Goal: Information Seeking & Learning: Compare options

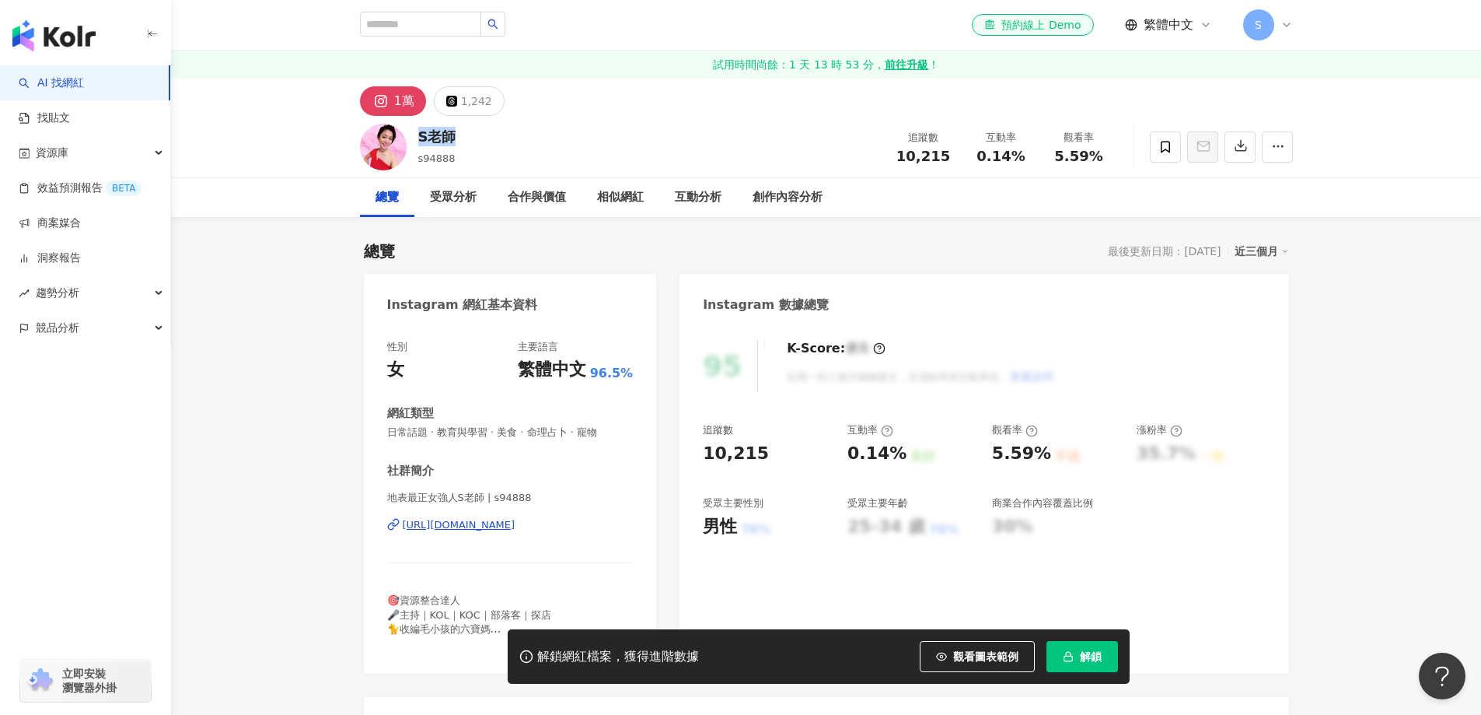
drag, startPoint x: 460, startPoint y: 133, endPoint x: 418, endPoint y: 140, distance: 42.6
click at [418, 140] on div "S老師 s94888 追蹤數 10,215 互動率 0.14% 觀看率 5.59%" at bounding box center [826, 146] width 995 height 61
copy div "S老師"
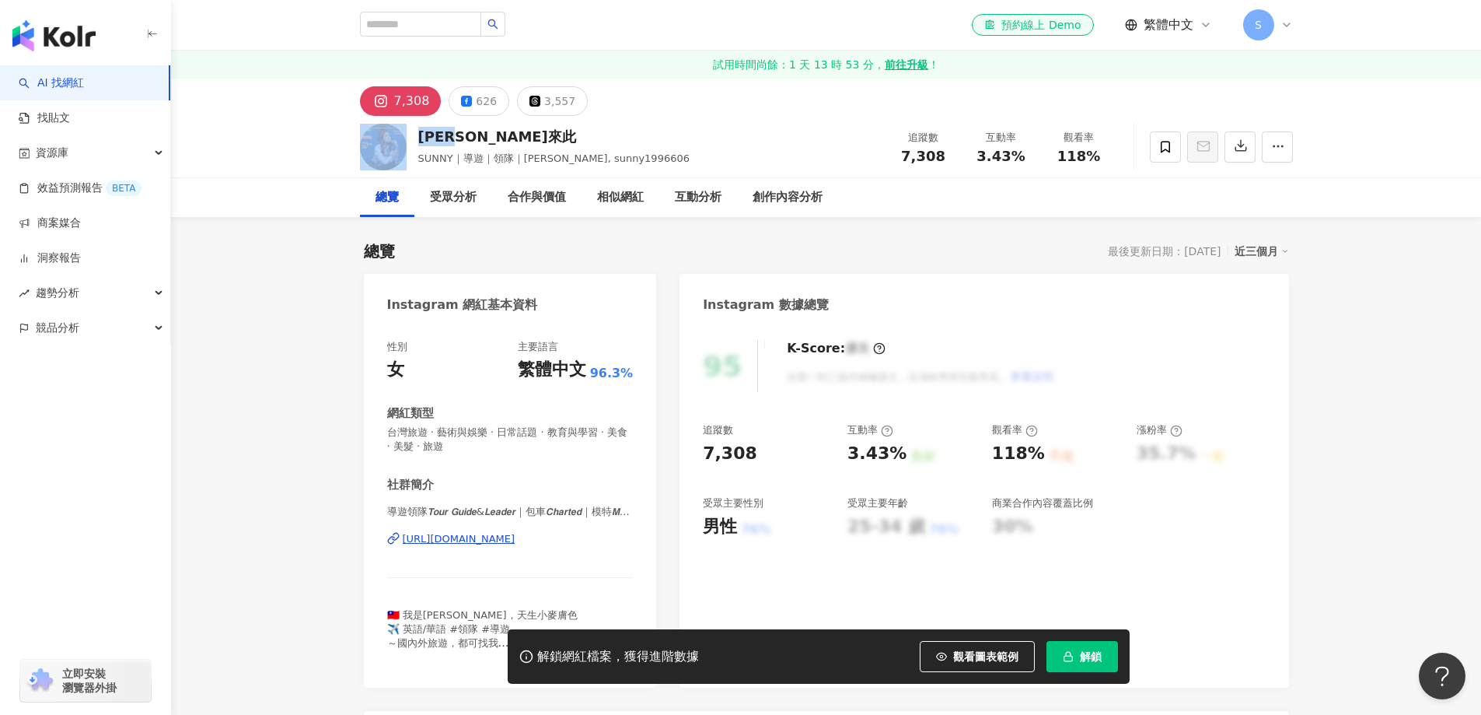
drag, startPoint x: 505, startPoint y: 137, endPoint x: 409, endPoint y: 149, distance: 96.4
click at [409, 149] on div "珊珊來此 SUNNY｜導遊｜領隊｜塔羅, sunny1996606 追蹤數 7,308 互動率 3.43% 觀看率 118%" at bounding box center [826, 146] width 995 height 61
copy div "珊珊來此"
click at [496, 539] on div "https://www.instagram.com/sunny0606_travel/" at bounding box center [459, 539] width 113 height 14
click at [447, 533] on div "https://www.instagram.com/sunny0606_travel/" at bounding box center [459, 539] width 113 height 14
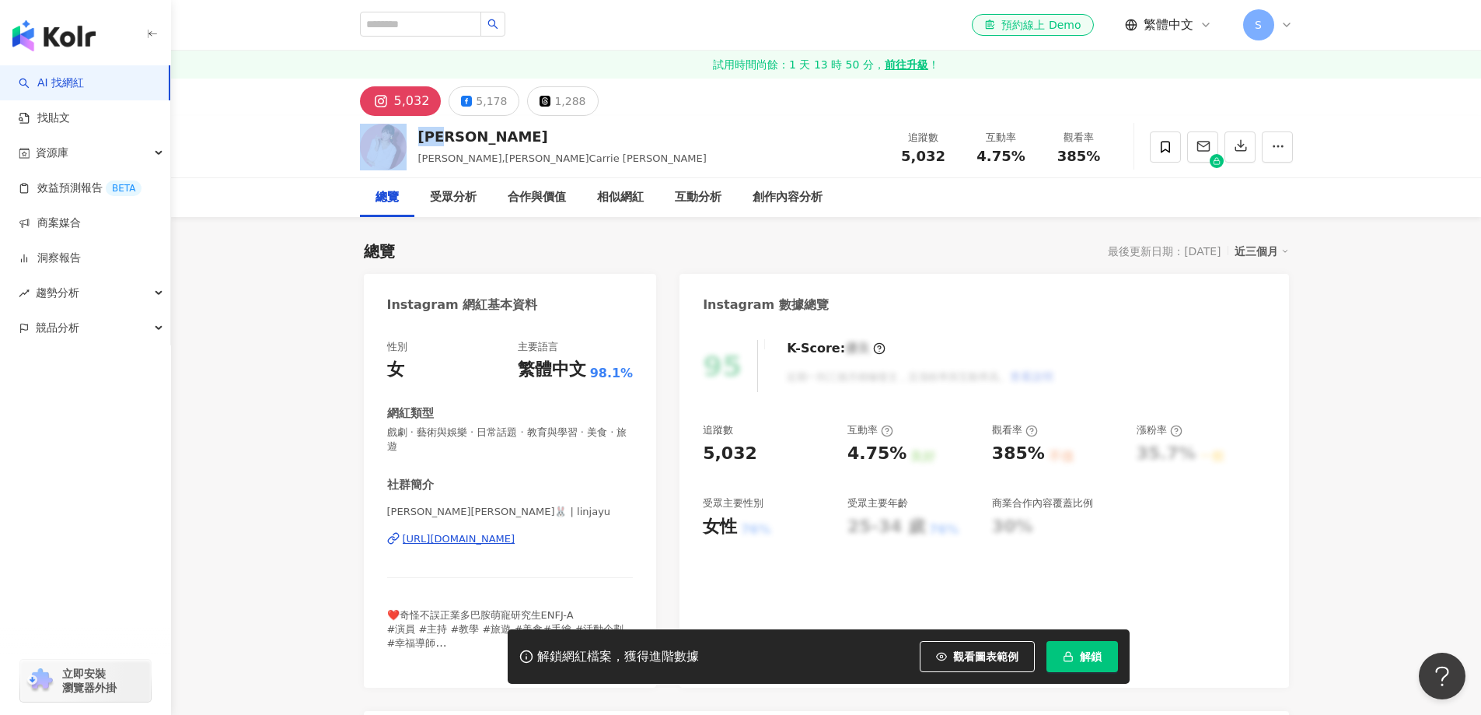
drag, startPoint x: 482, startPoint y: 142, endPoint x: 415, endPoint y: 143, distance: 66.9
click at [412, 142] on div "林珈妤 Carrie,林珈妤Carrie Lin 追蹤數 5,032 互動率 4.75% 觀看率 385%" at bounding box center [826, 146] width 995 height 61
copy div "林珈妤"
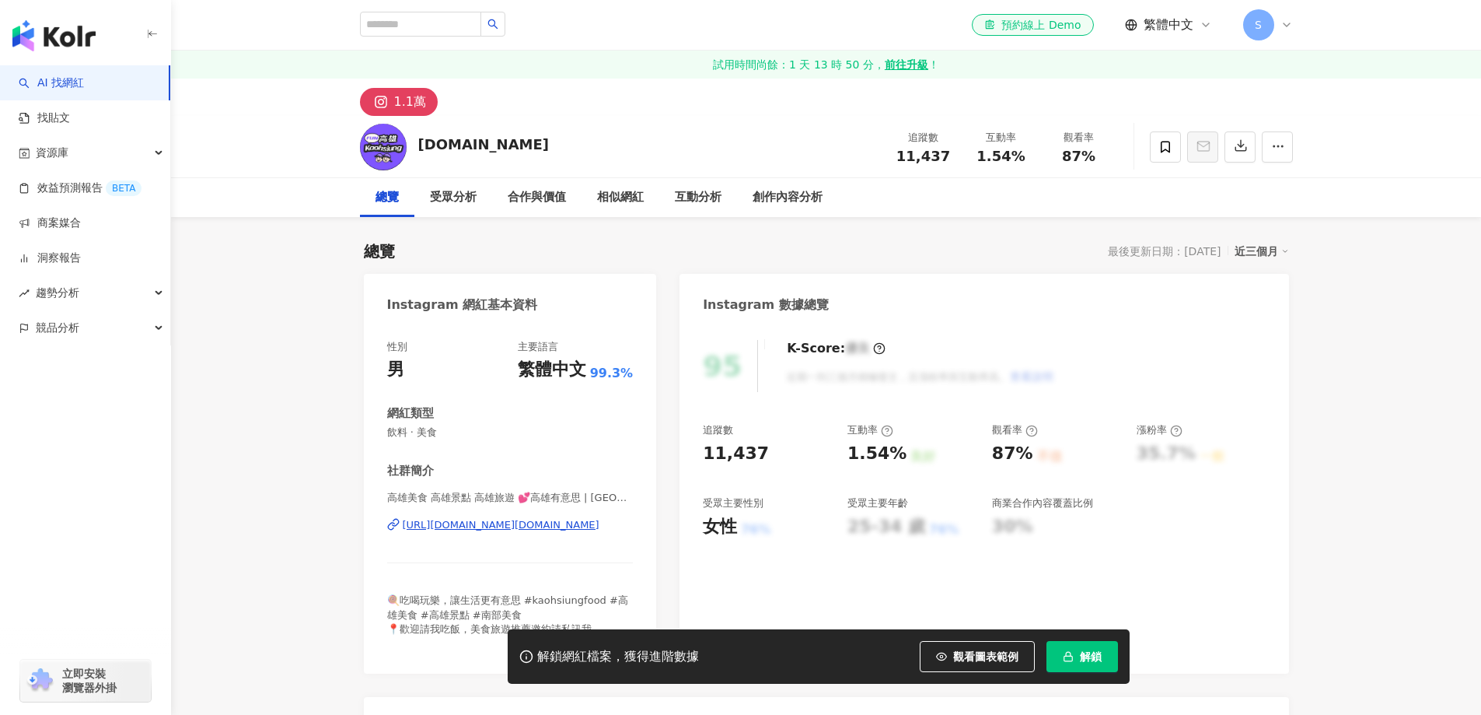
click at [446, 519] on div "https://www.instagram.com/kaohsiung.fun/" at bounding box center [501, 525] width 197 height 14
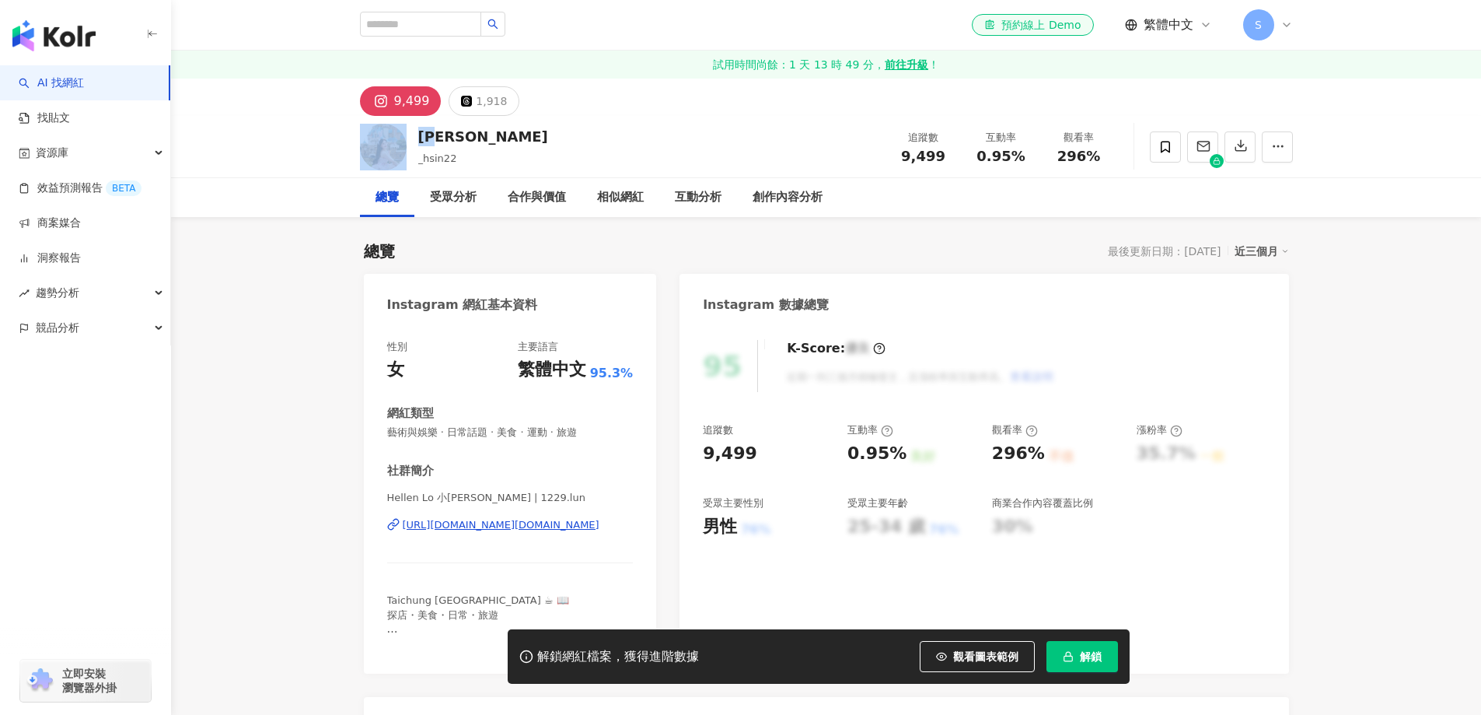
drag, startPoint x: 446, startPoint y: 138, endPoint x: 408, endPoint y: 128, distance: 38.9
click at [408, 128] on div "海倫 _hsin22 追蹤數 9,499 互動率 0.95% 觀看率 296%" at bounding box center [826, 146] width 995 height 61
copy div "海倫"
click at [530, 529] on div "https://www.instagram.com/1229.lun/" at bounding box center [501, 525] width 197 height 14
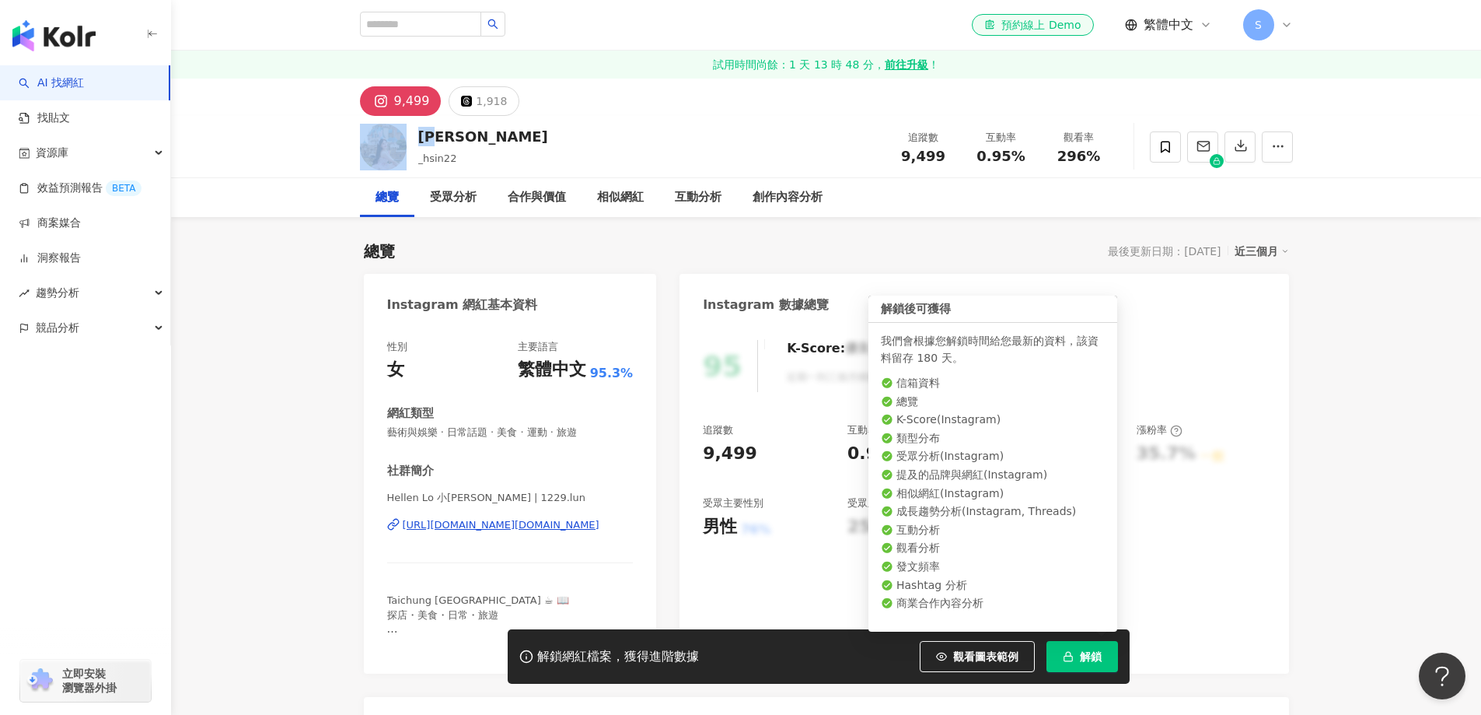
click at [1085, 650] on span "解鎖" at bounding box center [1091, 656] width 22 height 12
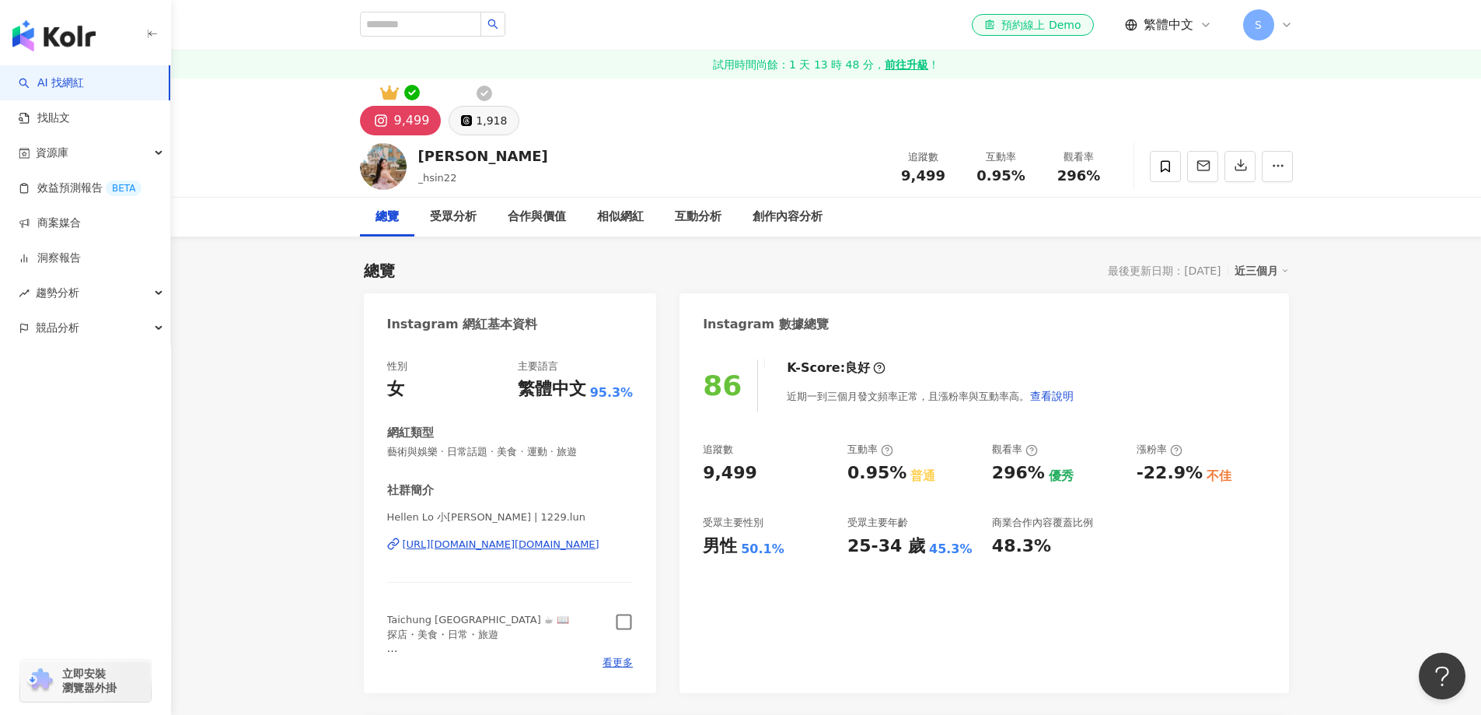
click at [485, 117] on div "1,918" at bounding box center [491, 121] width 31 height 22
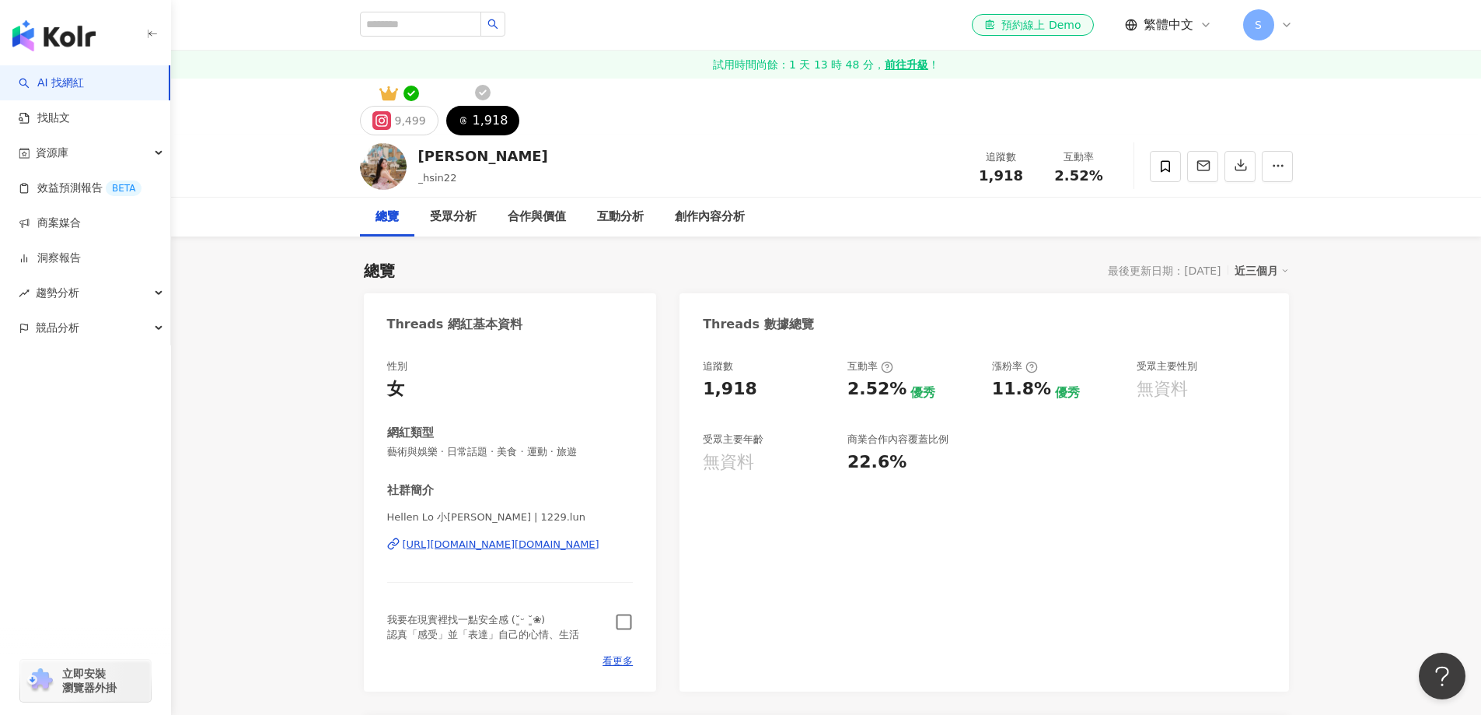
click at [623, 618] on icon "button" at bounding box center [624, 622] width 18 height 18
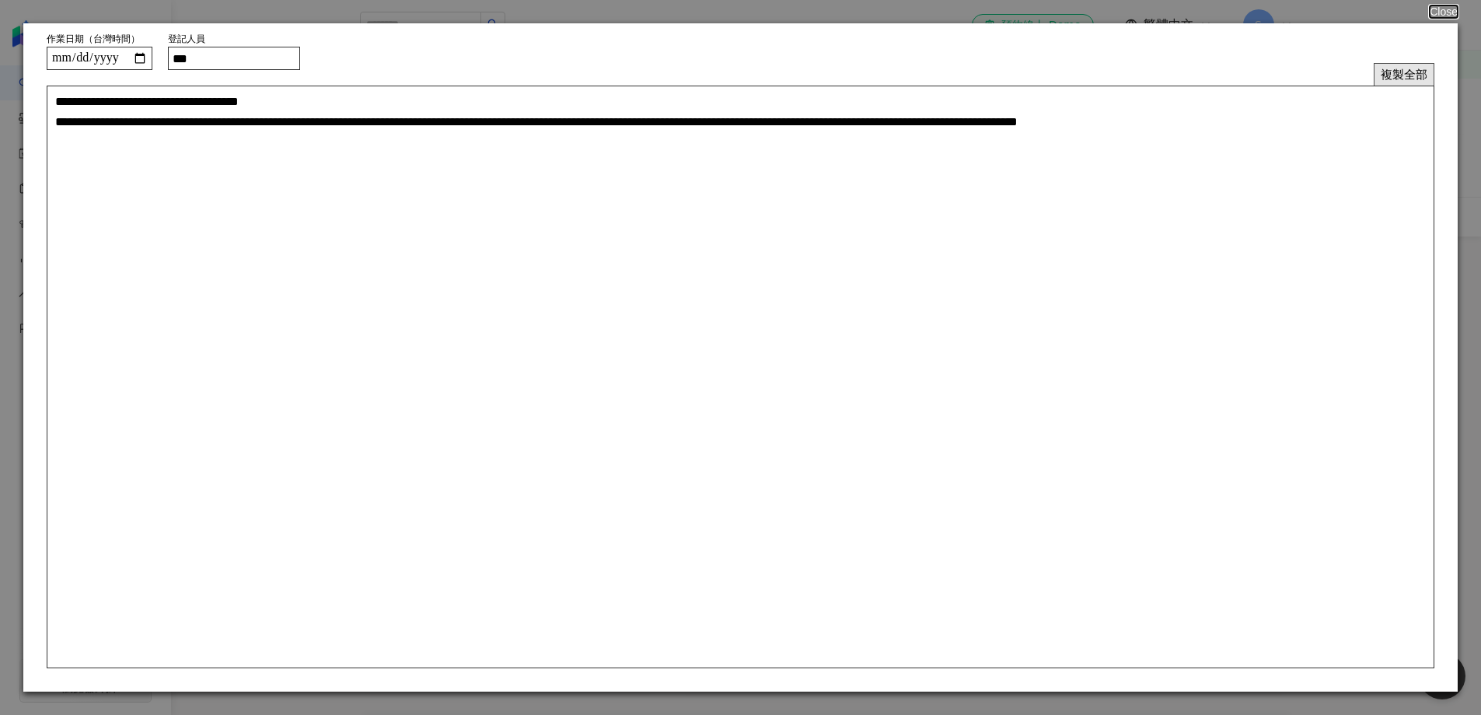
click at [1416, 68] on button "複製全部" at bounding box center [1404, 74] width 61 height 23
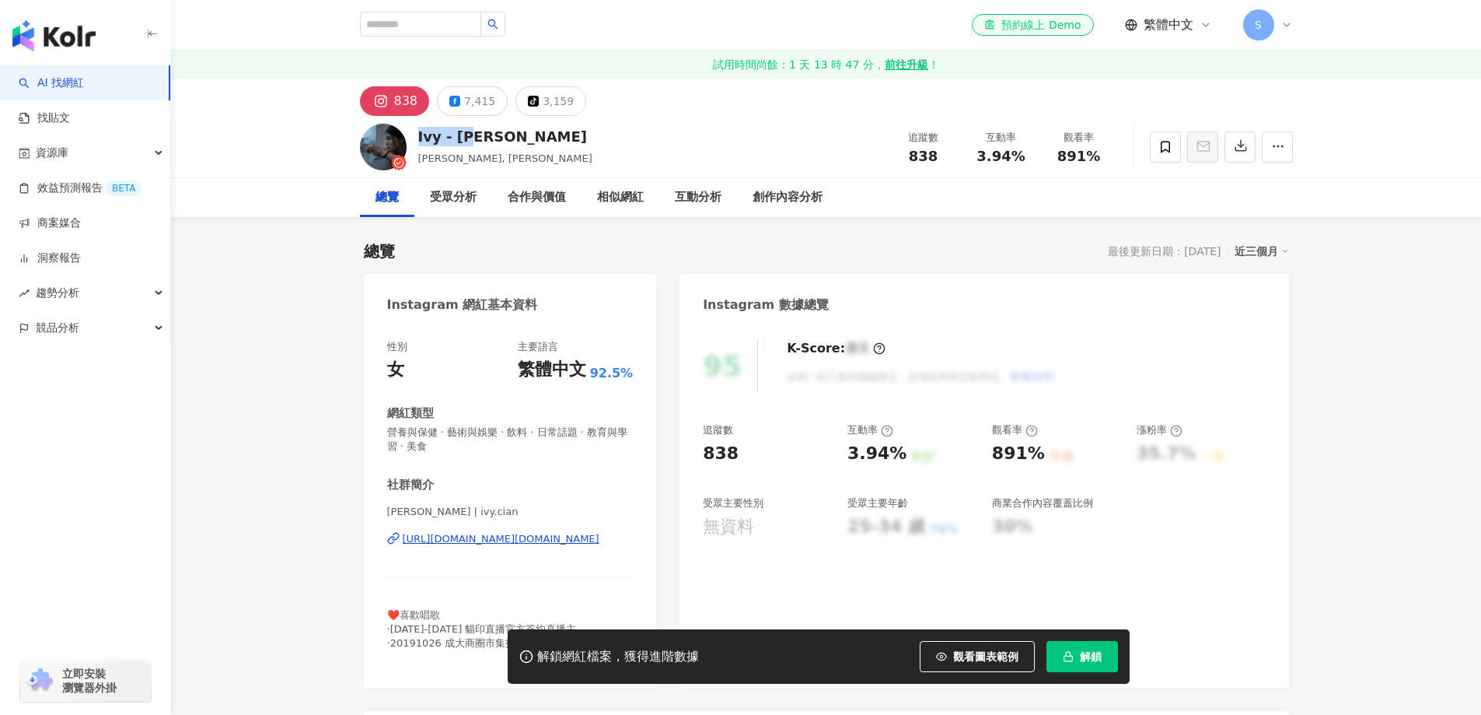
drag, startPoint x: 498, startPoint y: 143, endPoint x: 410, endPoint y: 135, distance: 88.3
click at [410, 134] on div "[PERSON_NAME] [PERSON_NAME], 潔潔 追蹤數 838 互動率 3.94% 觀看率 891%" at bounding box center [826, 146] width 995 height 61
copy div "Ivy - [PERSON_NAME]"
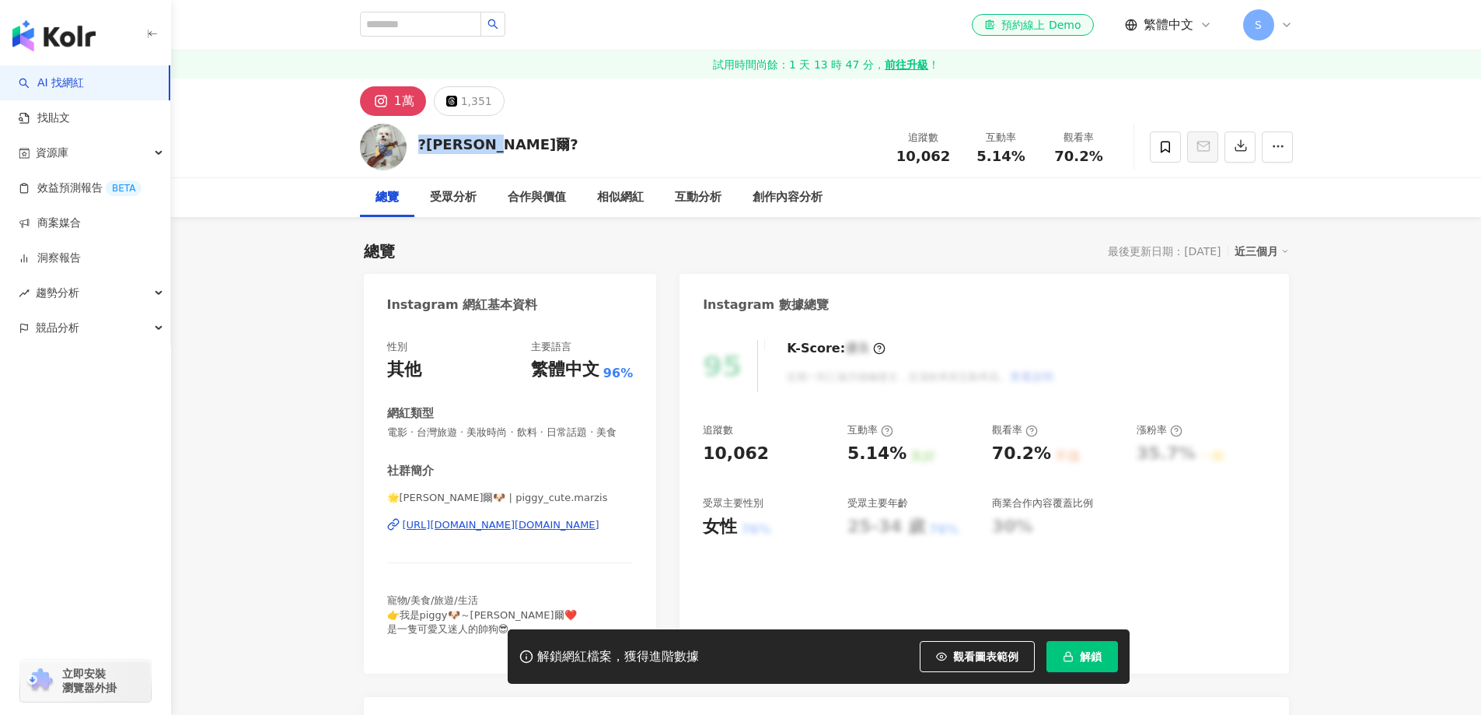
drag, startPoint x: 496, startPoint y: 137, endPoint x: 466, endPoint y: 143, distance: 31.0
click at [391, 159] on div "?Piggy瑪爾? 追蹤數 10,062 互動率 5.14% 觀看率 70.2%" at bounding box center [826, 146] width 995 height 61
copy div "?Piggy瑪爾?"
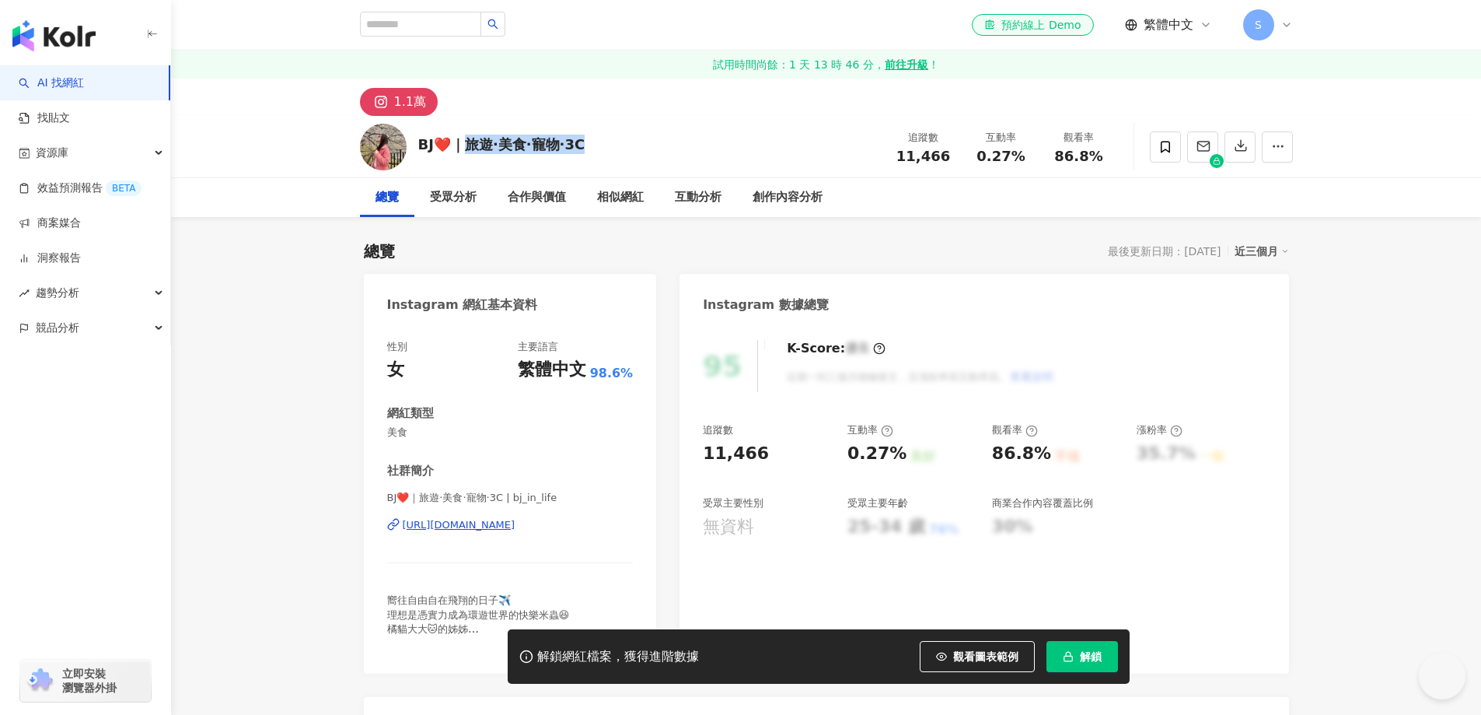
drag, startPoint x: 615, startPoint y: 144, endPoint x: 417, endPoint y: 152, distance: 198.5
click at [417, 152] on div "BJ❤️｜旅遊·美食·寵物·3C 追蹤數 11,466 互動率 0.27% 觀看率 86.8%" at bounding box center [826, 146] width 995 height 61
copy div "BJ❤️｜旅遊·美食·寵物·3C"
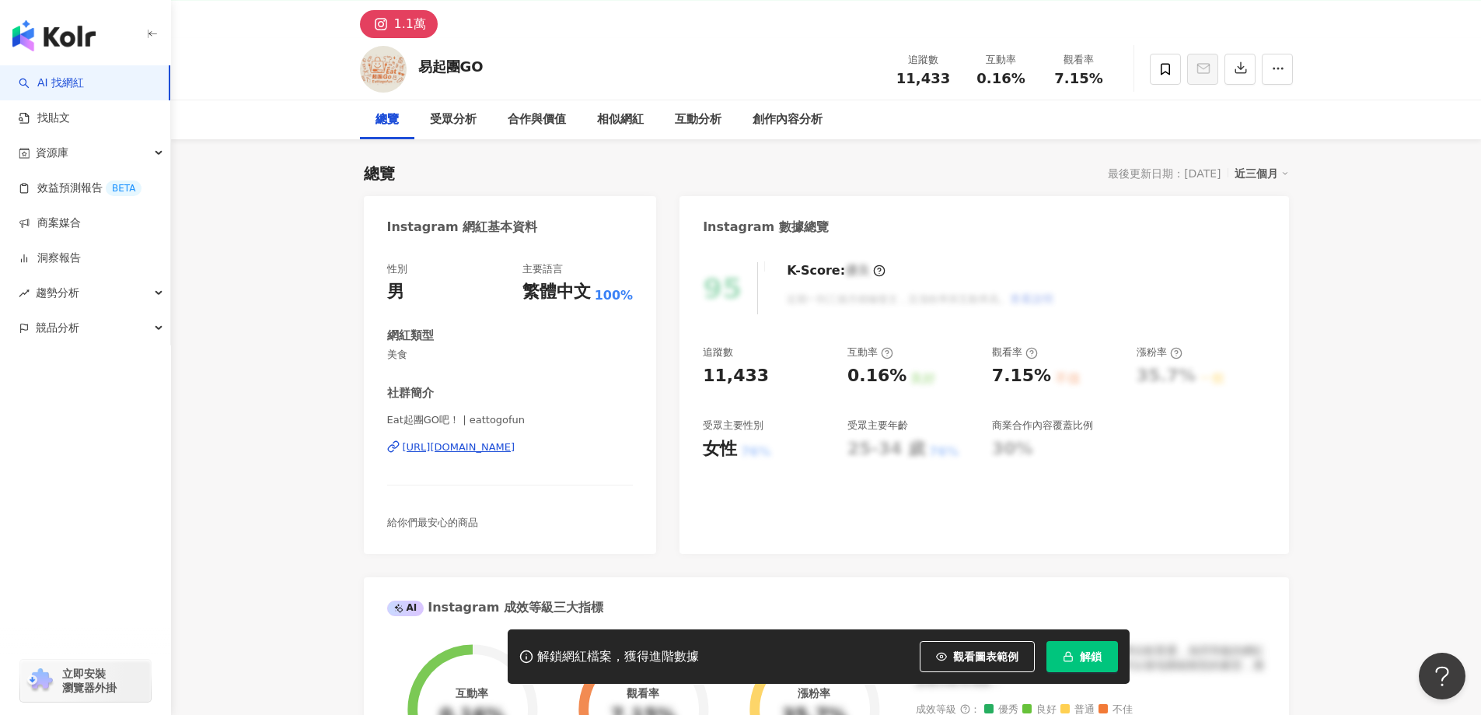
click at [503, 444] on div "https://www.instagram.com/eattogofun/" at bounding box center [459, 447] width 113 height 14
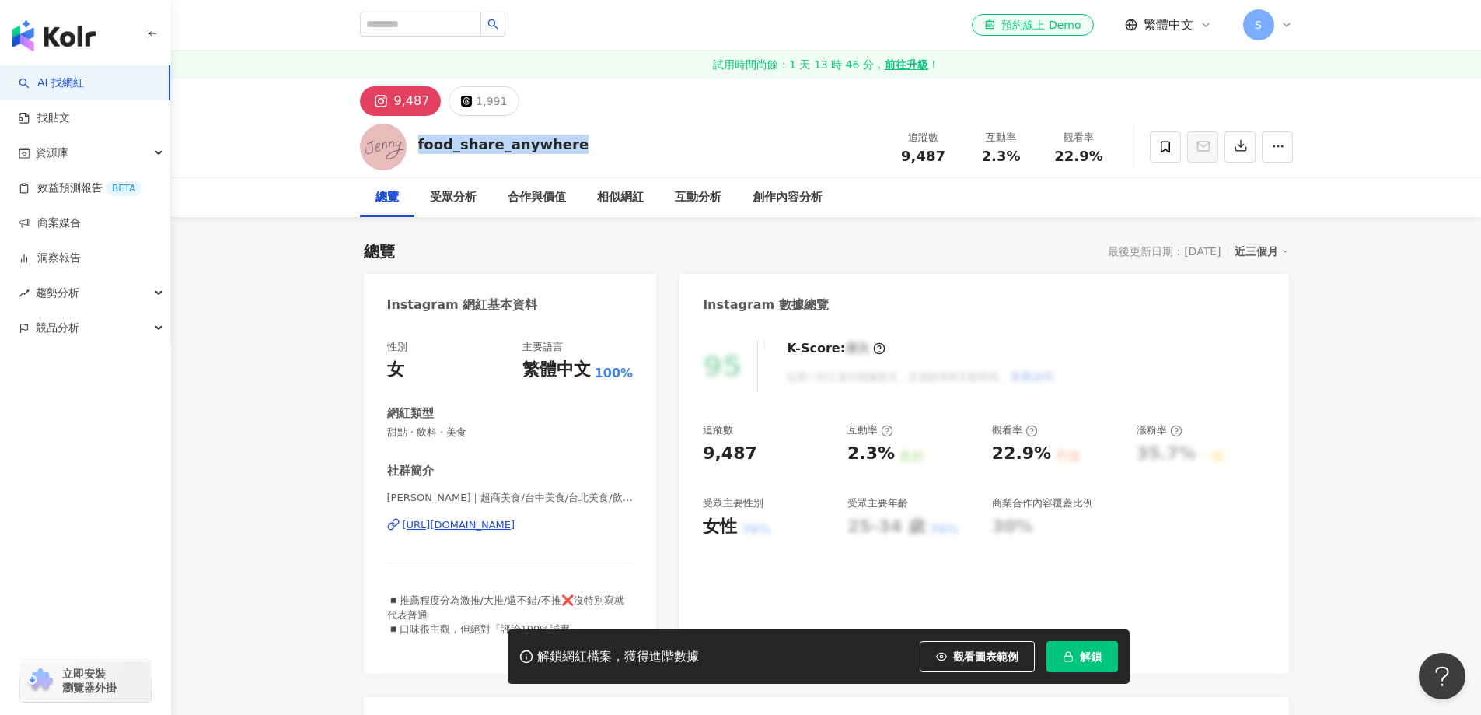
drag, startPoint x: 505, startPoint y: 152, endPoint x: 418, endPoint y: 161, distance: 87.5
click at [418, 161] on div "food_share_anywhere 追蹤數 9,487 互動率 2.3% 觀看率 22.9%" at bounding box center [826, 146] width 995 height 61
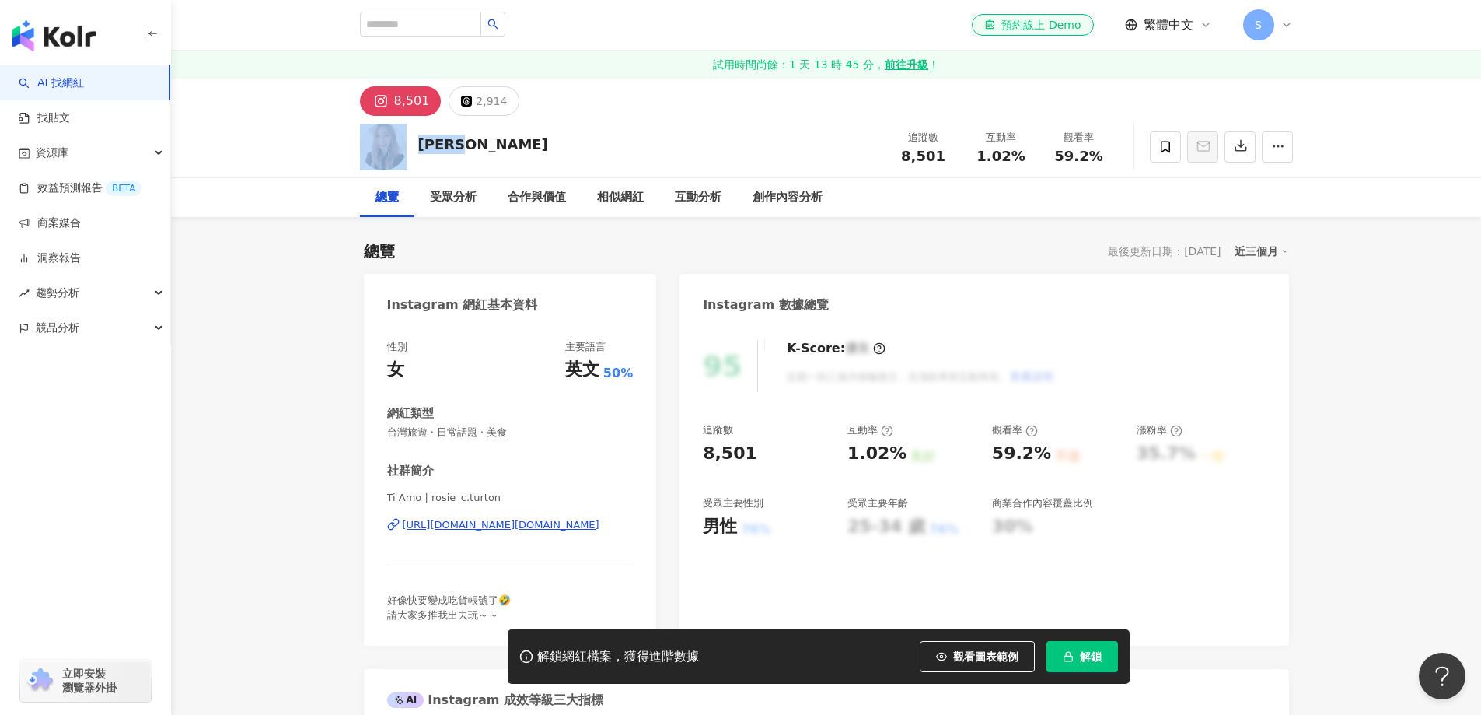
drag, startPoint x: 480, startPoint y: 149, endPoint x: 410, endPoint y: 144, distance: 70.1
click at [410, 143] on div "[PERSON_NAME] 追蹤數 8,501 互動率 1.02% 觀看率 59.2%" at bounding box center [826, 146] width 995 height 61
copy div "[PERSON_NAME]"
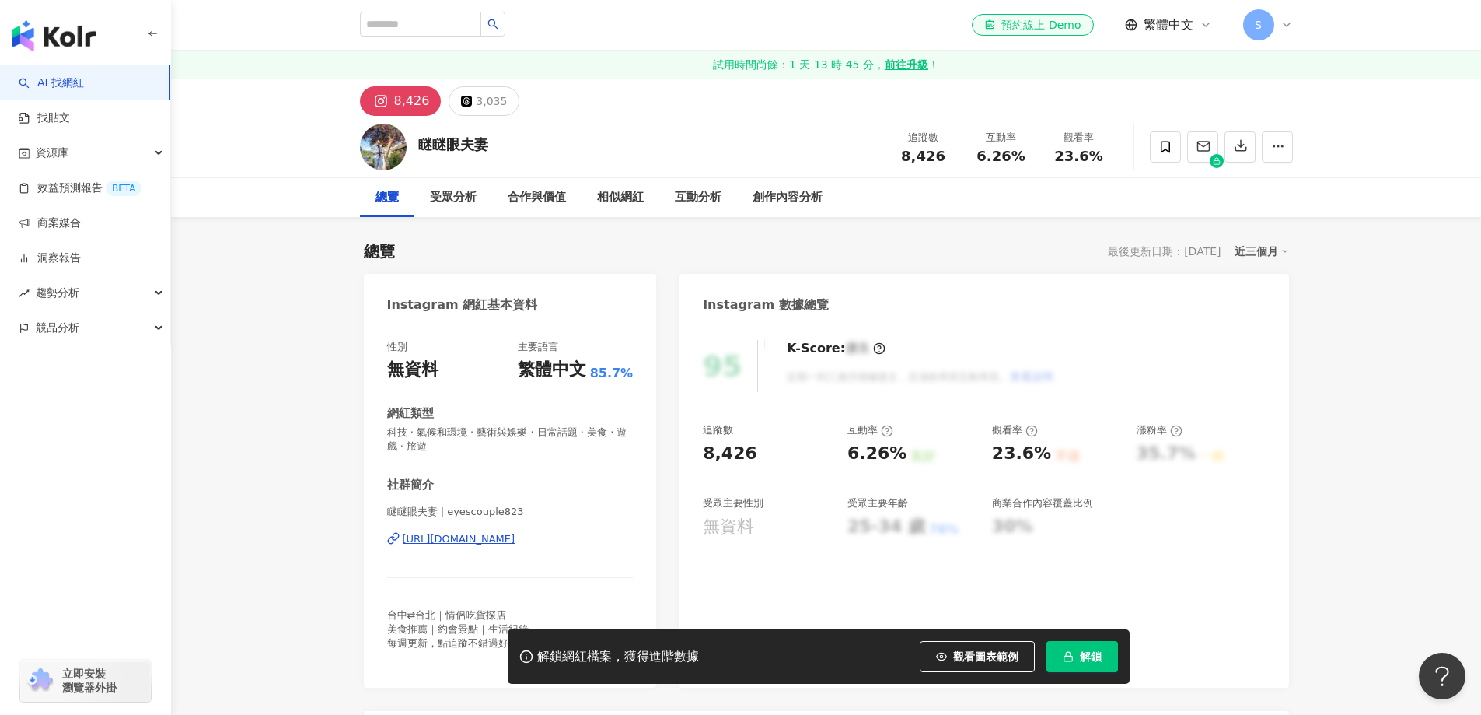
drag, startPoint x: 512, startPoint y: 142, endPoint x: 408, endPoint y: 145, distance: 103.5
click at [408, 144] on div "瞇瞇眼夫妻 追蹤數 8,426 互動率 6.26% 觀看率 23.6%" at bounding box center [826, 146] width 995 height 61
copy div "瞇瞇眼夫妻"
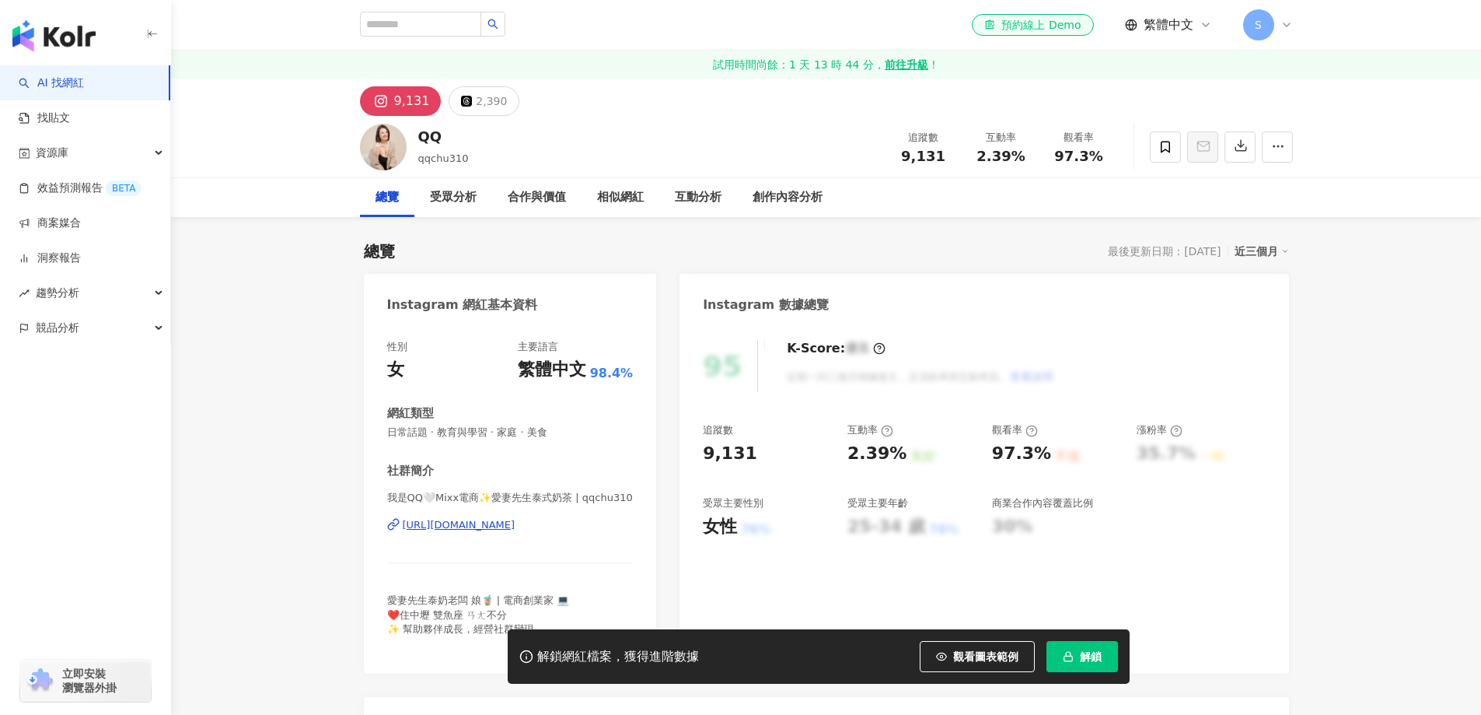
drag, startPoint x: 436, startPoint y: 133, endPoint x: 418, endPoint y: 135, distance: 18.8
click at [418, 135] on div "QQ" at bounding box center [443, 136] width 51 height 19
copy div "QQ"
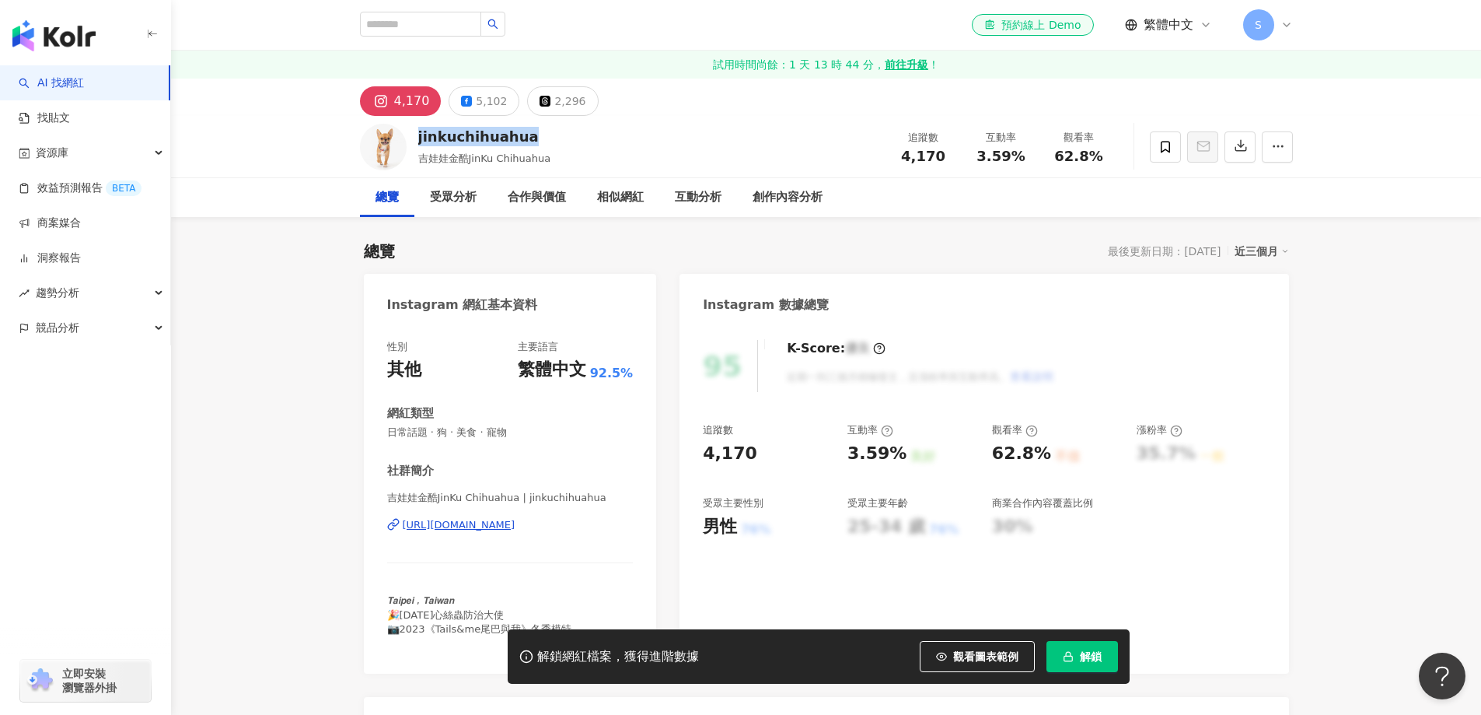
drag, startPoint x: 541, startPoint y: 142, endPoint x: 417, endPoint y: 142, distance: 124.4
click at [417, 142] on div "jinkuchihuahua 吉娃娃金酷JinKu Chihuahua 追蹤數 4,170 互動率 3.59% 觀看率 62.8%" at bounding box center [826, 146] width 995 height 61
click at [458, 521] on div "https://www.instagram.com/jinkuchihuahua/" at bounding box center [459, 525] width 113 height 14
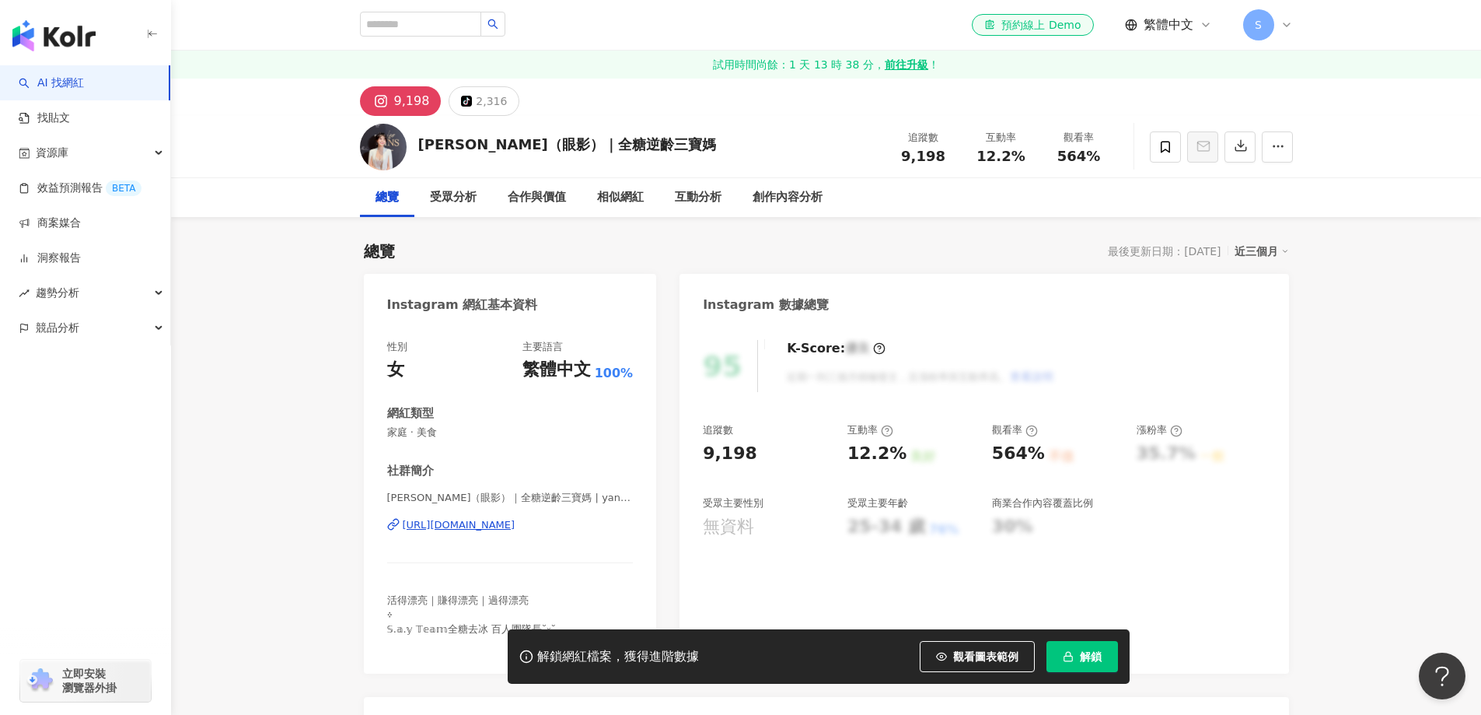
drag, startPoint x: 624, startPoint y: 143, endPoint x: 400, endPoint y: 156, distance: 224.3
click at [400, 156] on div "妍穎（眼影）｜全糖逆齡三寶媽 追蹤數 9,198 互動率 12.2% 觀看率 564%" at bounding box center [826, 146] width 995 height 61
copy div "妍穎（眼影）｜全糖逆齡三寶媽"
click at [494, 519] on div "https://www.instagram.com/yanin4027/" at bounding box center [459, 525] width 113 height 14
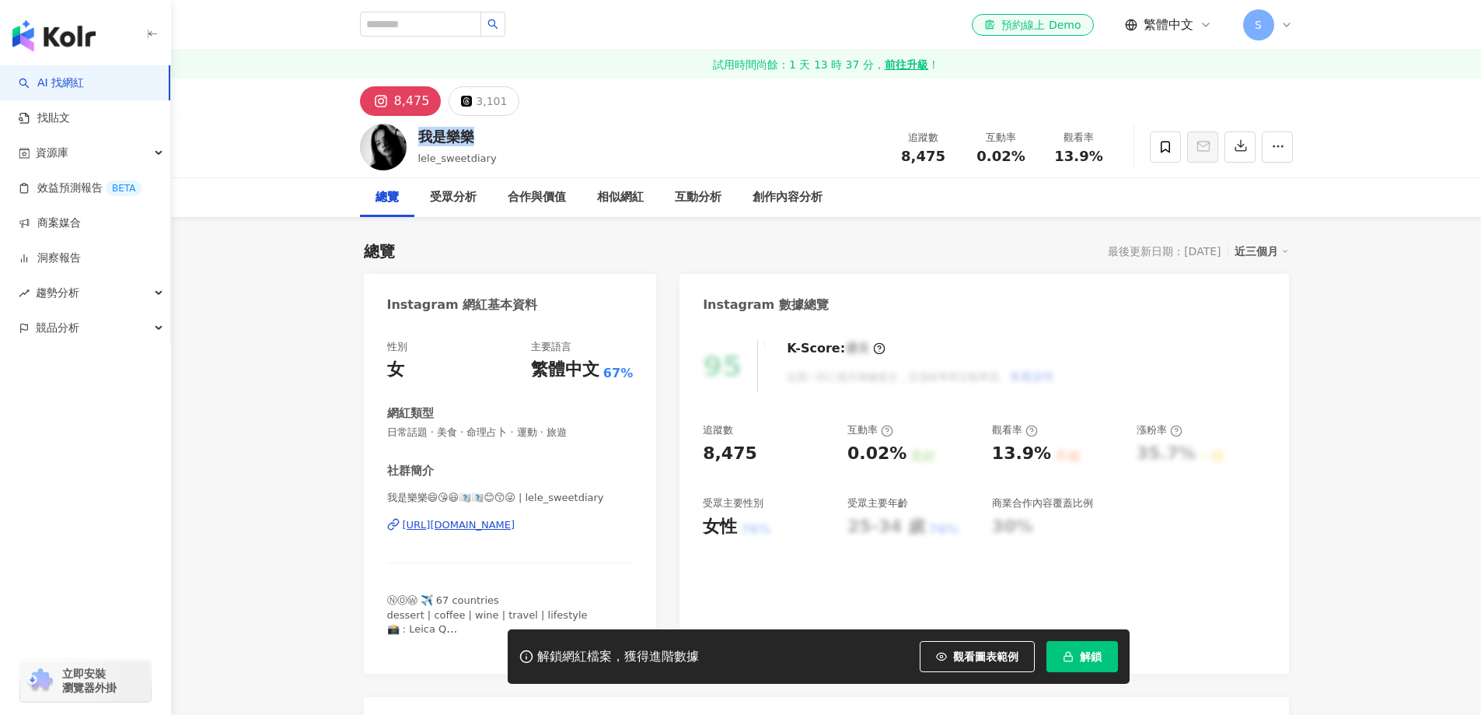
drag, startPoint x: 488, startPoint y: 139, endPoint x: 420, endPoint y: 131, distance: 69.0
click at [420, 131] on div "我是樂樂" at bounding box center [457, 136] width 79 height 19
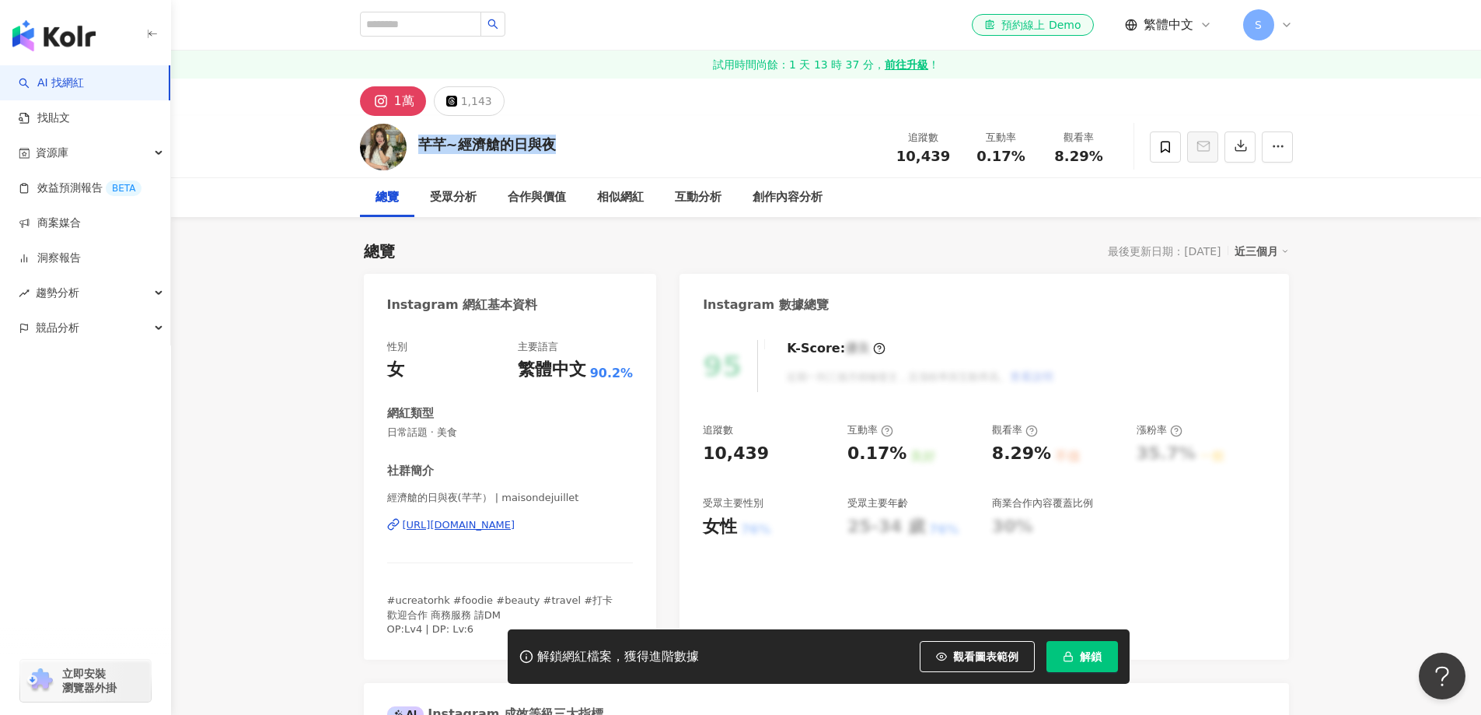
drag, startPoint x: 519, startPoint y: 144, endPoint x: 401, endPoint y: 129, distance: 118.3
click at [401, 129] on div "芊芊~經濟艙的日與夜 追蹤數 10,439 互動率 0.17% 觀看率 8.29%" at bounding box center [826, 146] width 995 height 61
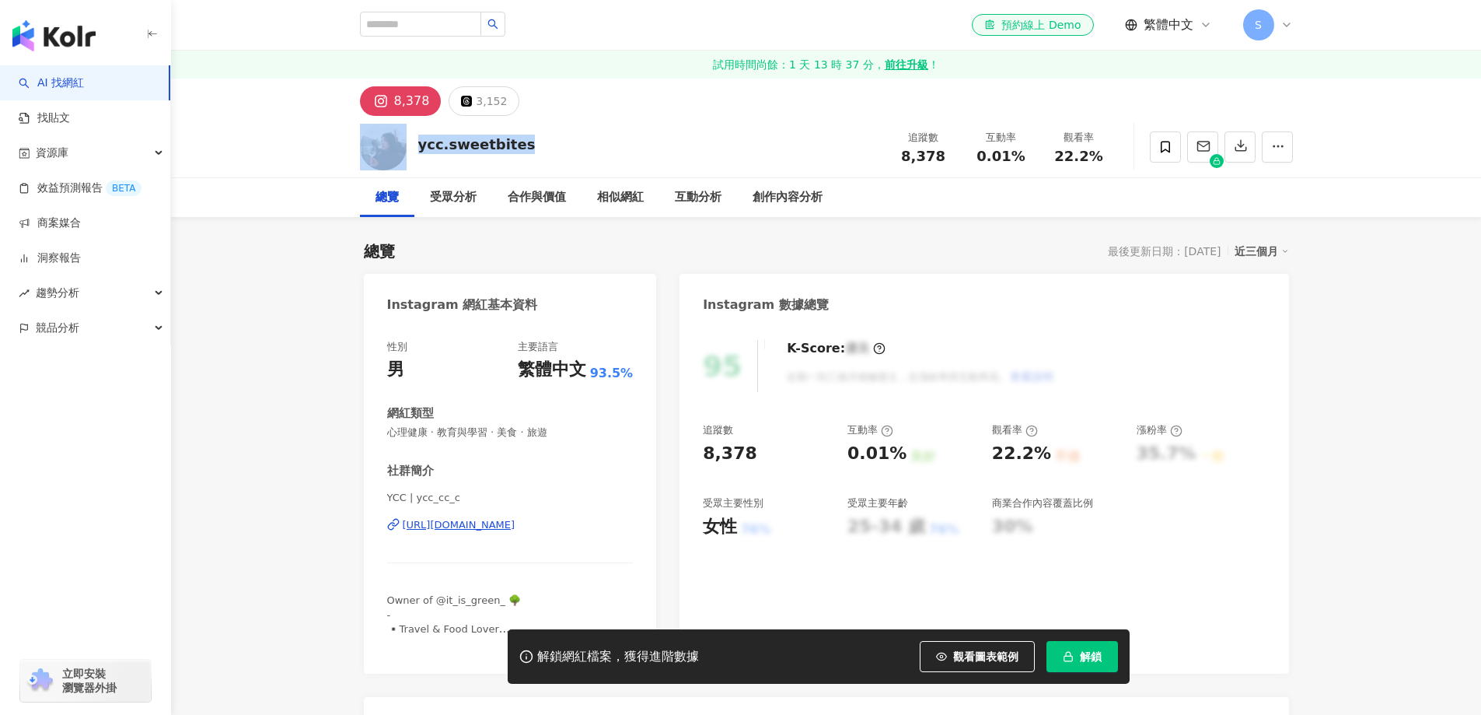
drag, startPoint x: 523, startPoint y: 138, endPoint x: 410, endPoint y: 156, distance: 114.9
click at [410, 156] on div "ycc.sweetbites 追蹤數 8,378 互動率 0.01% 觀看率 22.2%" at bounding box center [826, 146] width 995 height 61
copy div "ycc.sweetbites"
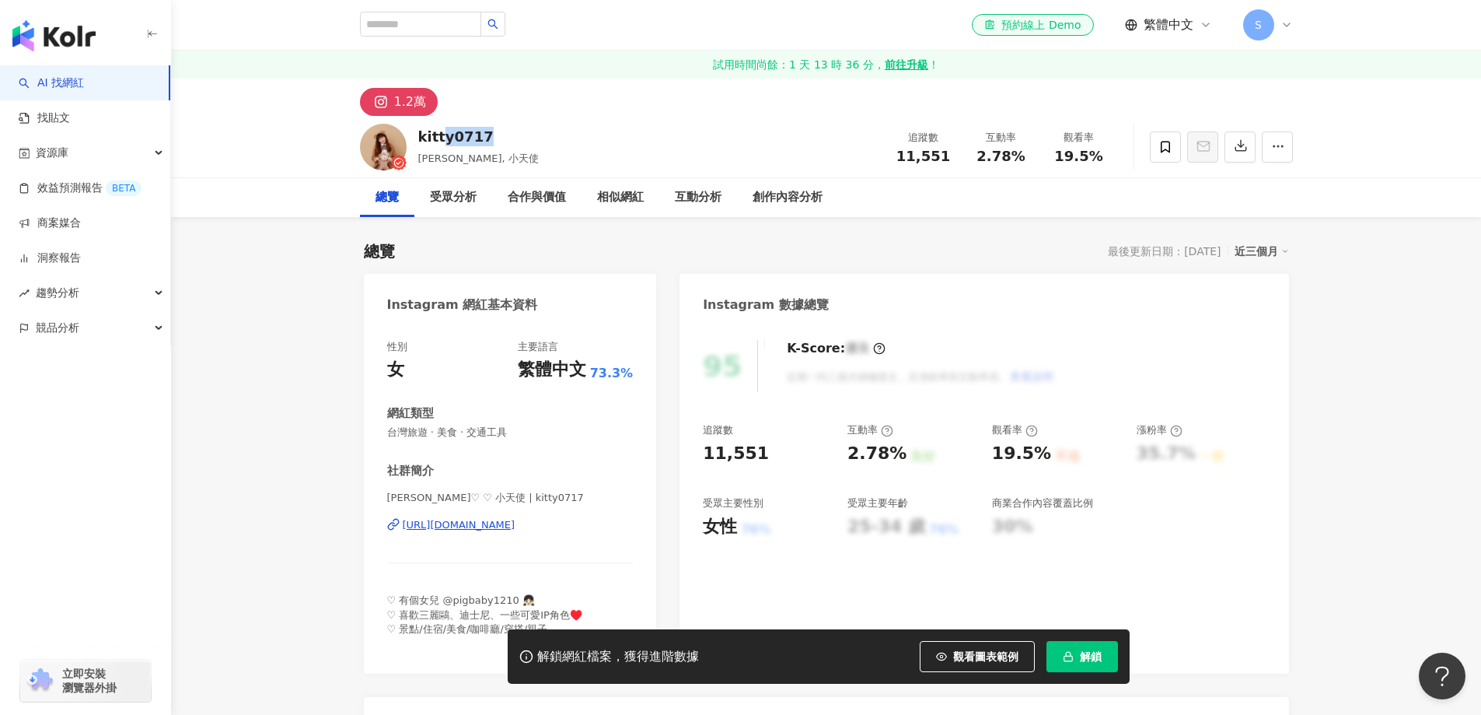
drag, startPoint x: 487, startPoint y: 135, endPoint x: 411, endPoint y: 125, distance: 76.9
click at [411, 125] on div "kitty0717 ANGEL, 小天使 追蹤數 11,551 互動率 2.78% 觀看率 19.5%" at bounding box center [826, 146] width 995 height 61
copy div "kitty0717"
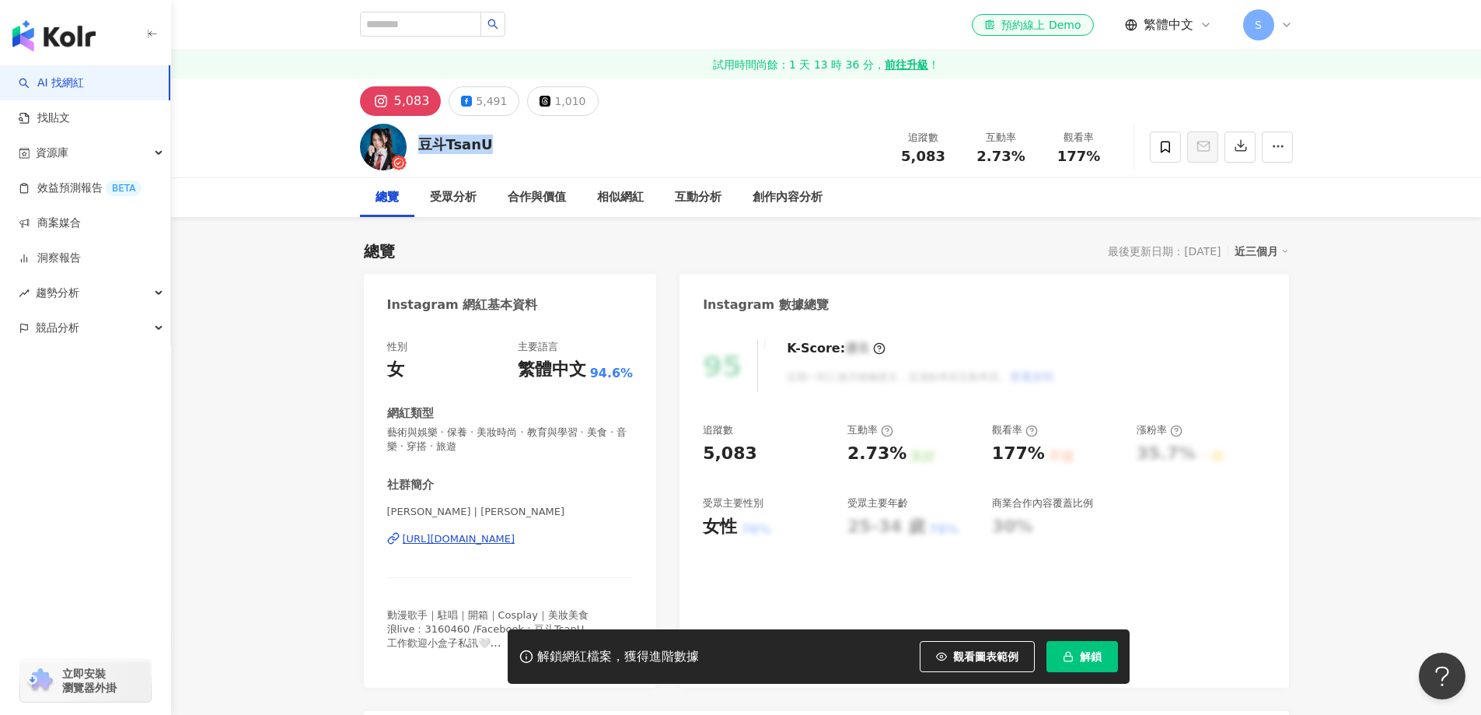
drag, startPoint x: 495, startPoint y: 148, endPoint x: 416, endPoint y: 143, distance: 78.7
click at [416, 143] on div "豆斗TsanU 追蹤數 5,083 互動率 2.73% 觀看率 177%" at bounding box center [826, 146] width 995 height 61
copy div "豆斗TsanU"
drag, startPoint x: 491, startPoint y: 142, endPoint x: 414, endPoint y: 138, distance: 76.3
click at [414, 138] on div "Ting jun 0130_meng.ma 追蹤數 9,723 互動率 5.02% 觀看率 24.1%" at bounding box center [826, 146] width 995 height 61
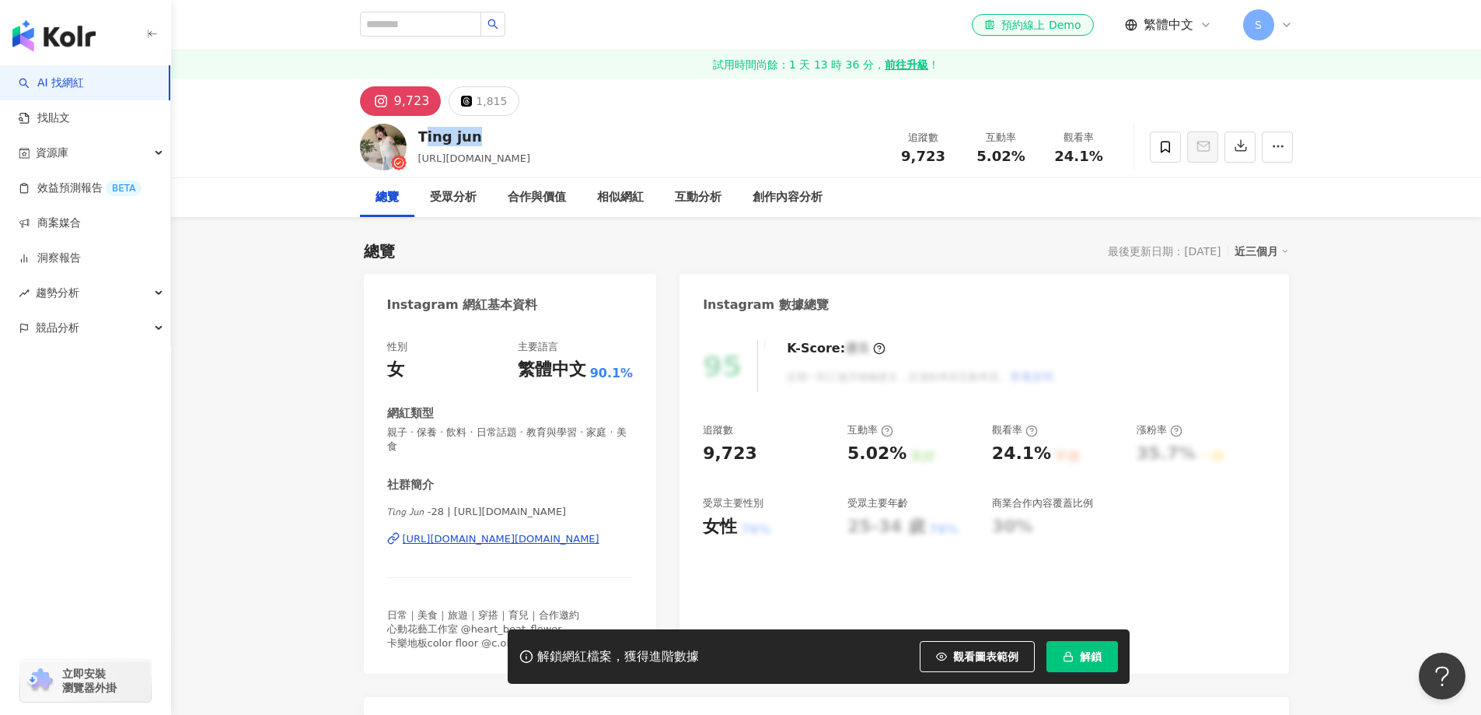
copy div "ing jun"
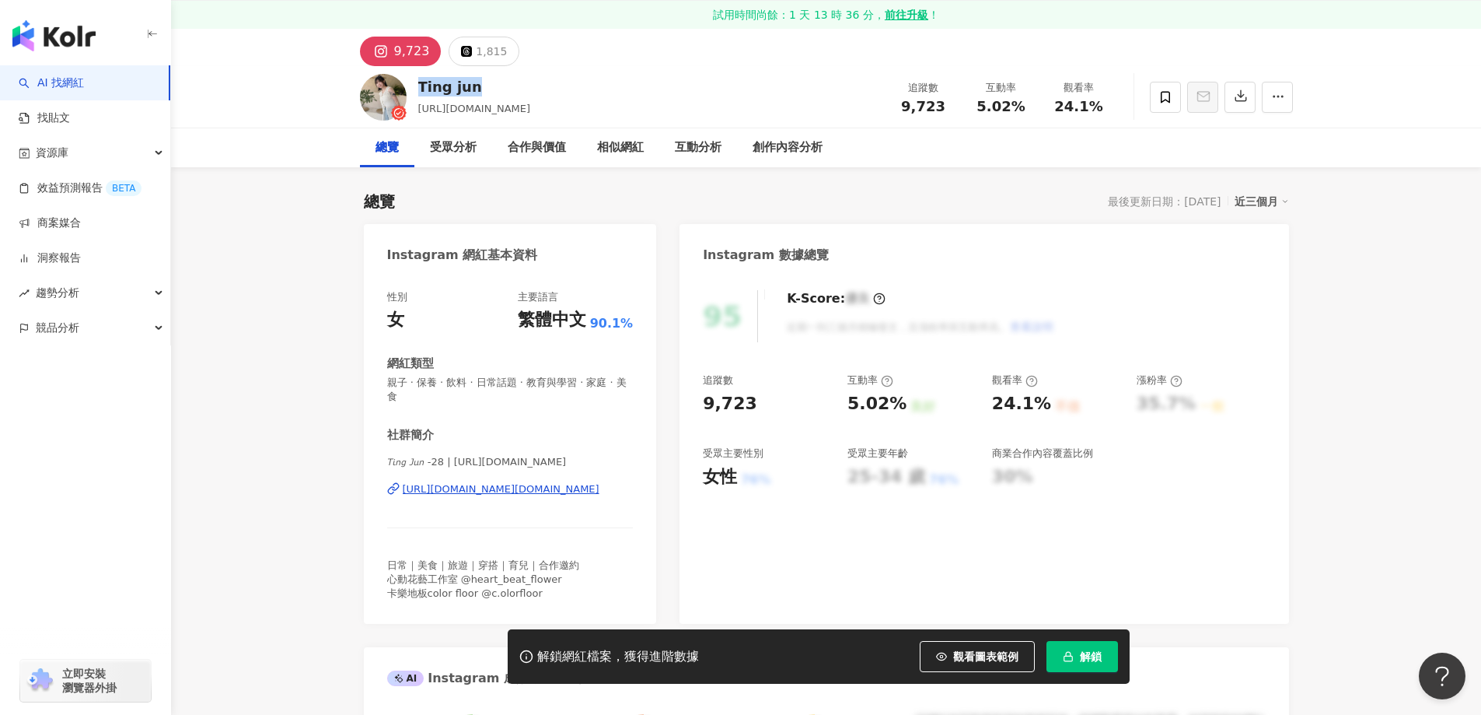
scroll to position [78, 0]
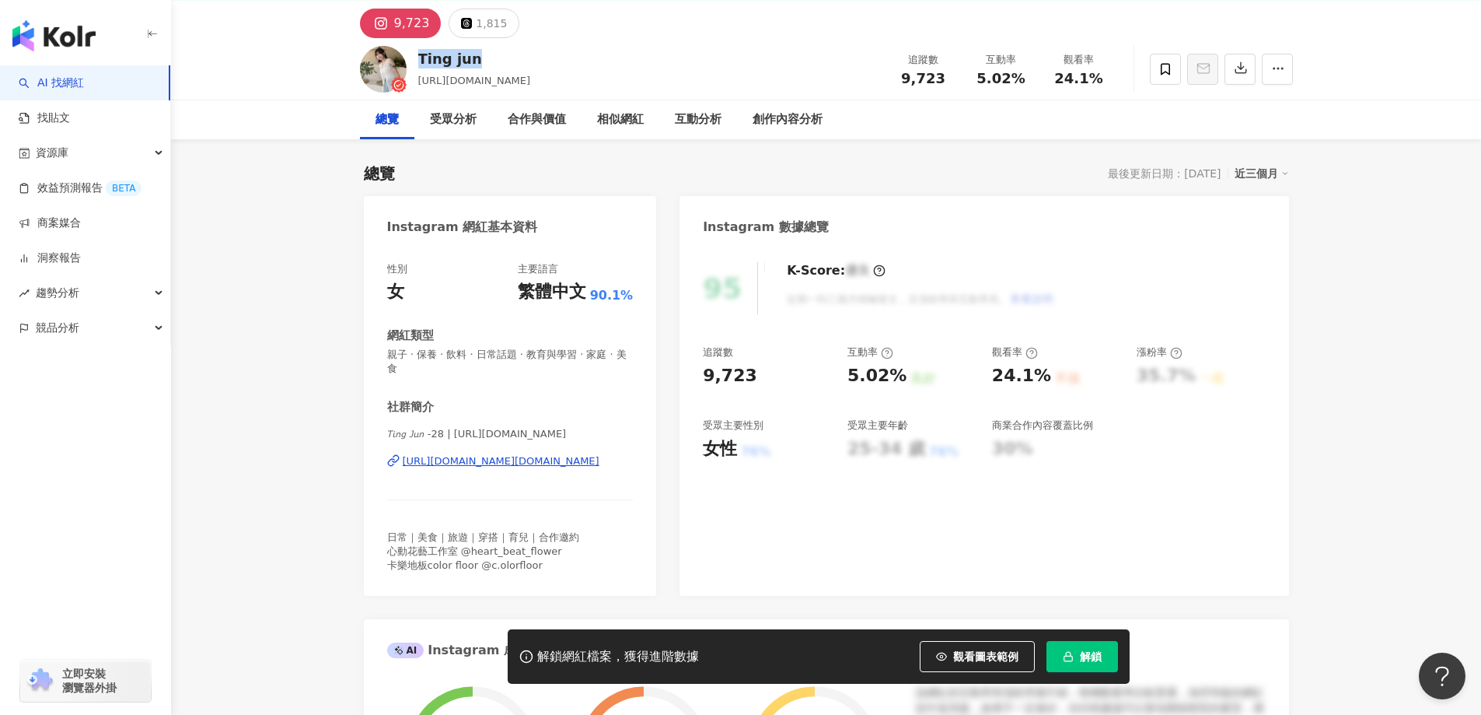
click at [507, 466] on div "https://www.instagram.com/0130_meng.ma/" at bounding box center [501, 461] width 197 height 14
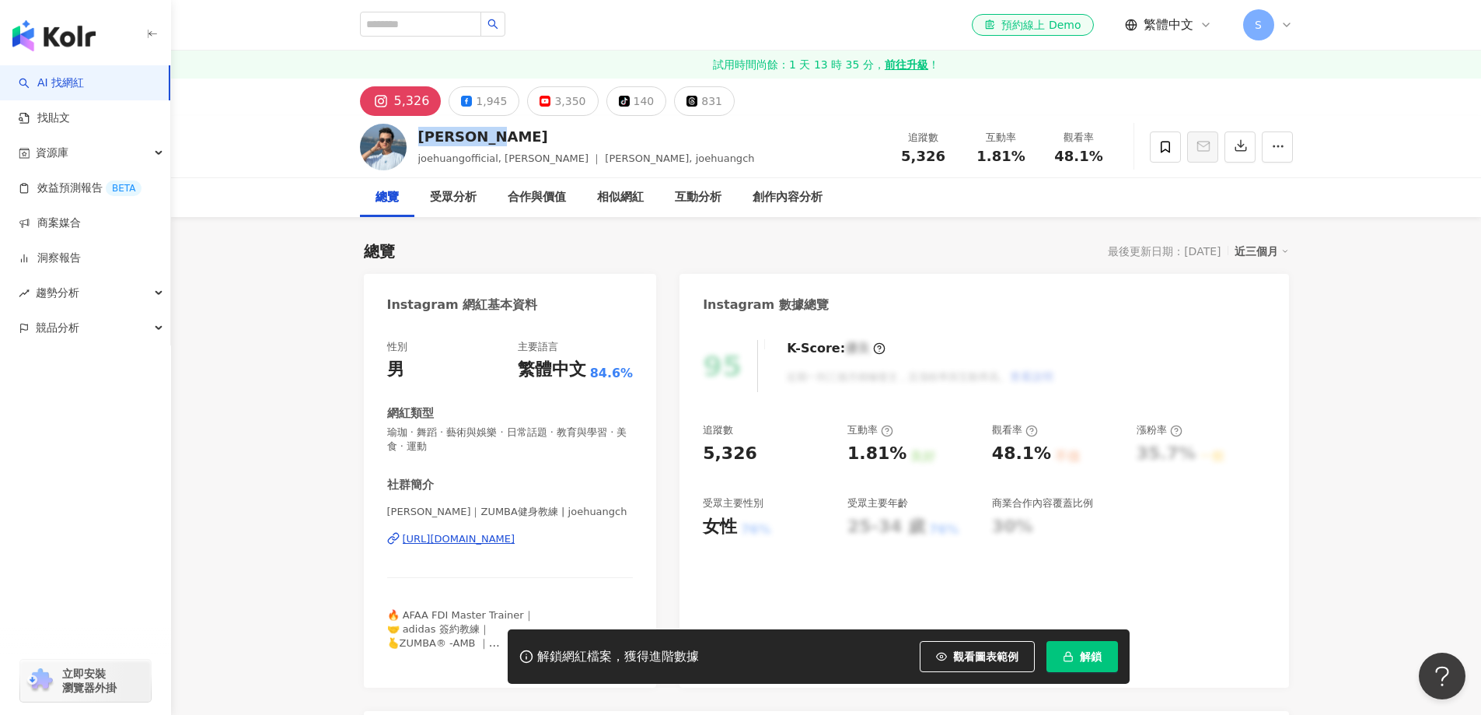
drag, startPoint x: 753, startPoint y: 131, endPoint x: 582, endPoint y: 128, distance: 171.1
click at [414, 127] on div "Joe Huang joehuangofficial, Joe Huang ｜ 佳鴻, joehuangch 追蹤數 5,326 互動率 1.81% 觀看率 …" at bounding box center [826, 146] width 995 height 61
click at [516, 541] on div "https://www.instagram.com/joehuangch/" at bounding box center [459, 539] width 113 height 14
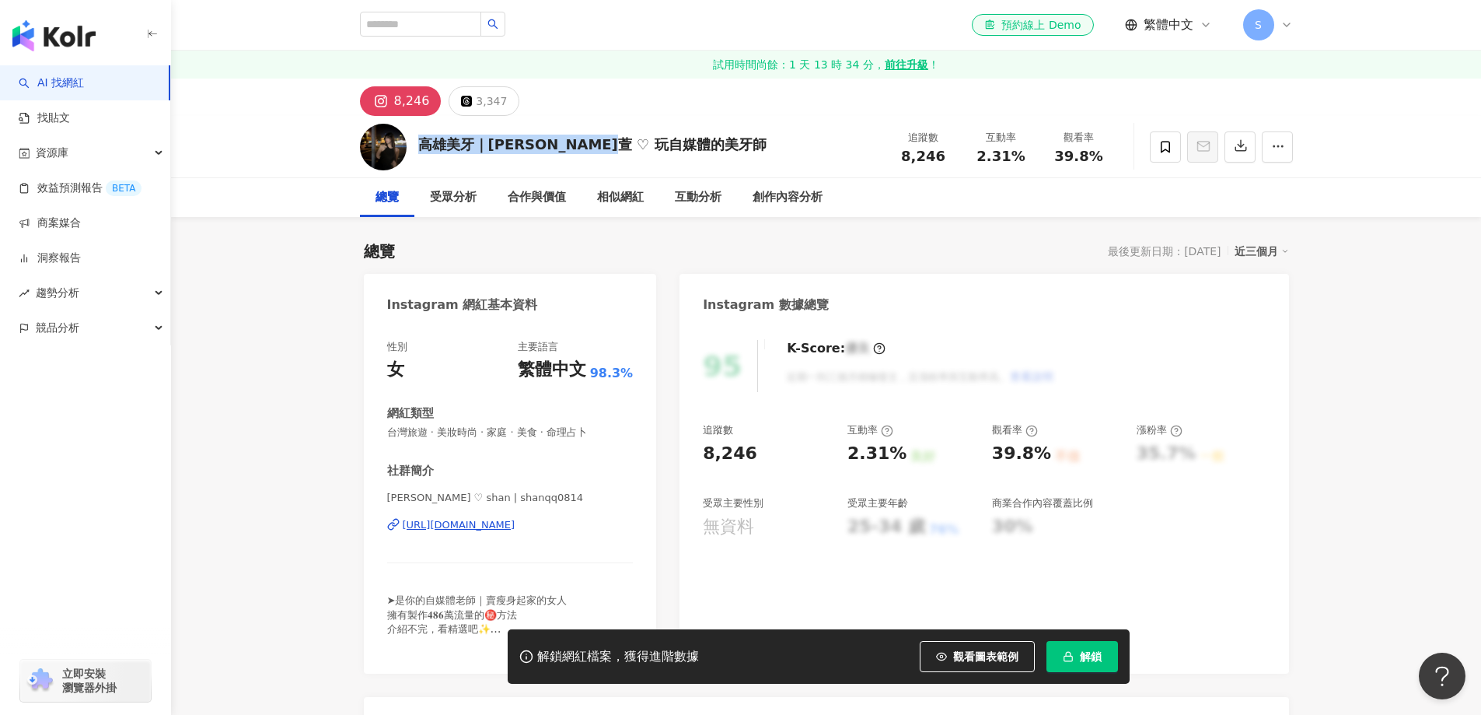
drag, startPoint x: 652, startPoint y: 135, endPoint x: 424, endPoint y: 149, distance: 229.0
click at [424, 149] on div "高雄美牙｜瑀萱 ♡ 玩自媒體的美牙師 追蹤數 8,246 互動率 2.31% 觀看率 39.8%" at bounding box center [826, 146] width 995 height 61
click at [516, 526] on div "https://www.instagram.com/shanqq0814/" at bounding box center [459, 525] width 113 height 14
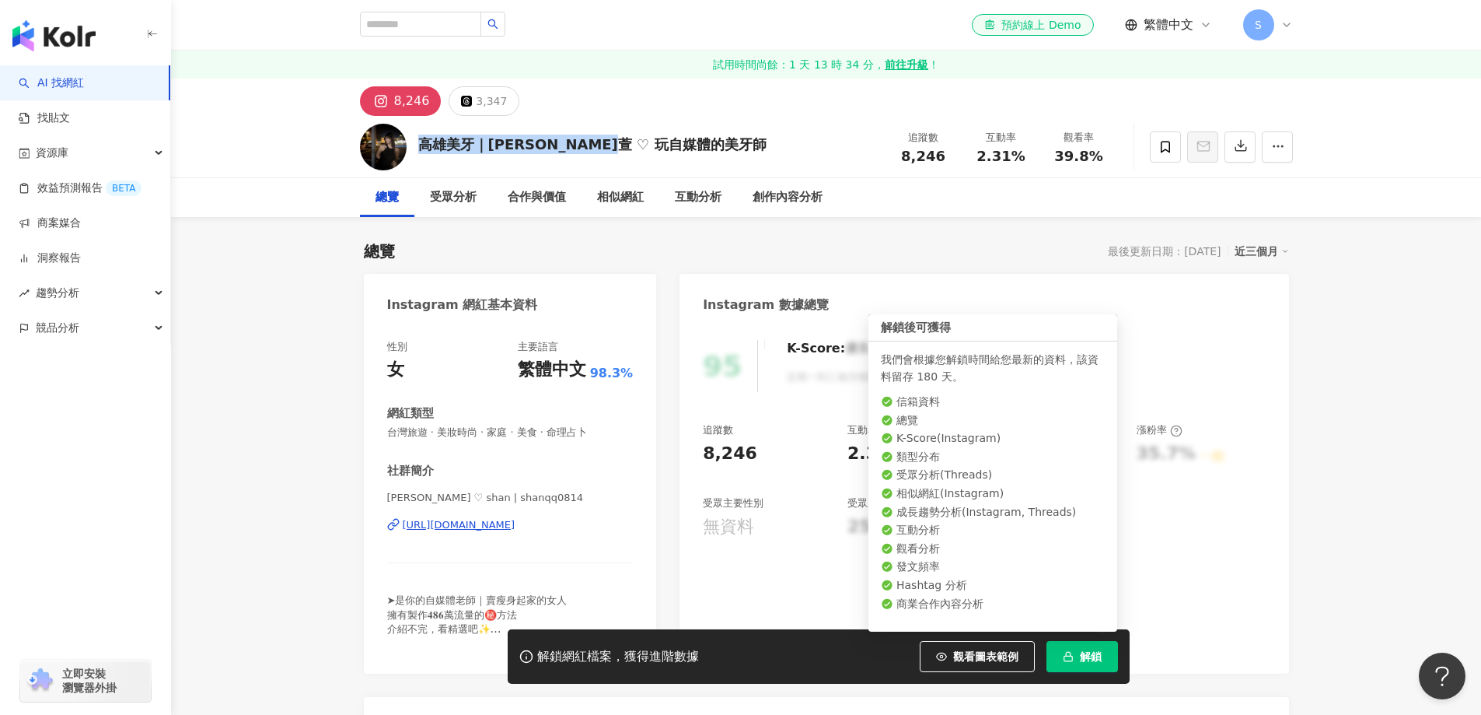
click at [1096, 662] on span "解鎖" at bounding box center [1091, 656] width 22 height 12
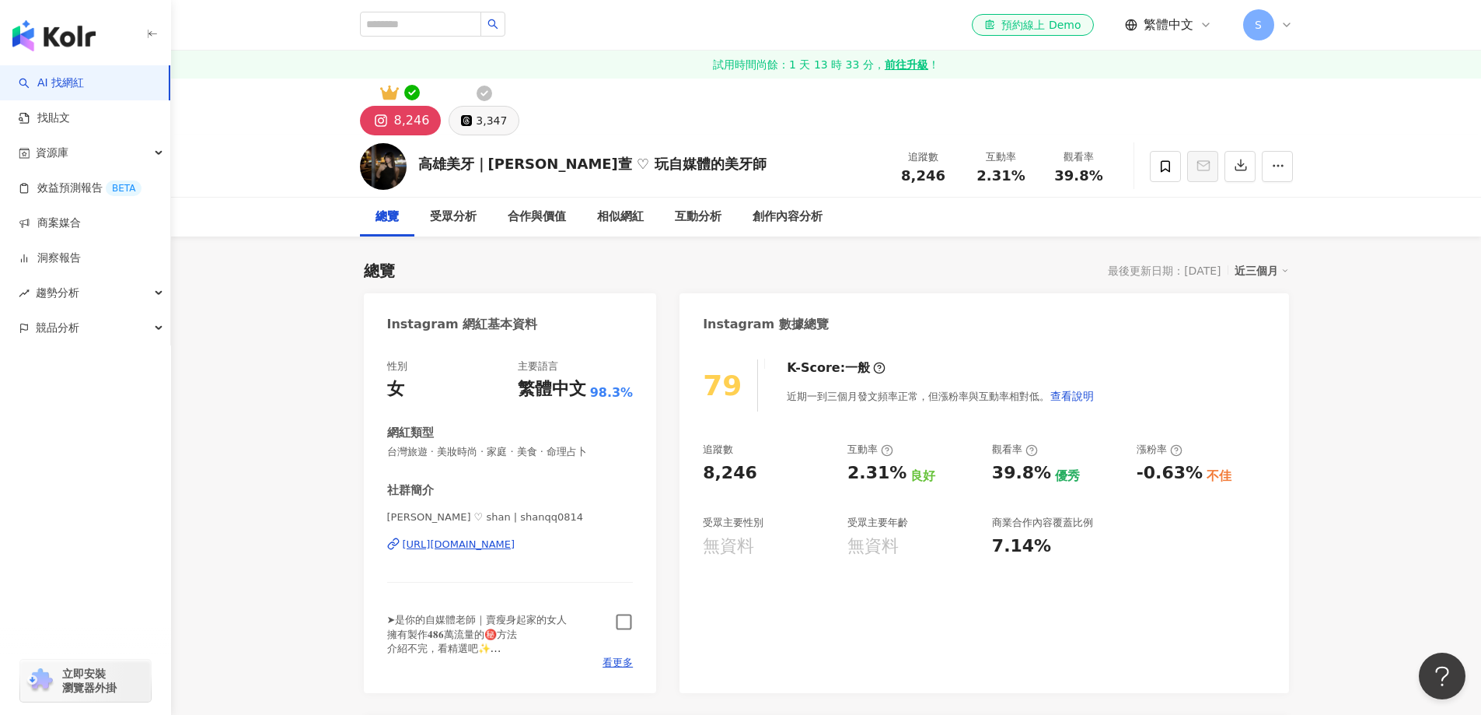
click at [480, 132] on button "3,347" at bounding box center [484, 121] width 71 height 30
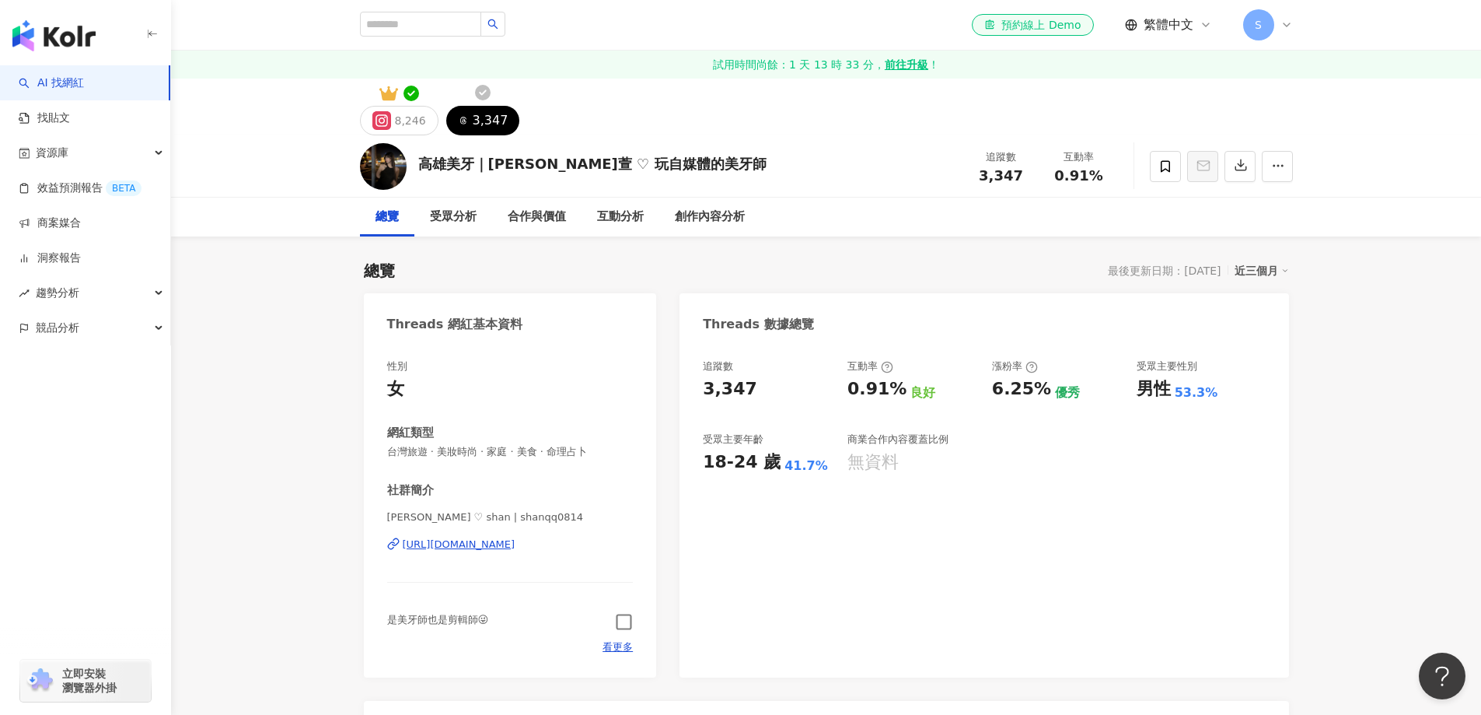
click at [619, 628] on icon "button" at bounding box center [624, 622] width 18 height 18
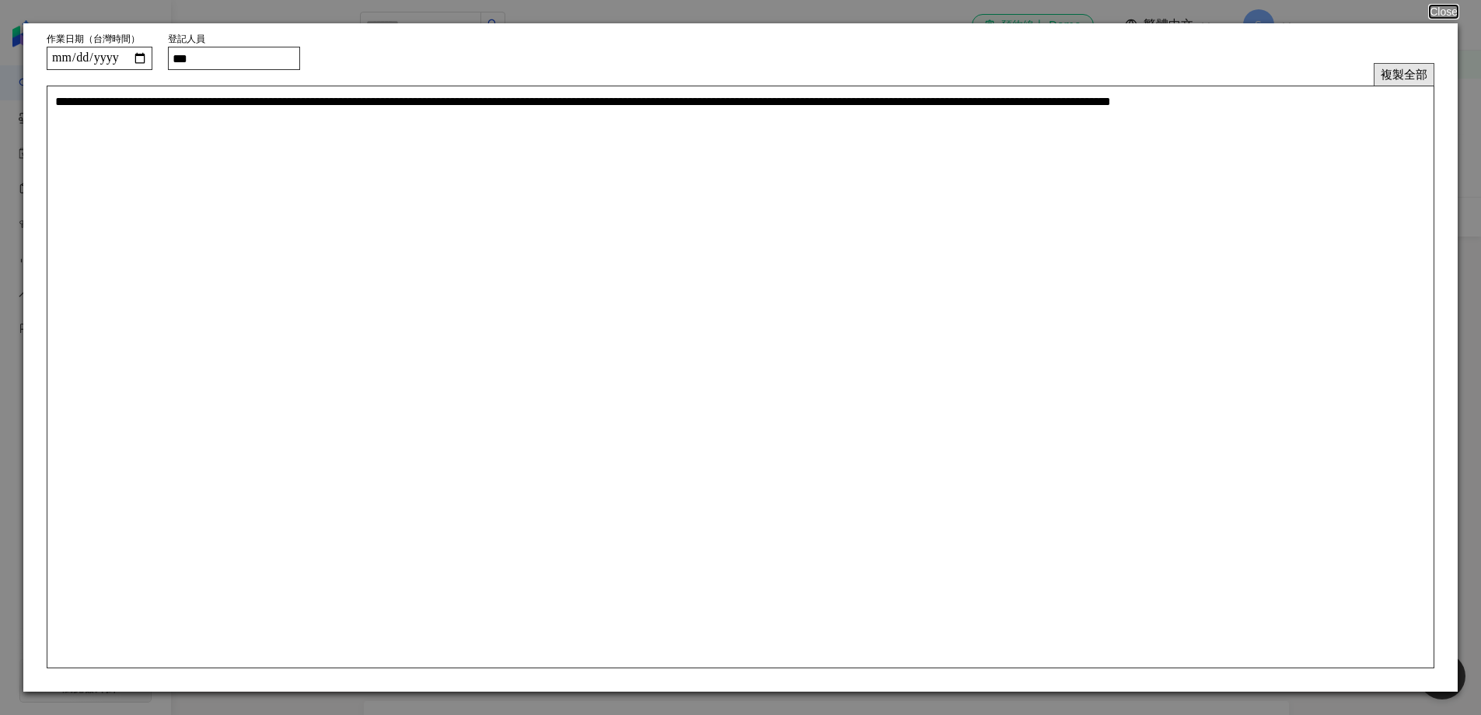
click at [1399, 77] on button "複製全部" at bounding box center [1404, 74] width 61 height 23
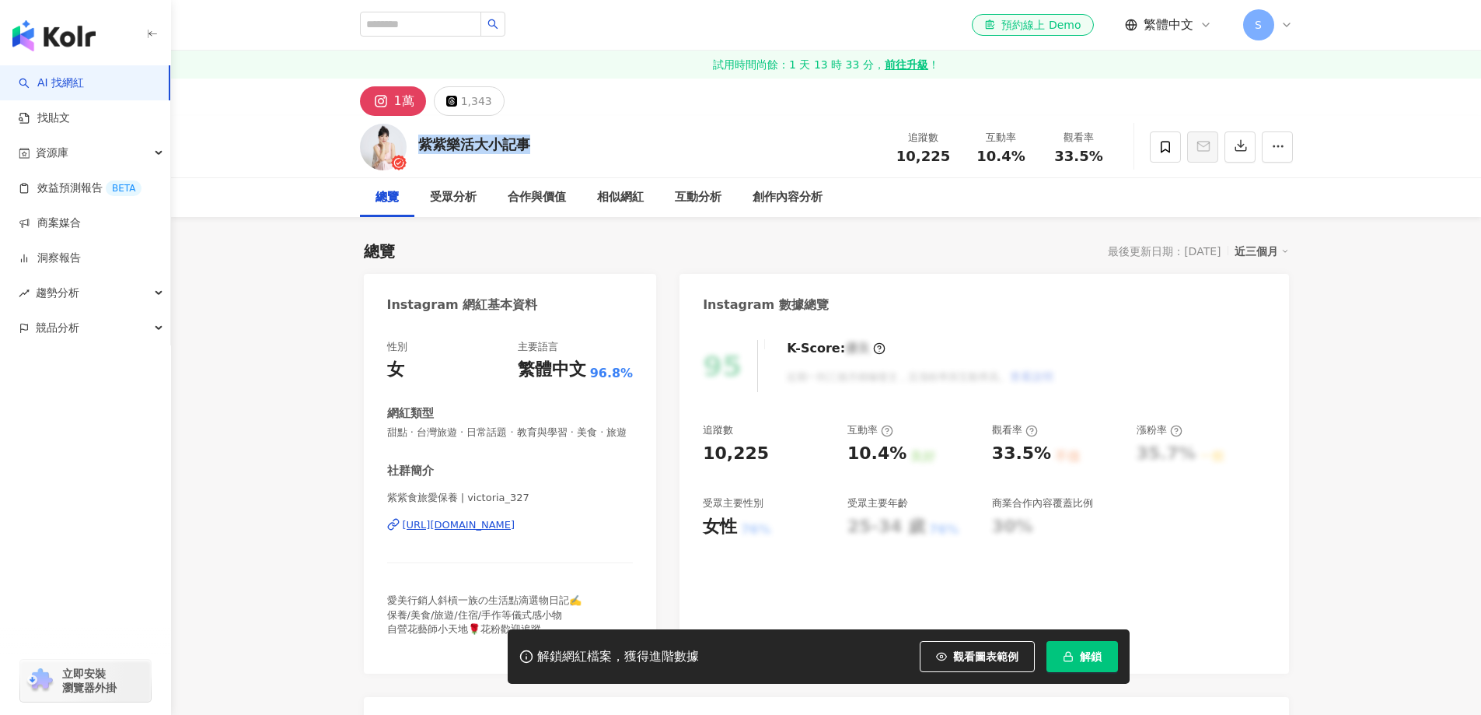
drag, startPoint x: 537, startPoint y: 142, endPoint x: 420, endPoint y: 142, distance: 117.4
click at [420, 142] on div "紫紫樂活大小記事 追蹤數 10,225 互動率 10.4% 觀看率 33.5%" at bounding box center [826, 146] width 995 height 61
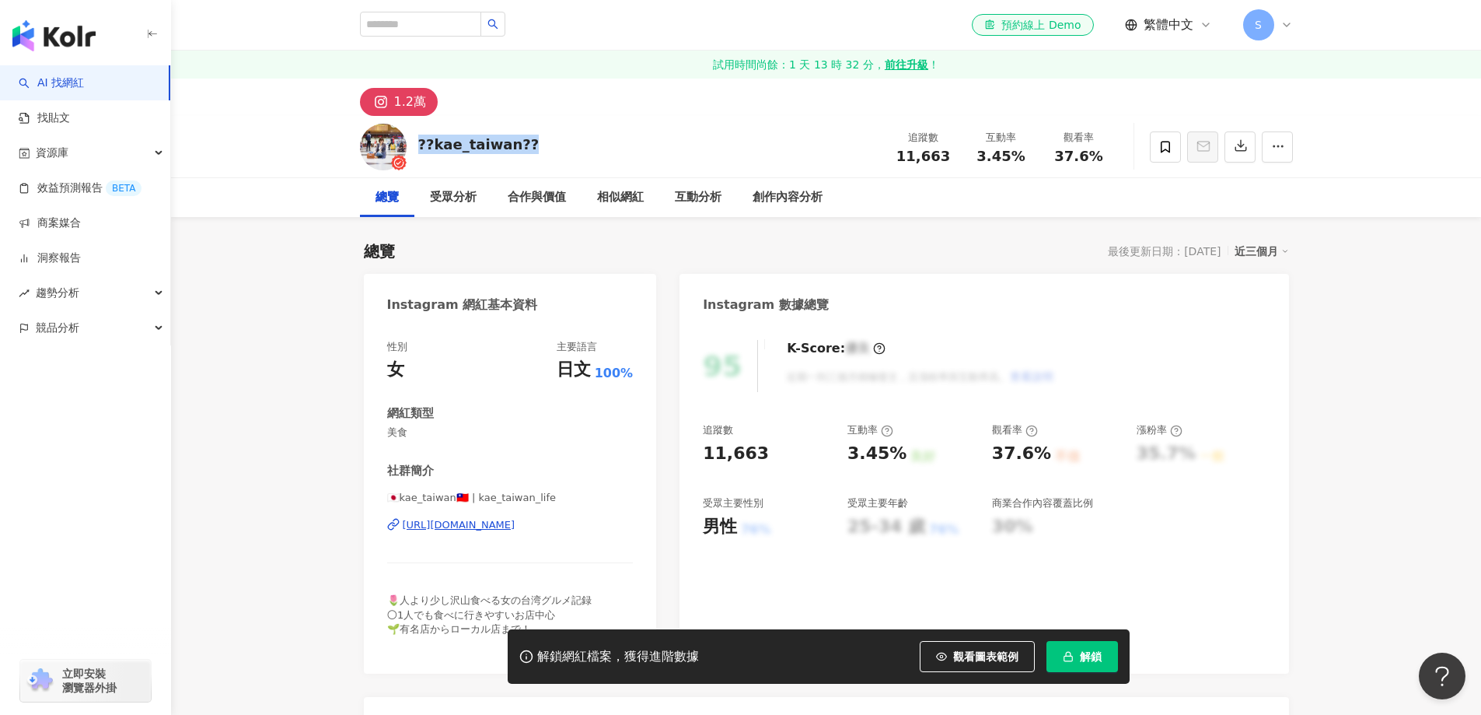
drag, startPoint x: 432, startPoint y: 152, endPoint x: 418, endPoint y: 142, distance: 17.7
click at [418, 142] on div "??kae_taiwan?? 追蹤數 11,663 互動率 3.45% 觀看率 37.6%" at bounding box center [826, 146] width 995 height 61
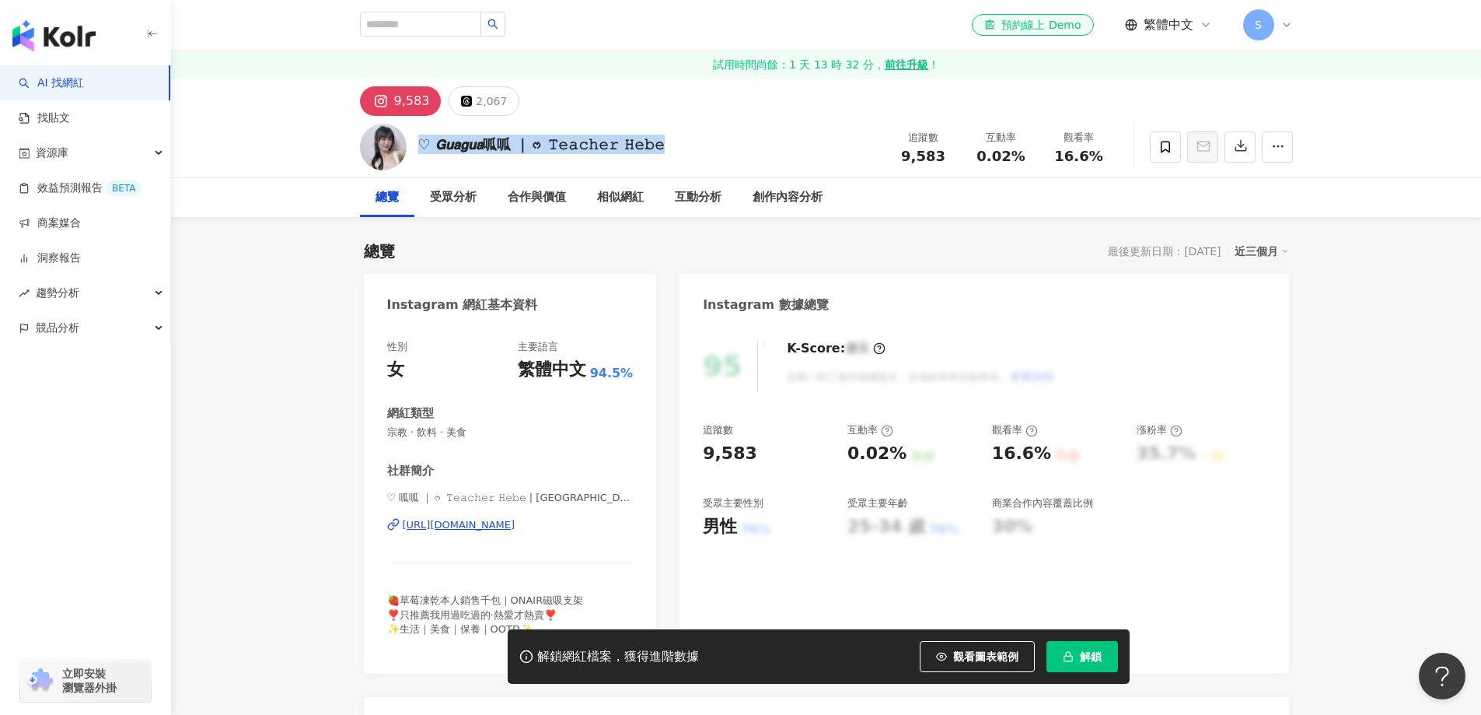
drag, startPoint x: 718, startPoint y: 149, endPoint x: 419, endPoint y: 143, distance: 298.7
click at [419, 143] on div "♡ 𝙂𝙪𝙖𝙜𝙪𝙖呱呱 ｜ᰔ 𝚃𝚎𝚊𝚌𝚑𝚎𝚛 𝙷𝚎𝚋𝚎 追蹤數 9,583 互動率 0.02% 觀看率 16.6%" at bounding box center [826, 146] width 995 height 61
copy div "♡ 𝙂𝙪𝙖𝙜𝙪𝙖呱呱 ｜ᰔ 𝚃𝚎𝚊𝚌𝚑𝚎𝚛 𝙷𝚎𝚋𝚎"
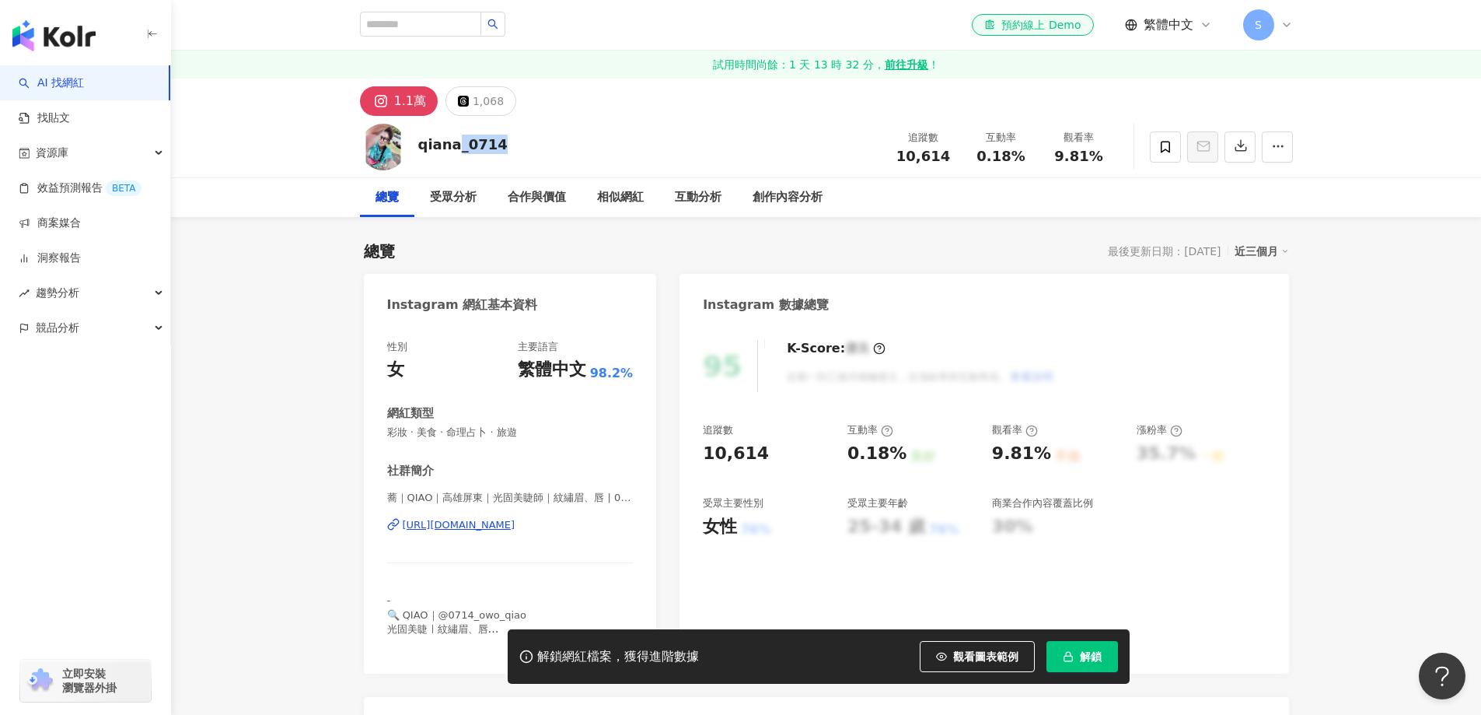
drag, startPoint x: 502, startPoint y: 148, endPoint x: 414, endPoint y: 152, distance: 87.2
click at [414, 152] on div "qiana_0714 追蹤數 10,614 互動率 0.18% 觀看率 9.81%" at bounding box center [826, 146] width 995 height 61
copy div "qiana_0714"
click at [516, 525] on div "https://www.instagram.com/0714_owo/" at bounding box center [459, 525] width 113 height 14
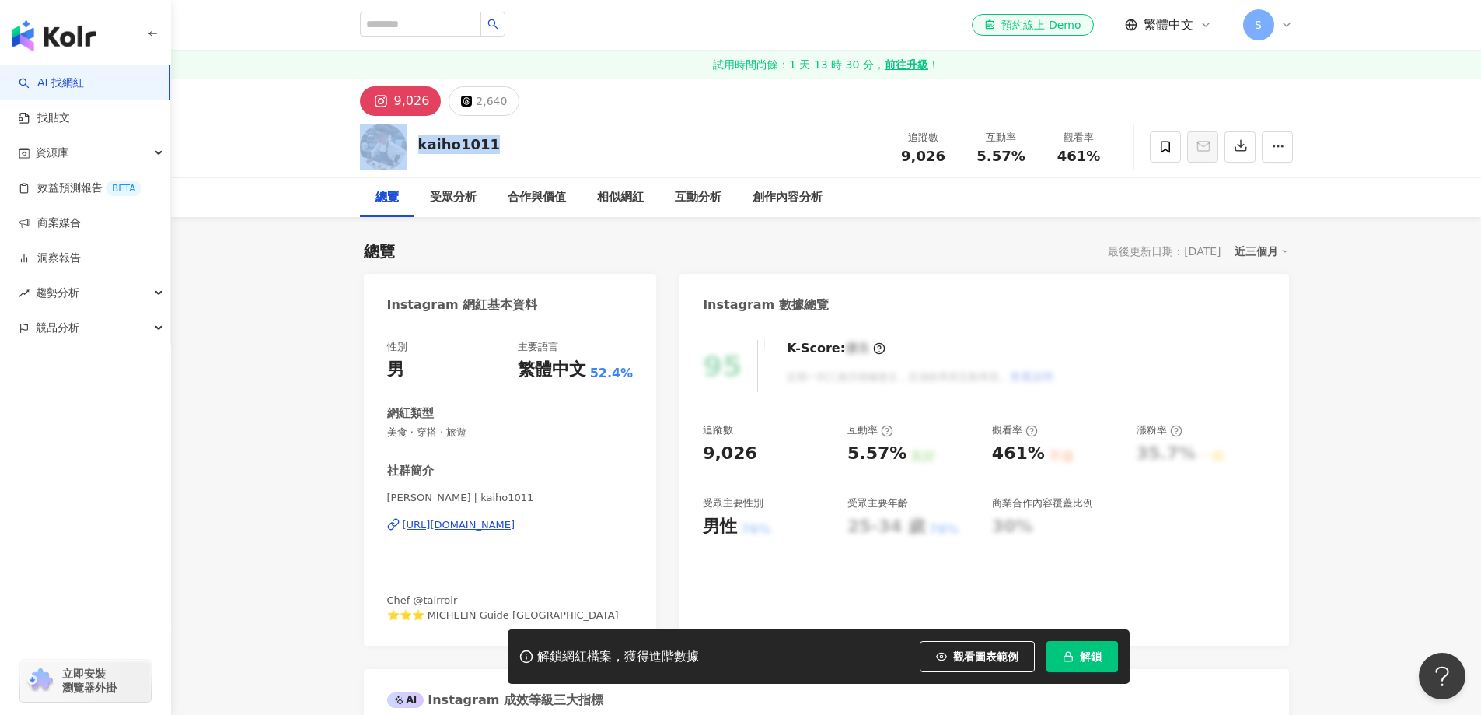
drag, startPoint x: 491, startPoint y: 146, endPoint x: 411, endPoint y: 137, distance: 79.9
click at [411, 137] on div "kaiho1011 追蹤數 9,026 互動率 5.57% 觀看率 461%" at bounding box center [826, 146] width 995 height 61
copy div "kaiho1011"
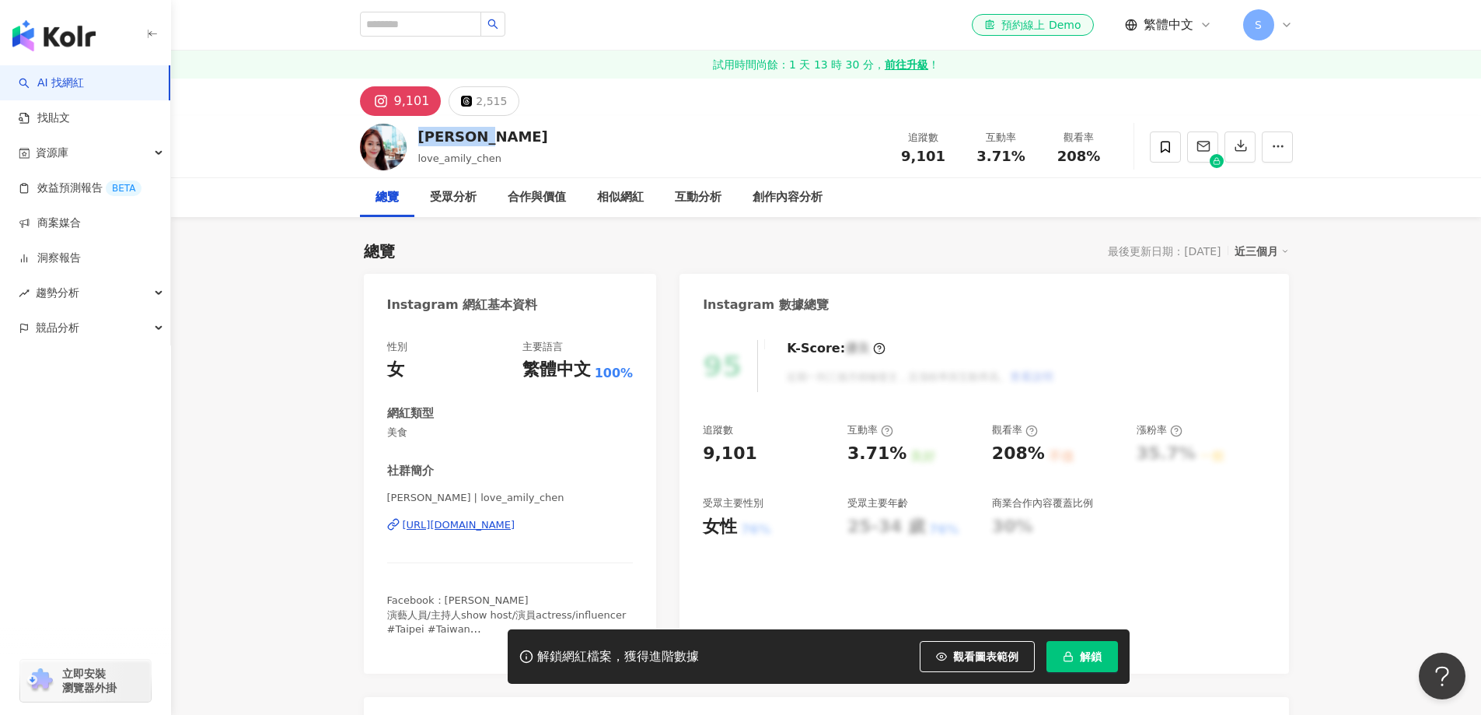
drag, startPoint x: 509, startPoint y: 129, endPoint x: 416, endPoint y: 131, distance: 92.5
click at [416, 131] on div "陳翊萱Amily love_amily_chen 追蹤數 9,101 互動率 3.71% 觀看率 208%" at bounding box center [826, 146] width 995 height 61
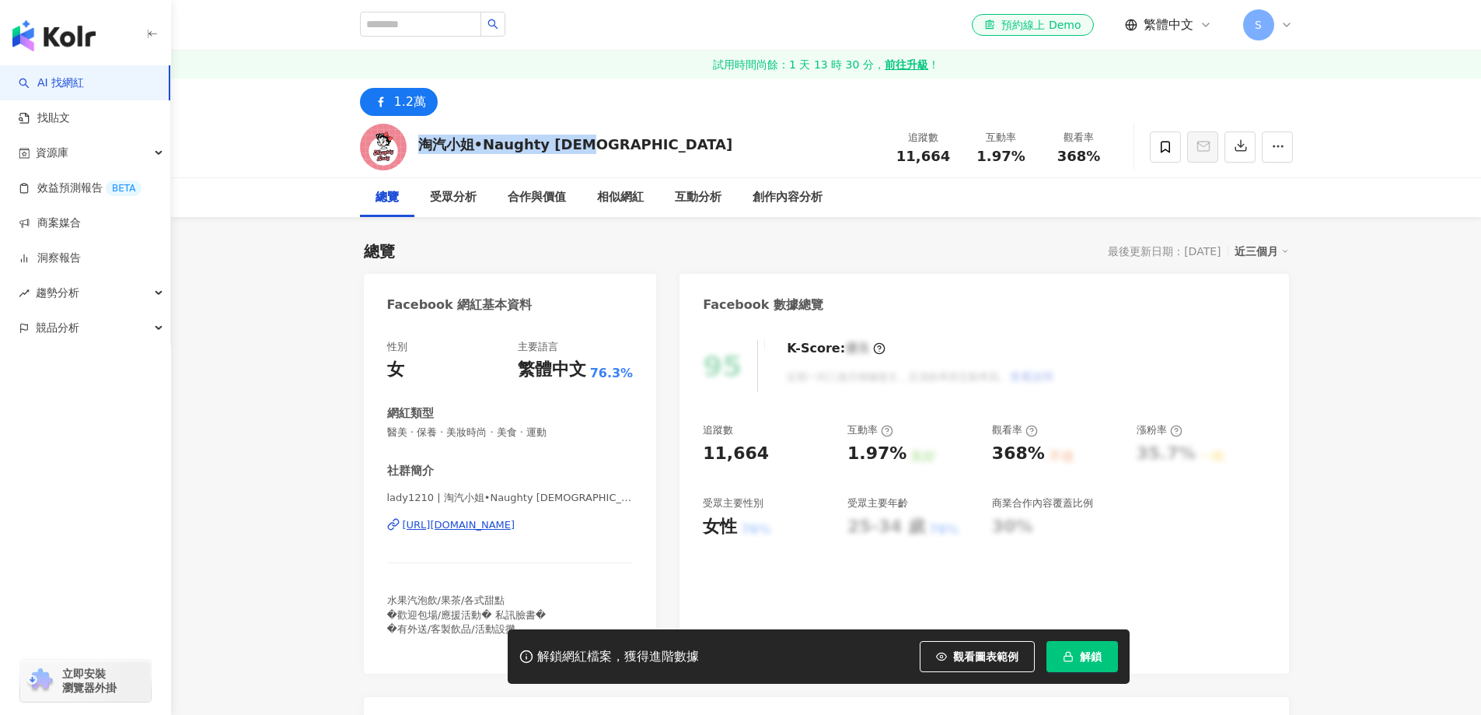
drag, startPoint x: 528, startPoint y: 165, endPoint x: 421, endPoint y: 156, distance: 106.9
click at [421, 156] on div "淘汽小姐•Naughty [DEMOGRAPHIC_DATA] 追蹤數 11,664 互動率 1.97% 觀看率 368%" at bounding box center [826, 146] width 995 height 61
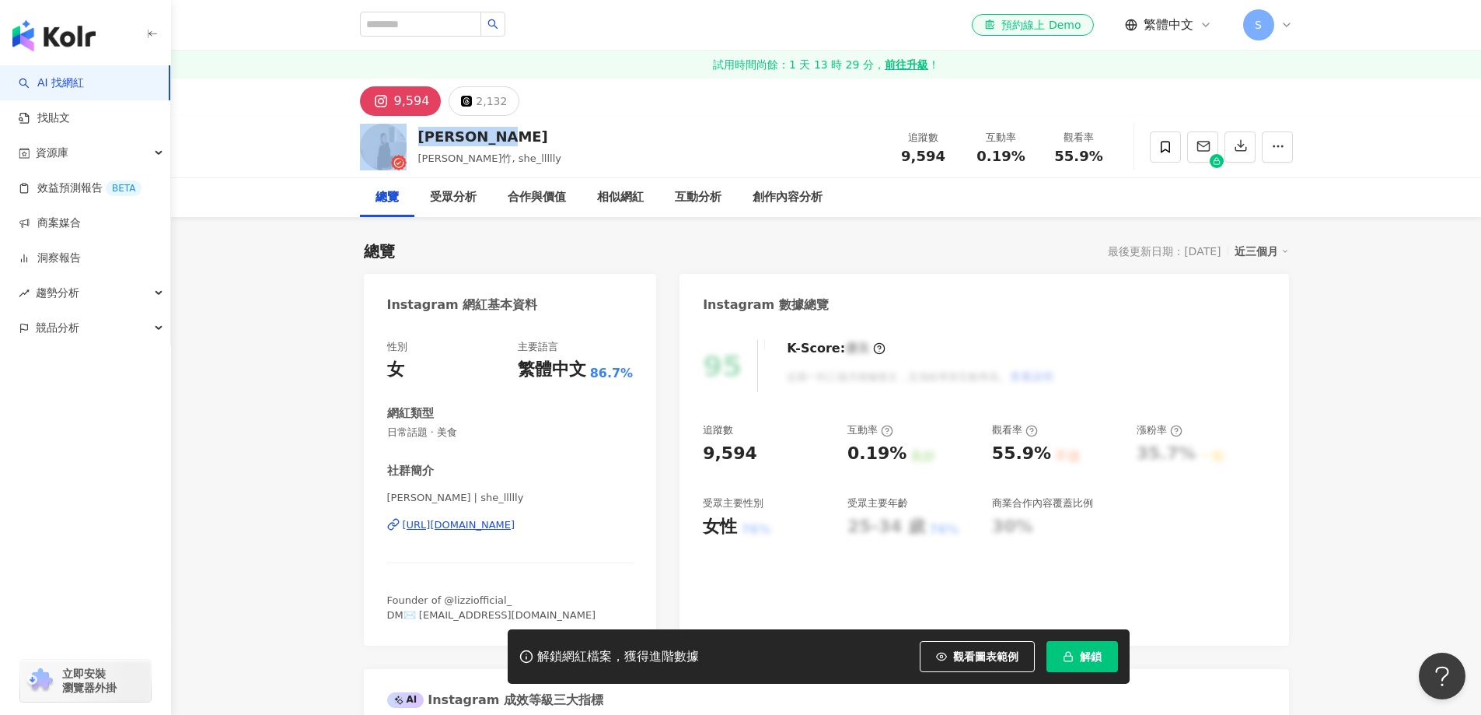
drag, startPoint x: 365, startPoint y: 125, endPoint x: 892, endPoint y: 20, distance: 536.8
click at [410, 138] on div "Shelly Lin 林軒竹, she_llllly 追蹤數 9,594 互動率 0.19% 觀看率 55.9%" at bounding box center [826, 146] width 995 height 61
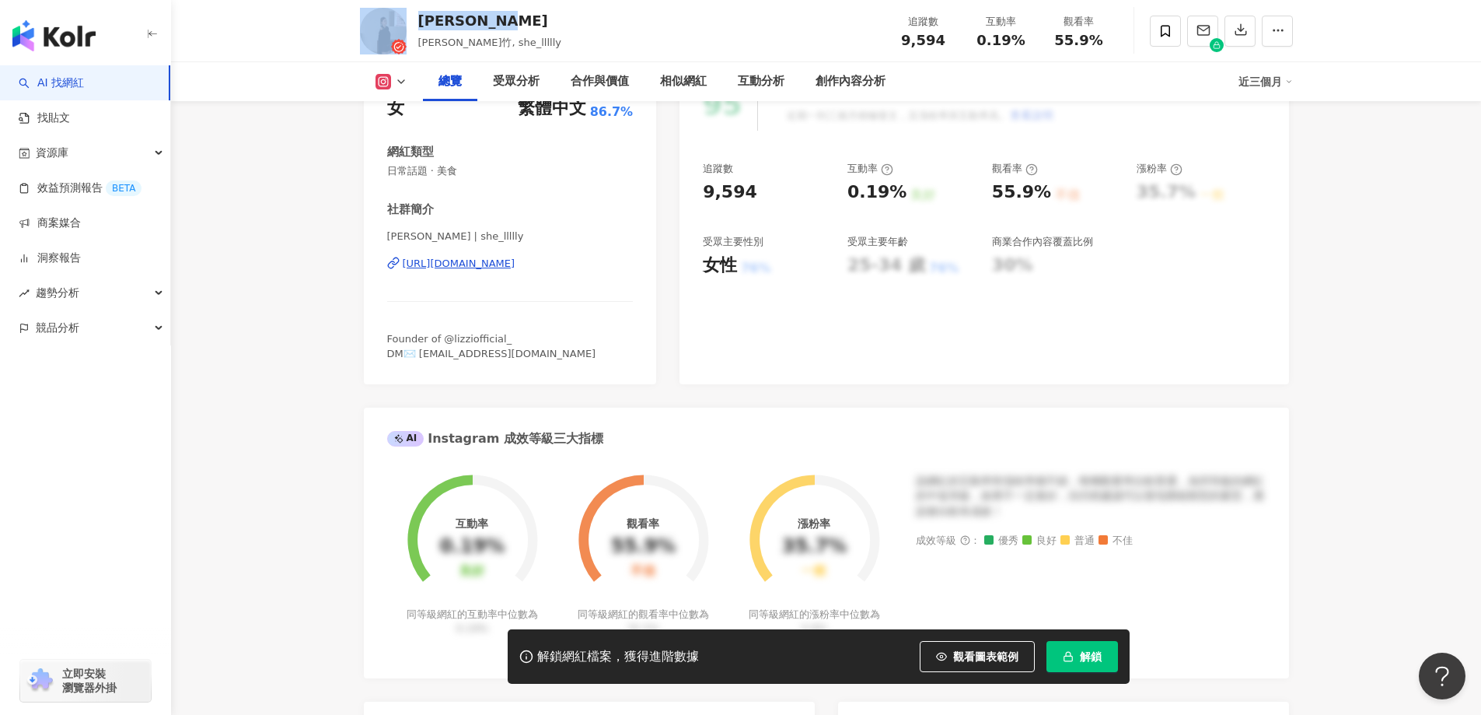
scroll to position [233, 0]
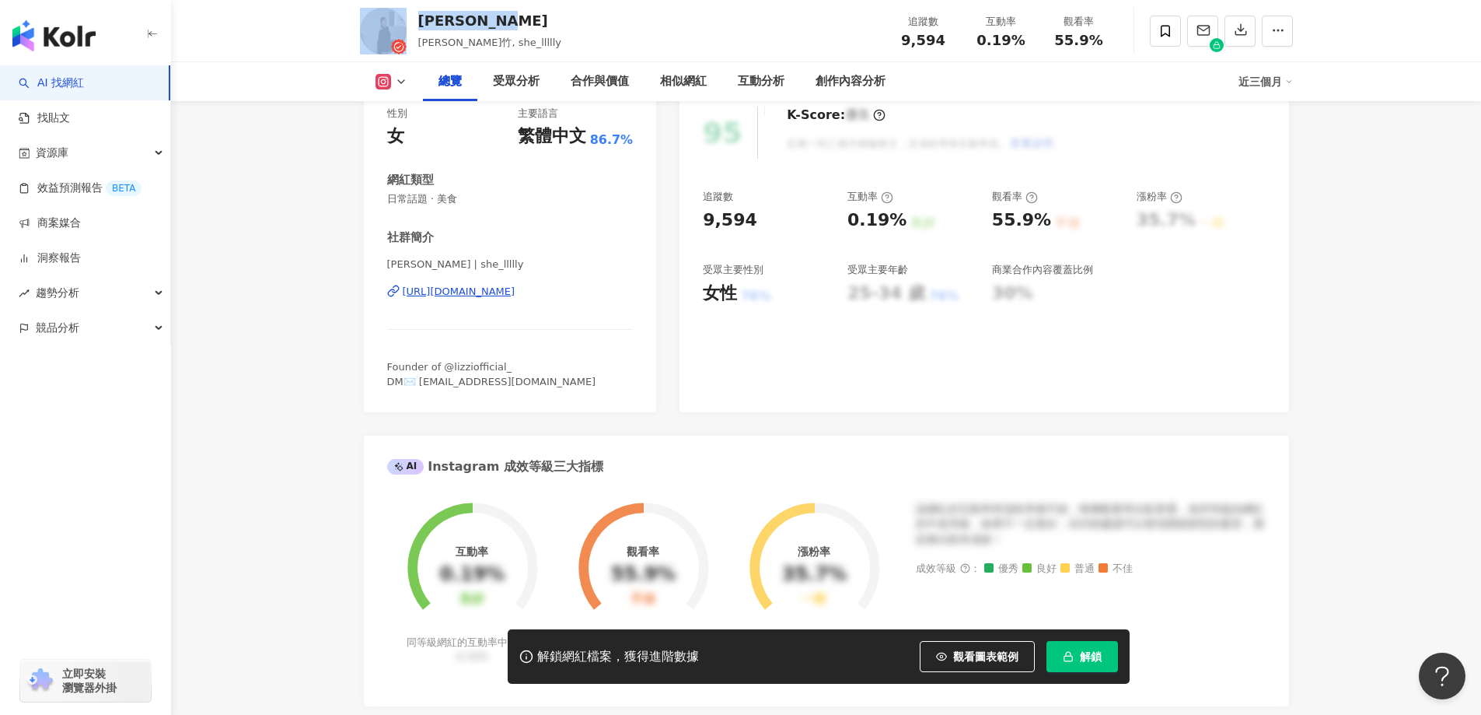
click at [498, 291] on div "https://www.instagram.com/she_llllly/" at bounding box center [459, 292] width 113 height 14
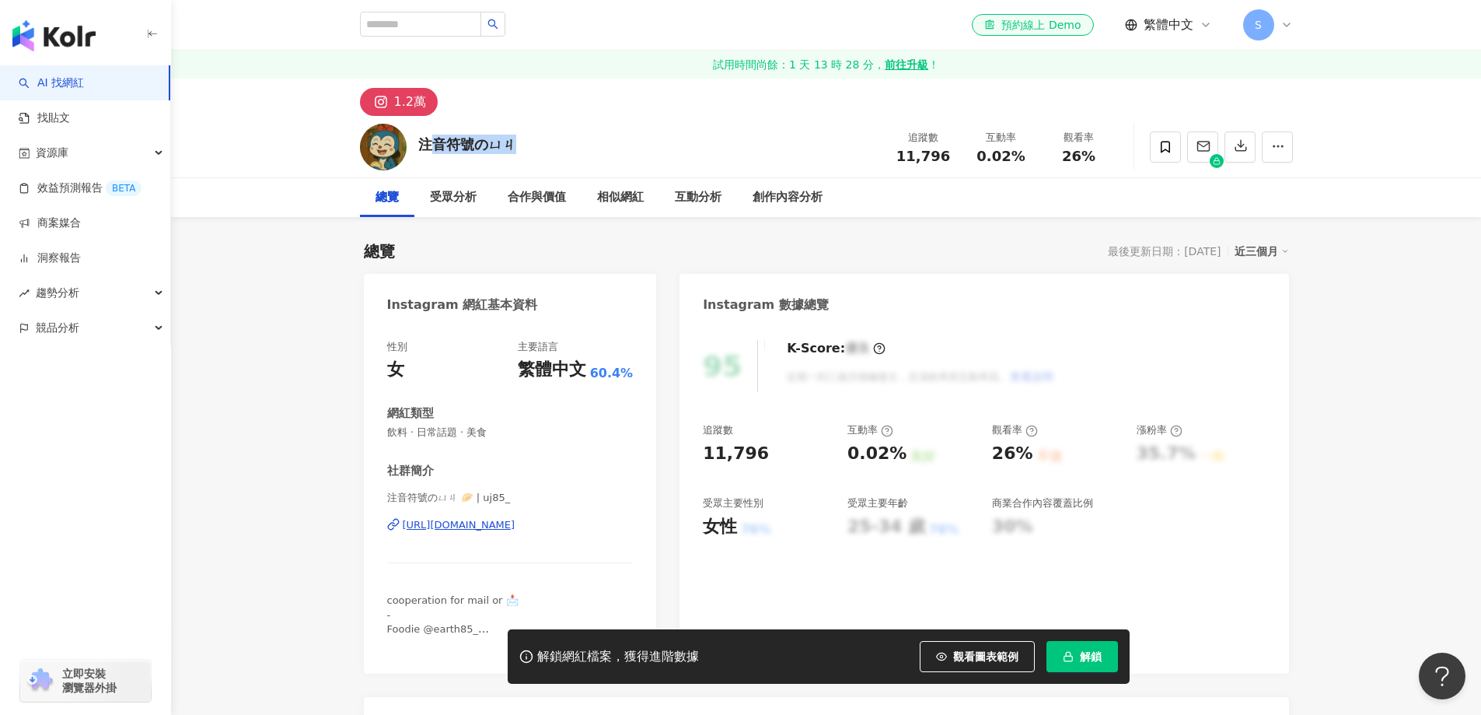
drag, startPoint x: 487, startPoint y: 142, endPoint x: 421, endPoint y: 136, distance: 66.3
click at [421, 136] on div "注音符號のㄩㄐ 追蹤數 11,796 互動率 0.02% 觀看率 26%" at bounding box center [826, 146] width 995 height 61
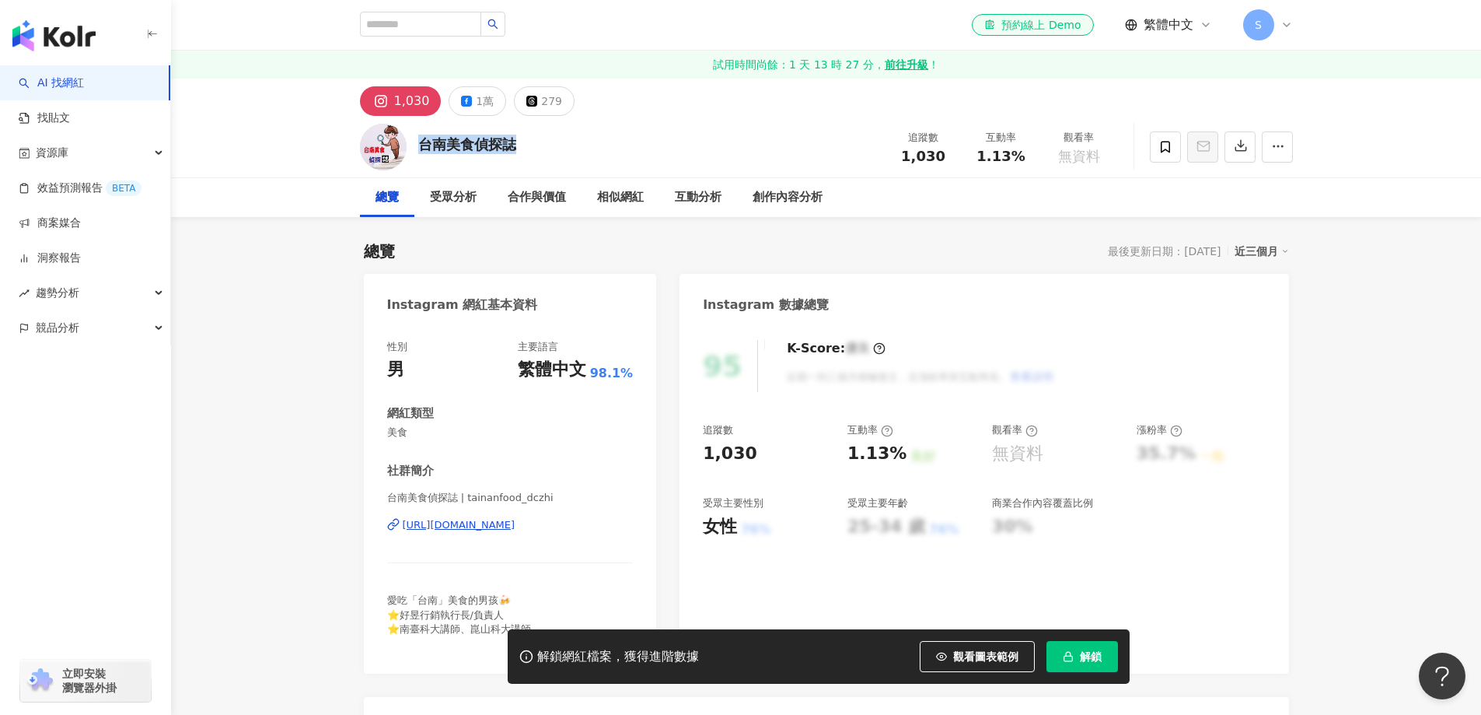
drag, startPoint x: 517, startPoint y: 145, endPoint x: 421, endPoint y: 135, distance: 96.3
click at [421, 135] on div "台南美食偵探誌 追蹤數 1,030 互動率 1.13% 觀看率 無資料" at bounding box center [826, 146] width 995 height 61
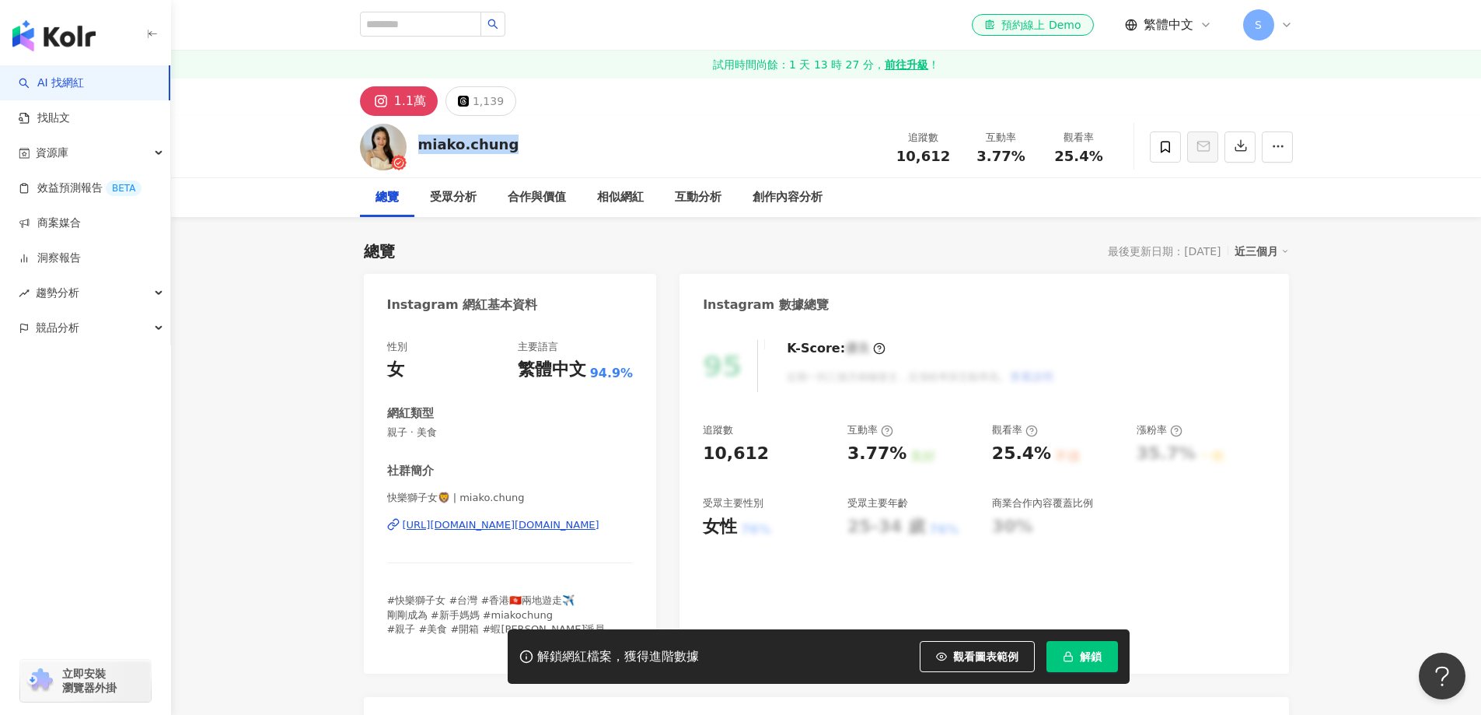
drag, startPoint x: 432, startPoint y: 160, endPoint x: 418, endPoint y: 156, distance: 14.8
click at [418, 156] on div "miako.chung 追蹤數 10,612 互動率 3.77% 觀看率 25.4%" at bounding box center [826, 146] width 995 height 61
click at [495, 526] on div "https://www.instagram.com/miako.chung/" at bounding box center [501, 525] width 197 height 14
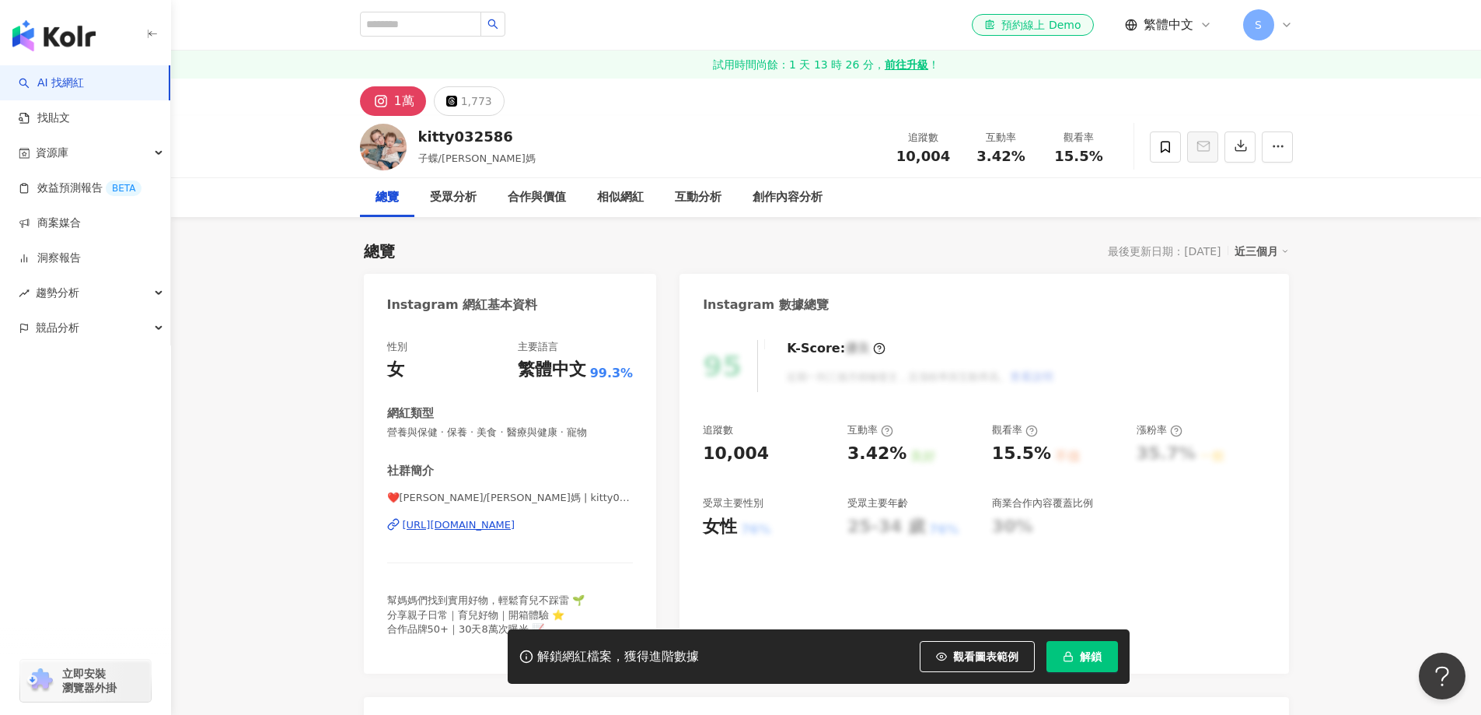
drag, startPoint x: 510, startPoint y: 140, endPoint x: 415, endPoint y: 142, distance: 94.9
click at [415, 142] on div "kitty032586 子蝶/愷愷媽 追蹤數 10,004 互動率 3.42% 觀看率 15.5%" at bounding box center [826, 146] width 995 height 61
copy div "kitty032586"
click at [516, 528] on div "https://www.instagram.com/kitty032586/" at bounding box center [459, 525] width 113 height 14
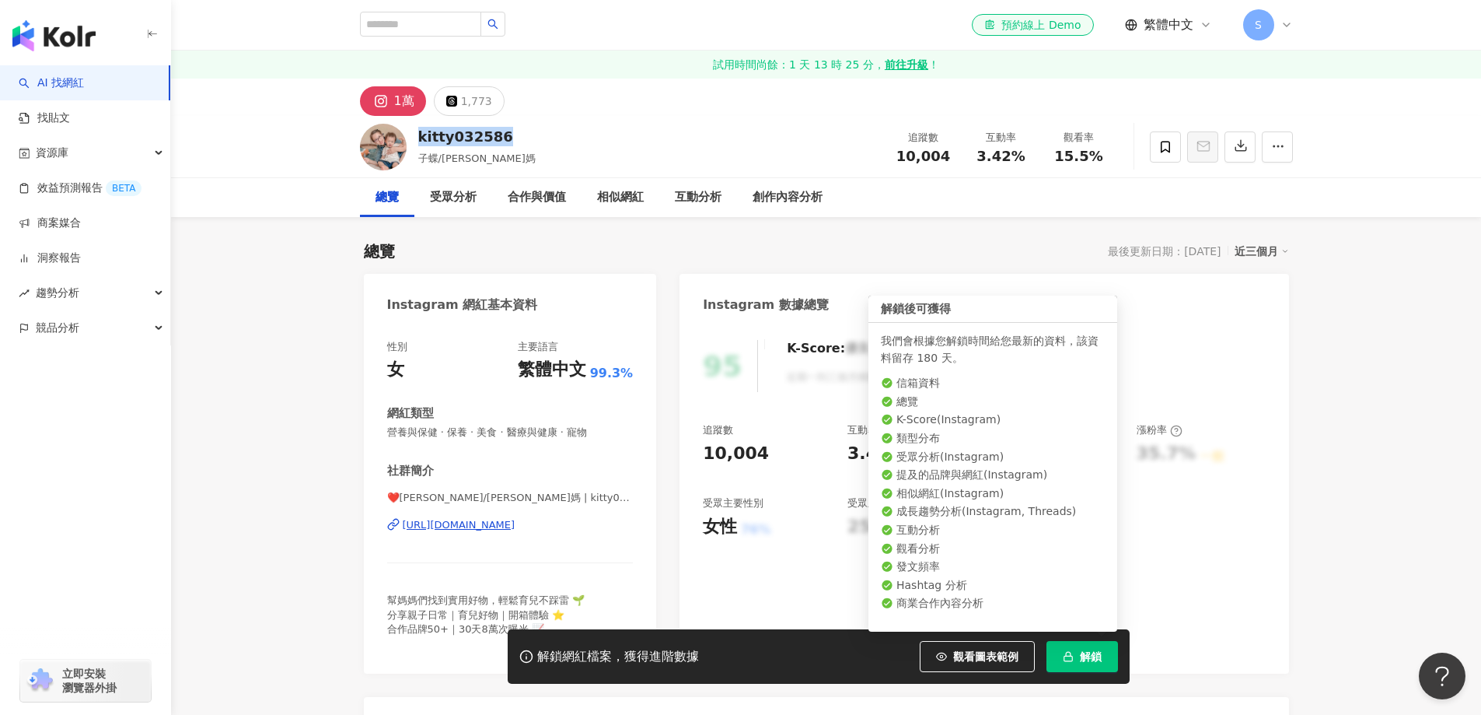
click at [1095, 655] on span "解鎖" at bounding box center [1091, 656] width 22 height 12
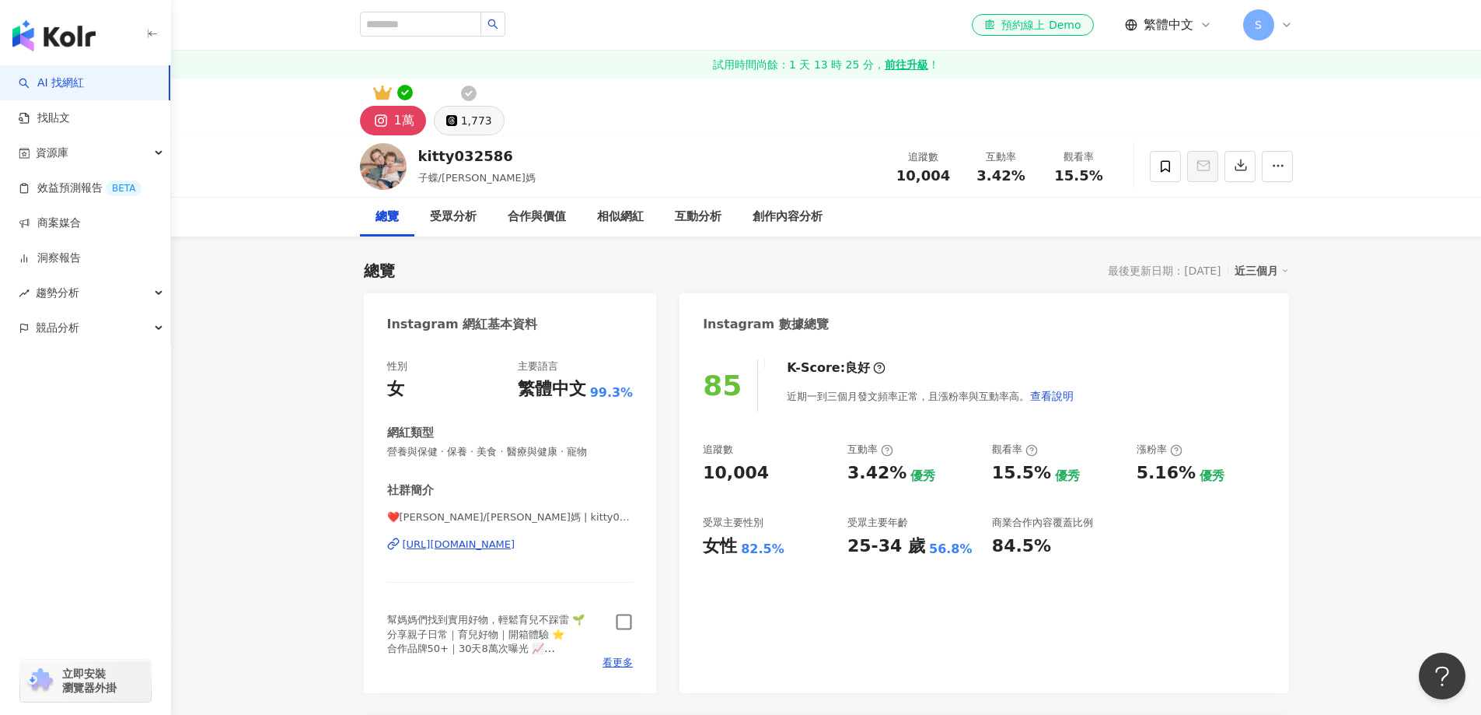
click at [463, 118] on div "1,773" at bounding box center [476, 121] width 31 height 22
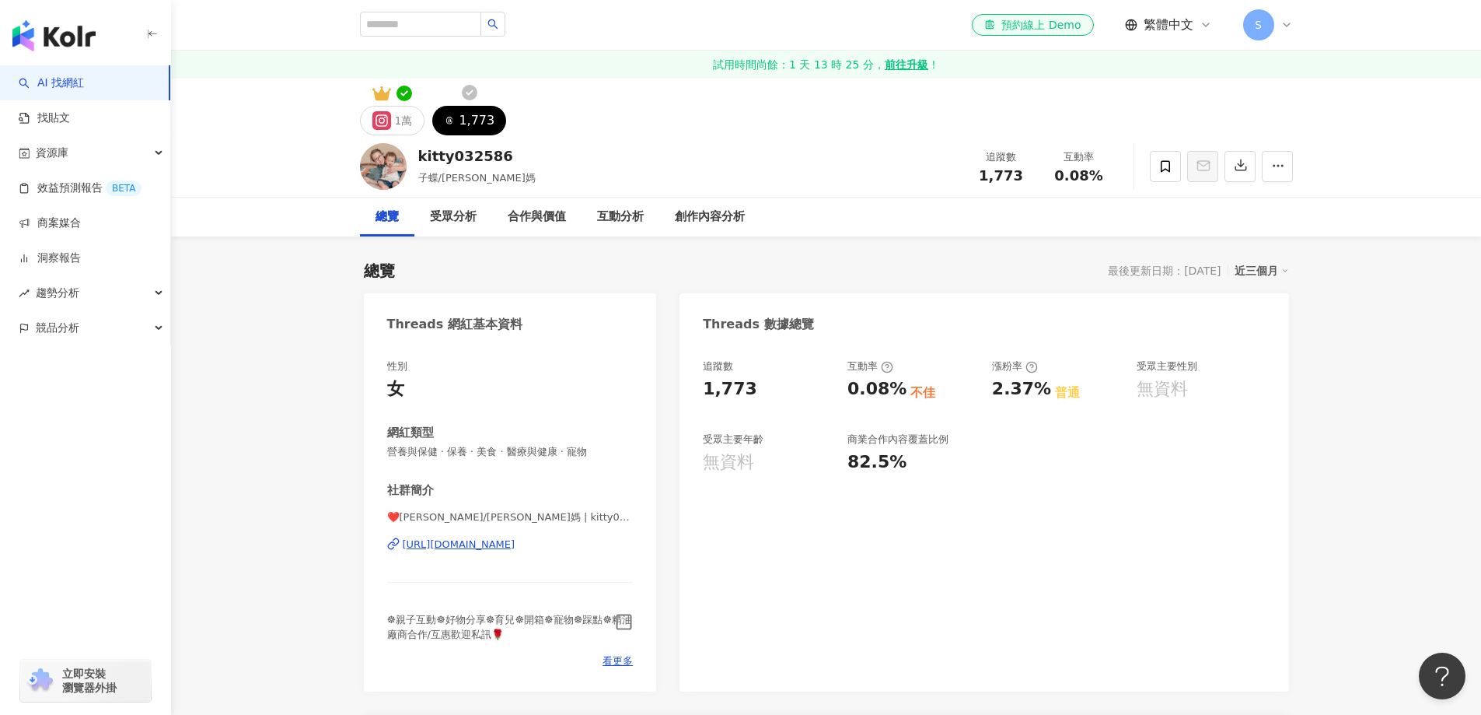
click at [623, 623] on icon "button" at bounding box center [624, 622] width 18 height 18
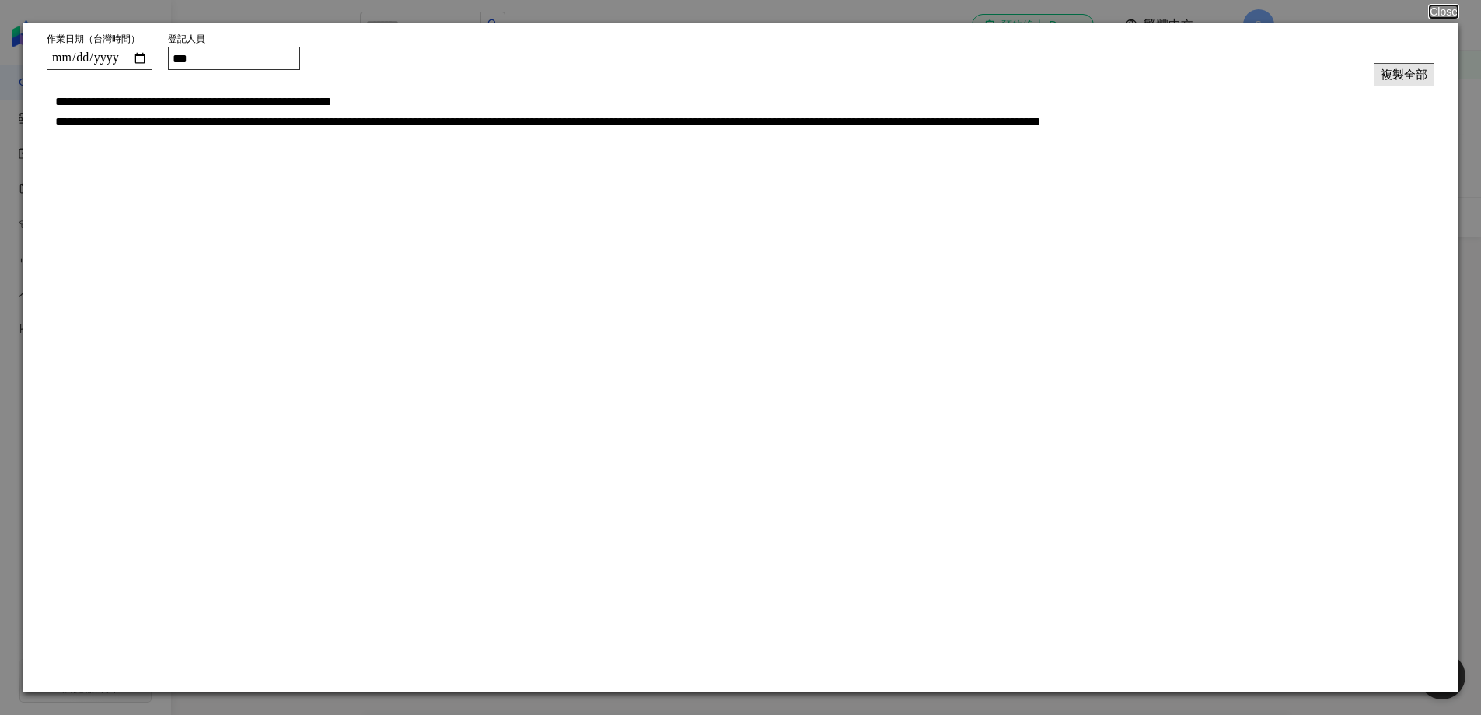
click at [1390, 65] on button "複製全部" at bounding box center [1404, 74] width 61 height 23
click at [1450, 10] on button "Close" at bounding box center [1443, 11] width 30 height 12
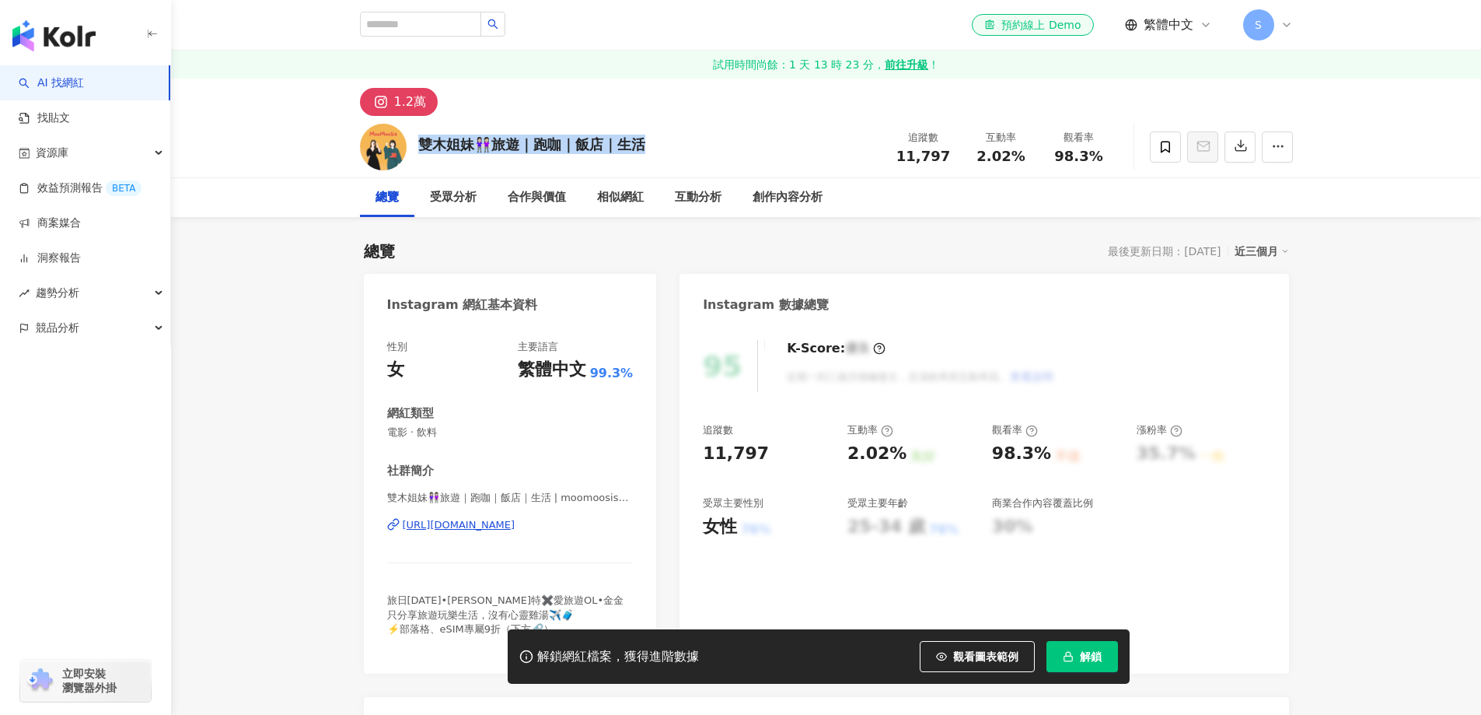
drag, startPoint x: 649, startPoint y: 146, endPoint x: 418, endPoint y: 142, distance: 231.0
click at [418, 141] on div "雙木姐妹👭🏻旅遊｜跑咖｜飯店｜生活 追蹤數 11,797 互動率 2.02% 觀看率 98.3%" at bounding box center [826, 146] width 995 height 61
copy div "雙木姐妹👭🏻旅遊｜跑咖｜飯店｜生活"
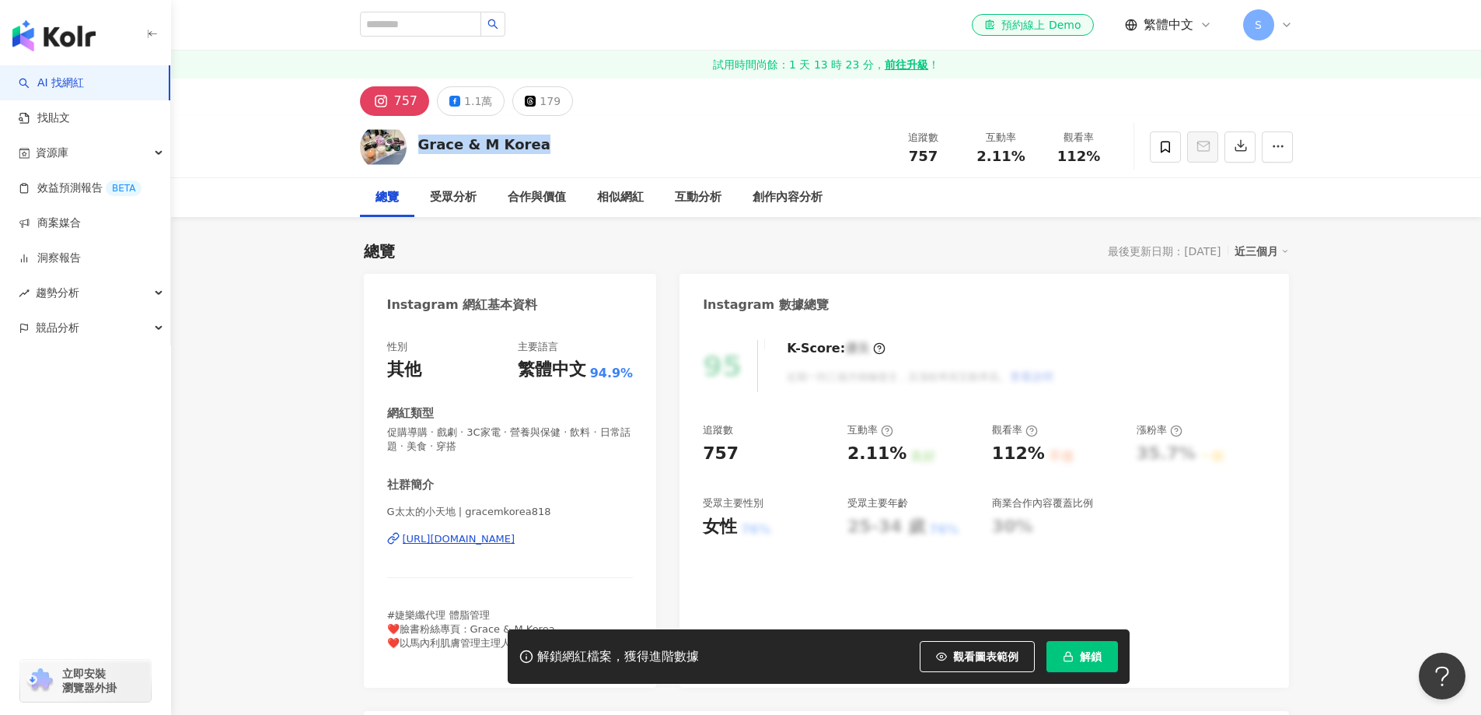
drag, startPoint x: 528, startPoint y: 141, endPoint x: 413, endPoint y: 130, distance: 115.6
click at [413, 130] on div "Grace & M Korea 追蹤數 757 互動率 2.11% 觀看率 112%" at bounding box center [826, 146] width 995 height 61
click at [497, 529] on div "G太太的小天地 | gracemkorea818 https://www.instagram.com/gracemkorea818/" at bounding box center [510, 550] width 246 height 91
click at [493, 540] on div "https://www.instagram.com/gracemkorea818/" at bounding box center [459, 539] width 113 height 14
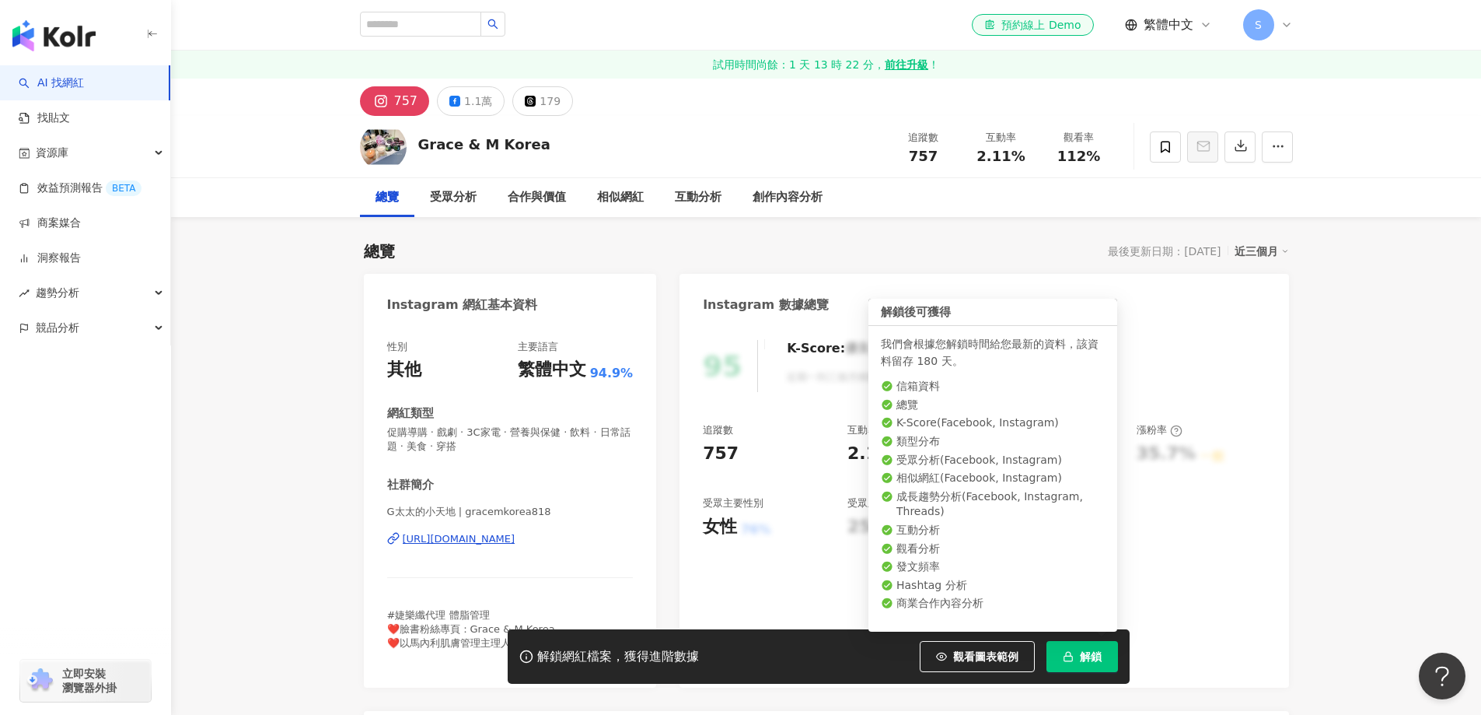
click at [1101, 654] on span "解鎖" at bounding box center [1091, 656] width 22 height 12
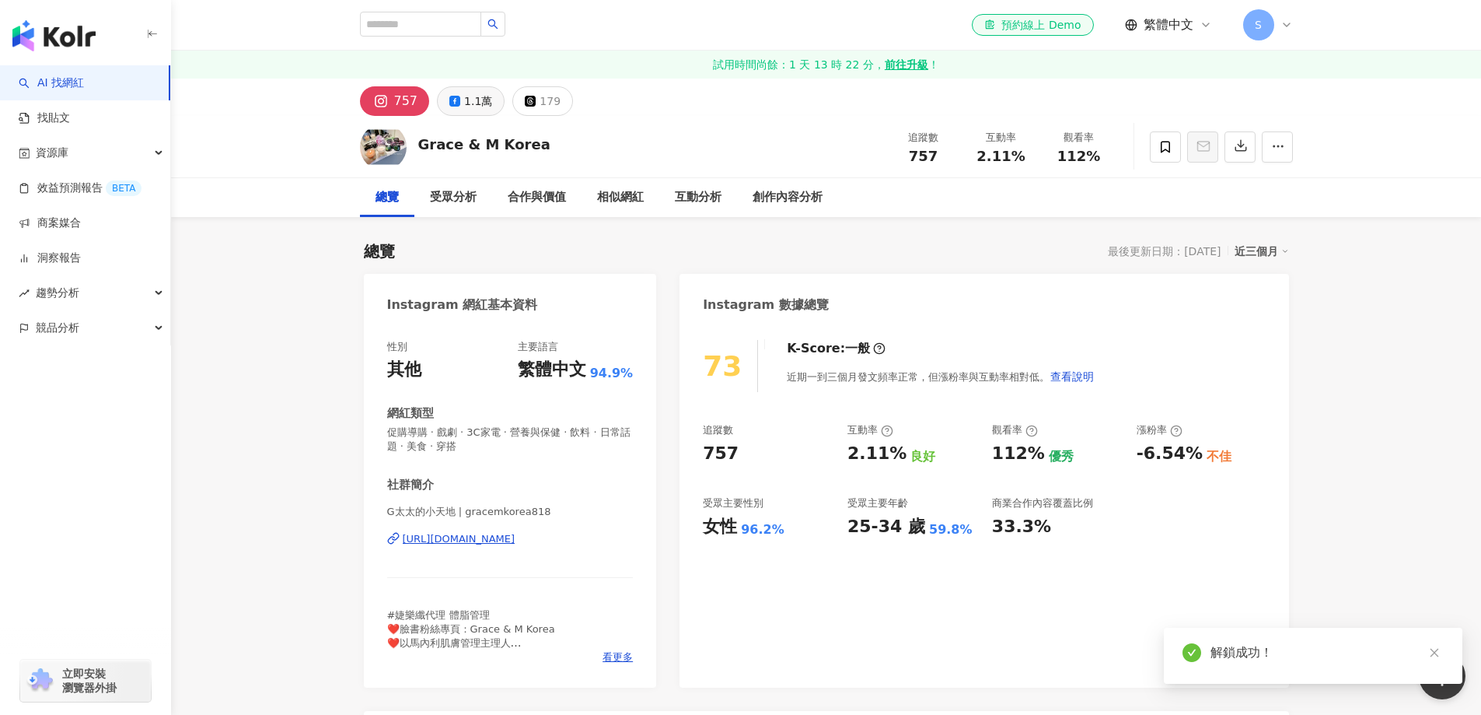
click at [477, 104] on div "1.1萬" at bounding box center [478, 101] width 28 height 22
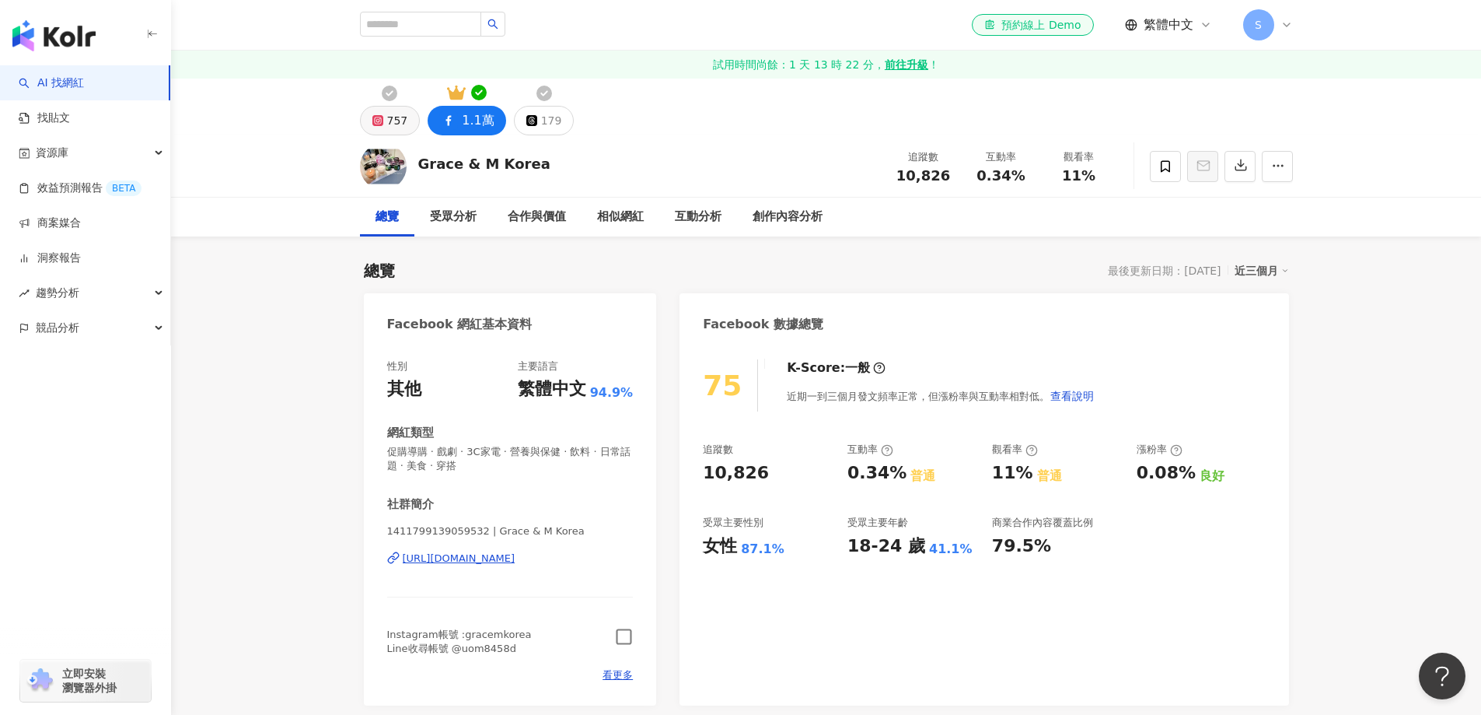
click at [395, 118] on div "757" at bounding box center [397, 121] width 21 height 22
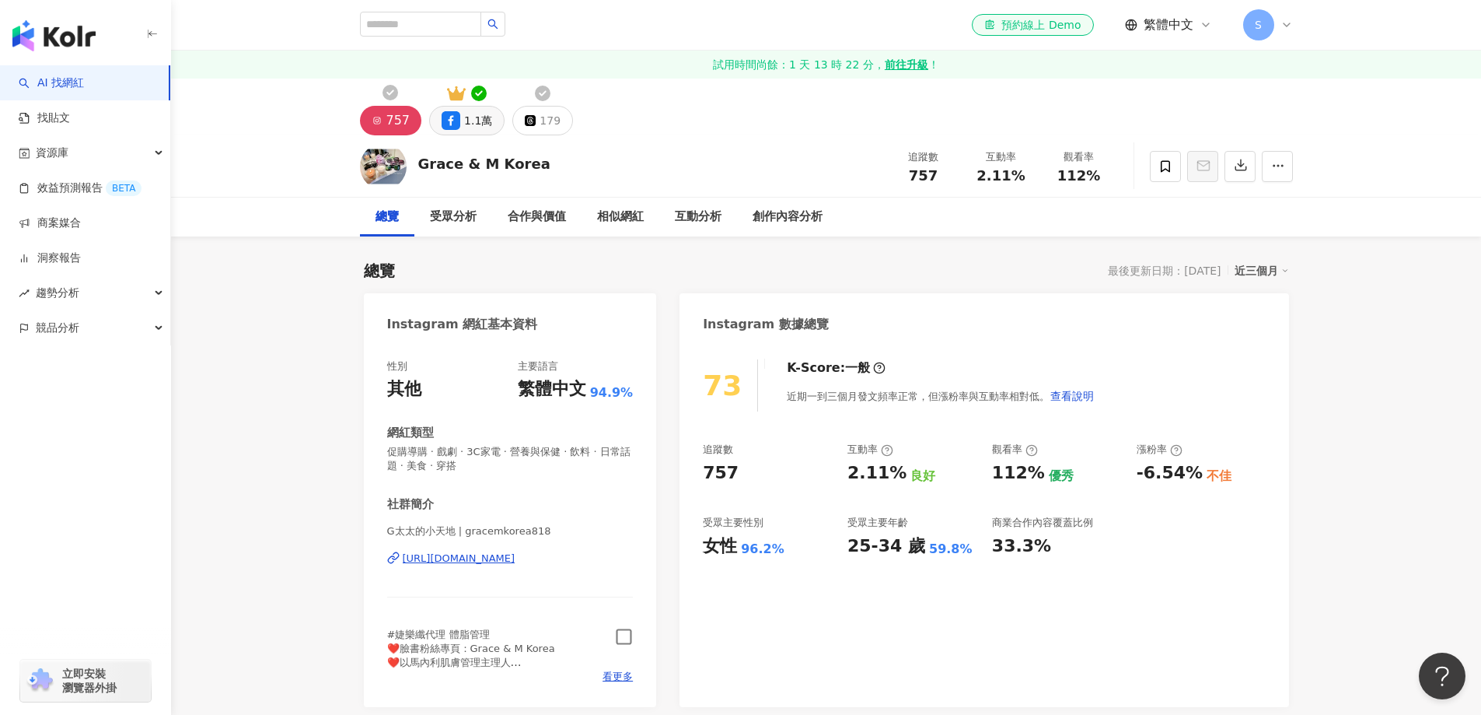
click at [624, 636] on icon "button" at bounding box center [624, 637] width 18 height 18
click at [559, 124] on button "179" at bounding box center [542, 121] width 61 height 30
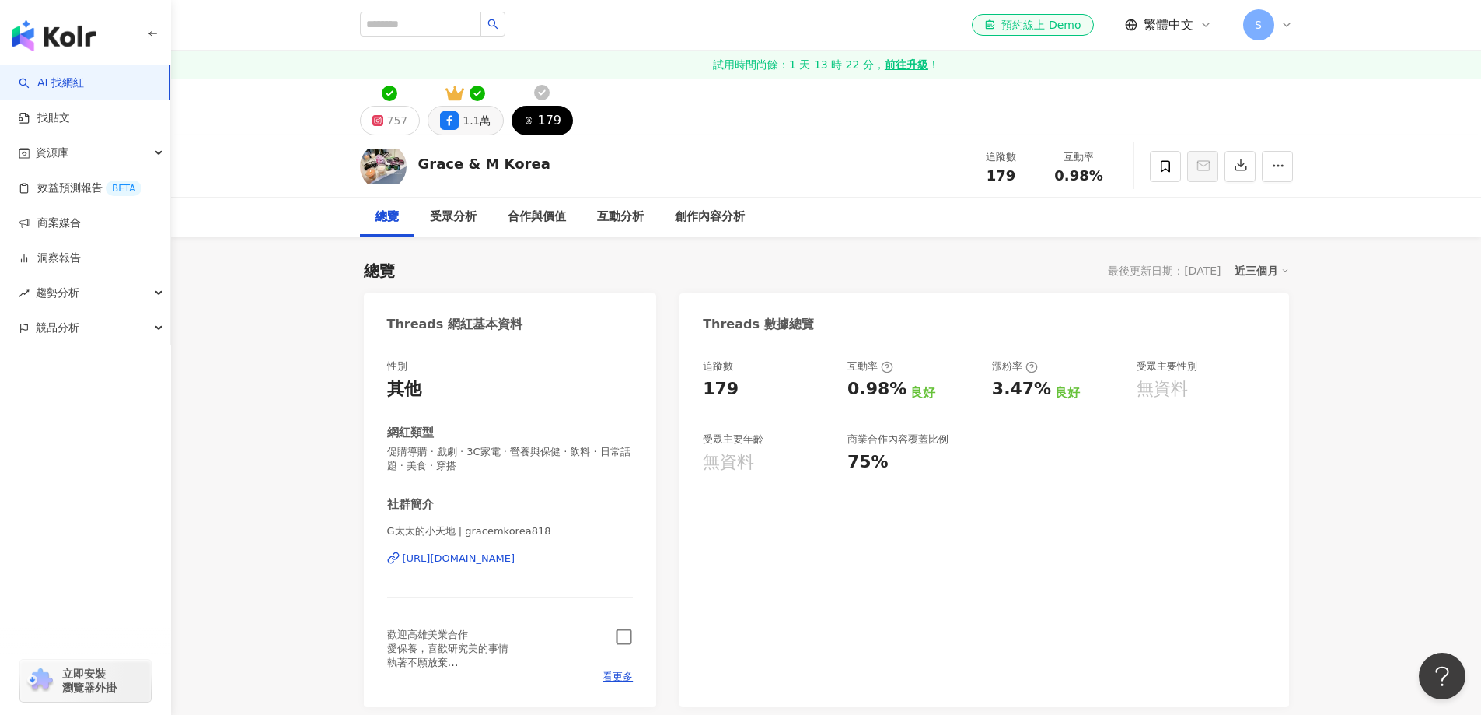
click at [628, 638] on icon "button" at bounding box center [624, 637] width 18 height 18
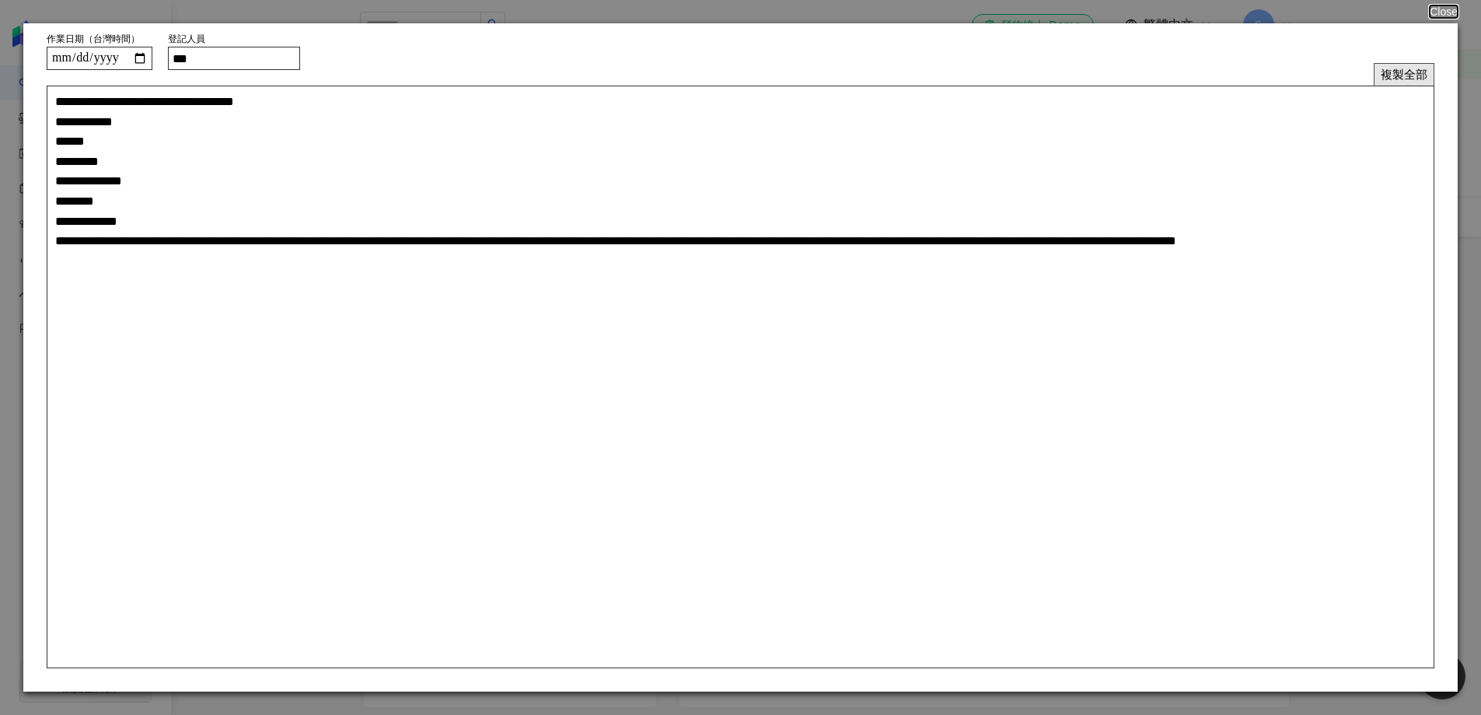
click at [1416, 65] on button "複製全部" at bounding box center [1404, 74] width 61 height 23
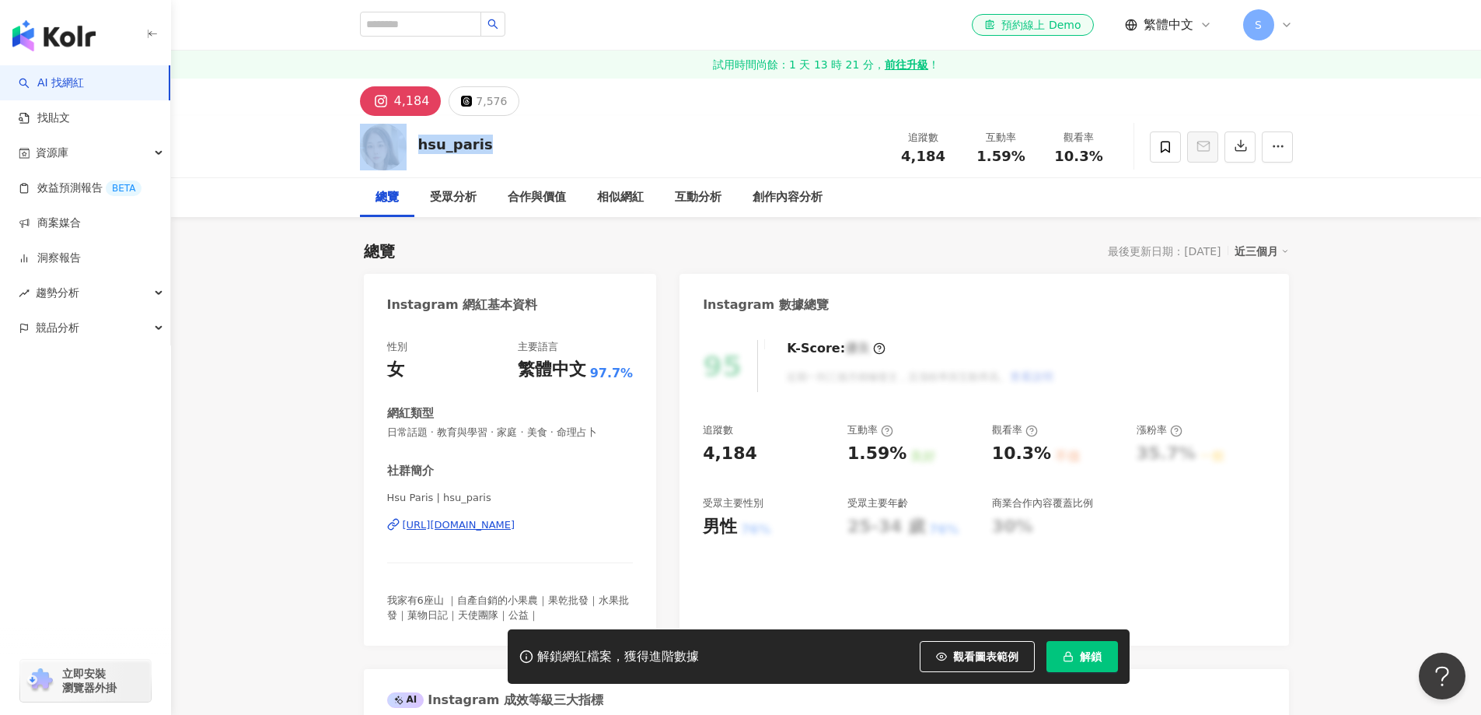
drag, startPoint x: 462, startPoint y: 138, endPoint x: 411, endPoint y: 127, distance: 51.7
click at [411, 127] on div "hsu_paris 追蹤數 4,184 互動率 1.59% 觀看率 10.3%" at bounding box center [826, 146] width 995 height 61
click at [449, 529] on div "[URL][DOMAIN_NAME]" at bounding box center [459, 525] width 113 height 14
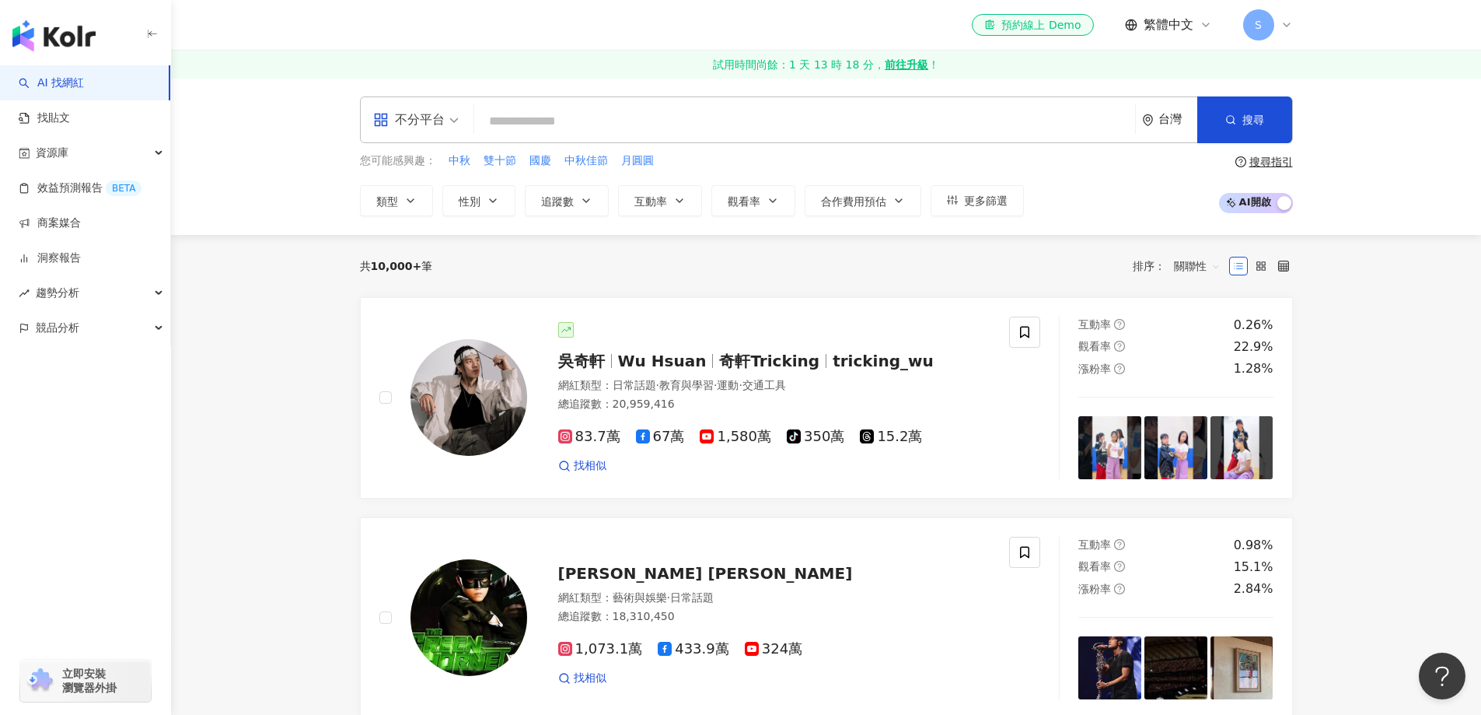
click at [1292, 29] on icon at bounding box center [1287, 25] width 12 height 12
click at [66, 159] on span "資源庫" at bounding box center [52, 152] width 33 height 35
click at [56, 192] on link "網紅管理" at bounding box center [59, 188] width 44 height 16
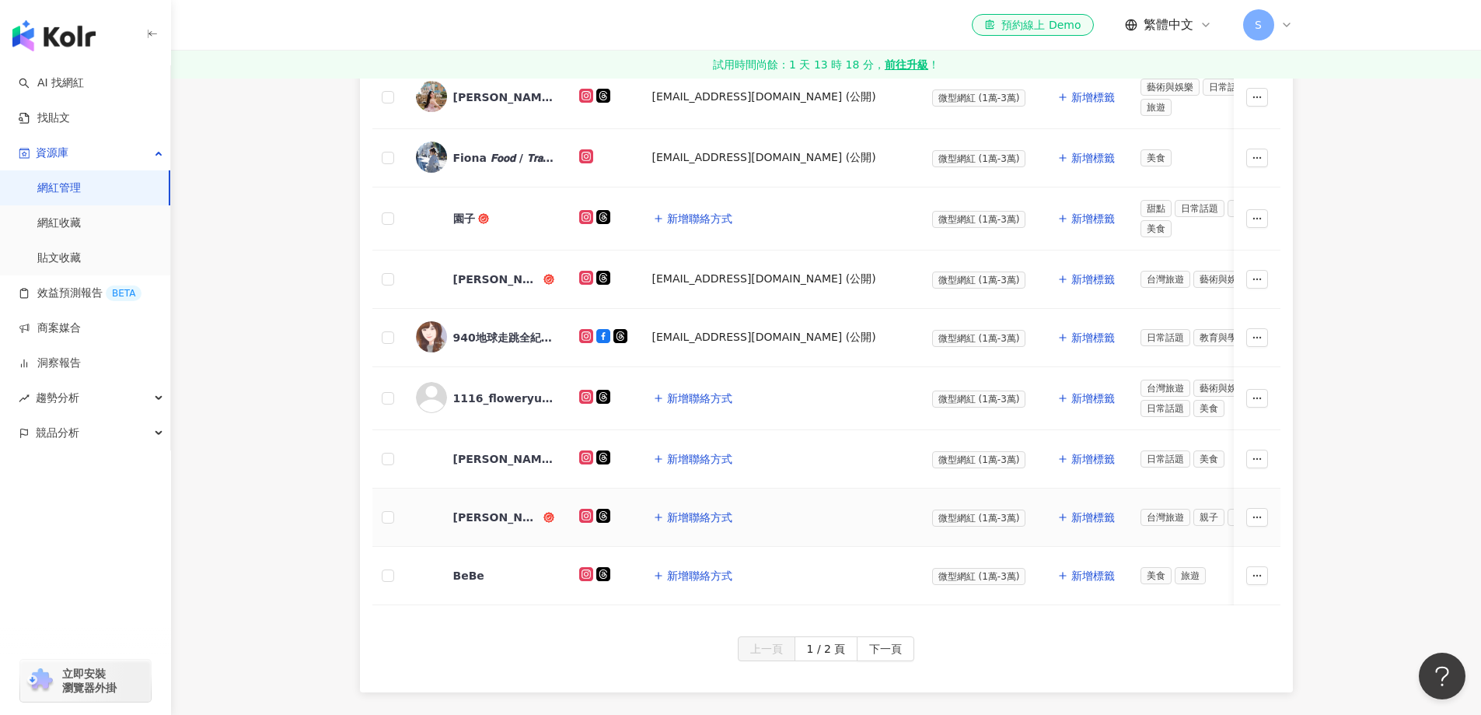
scroll to position [622, 0]
click at [886, 651] on span "下一頁" at bounding box center [885, 648] width 33 height 25
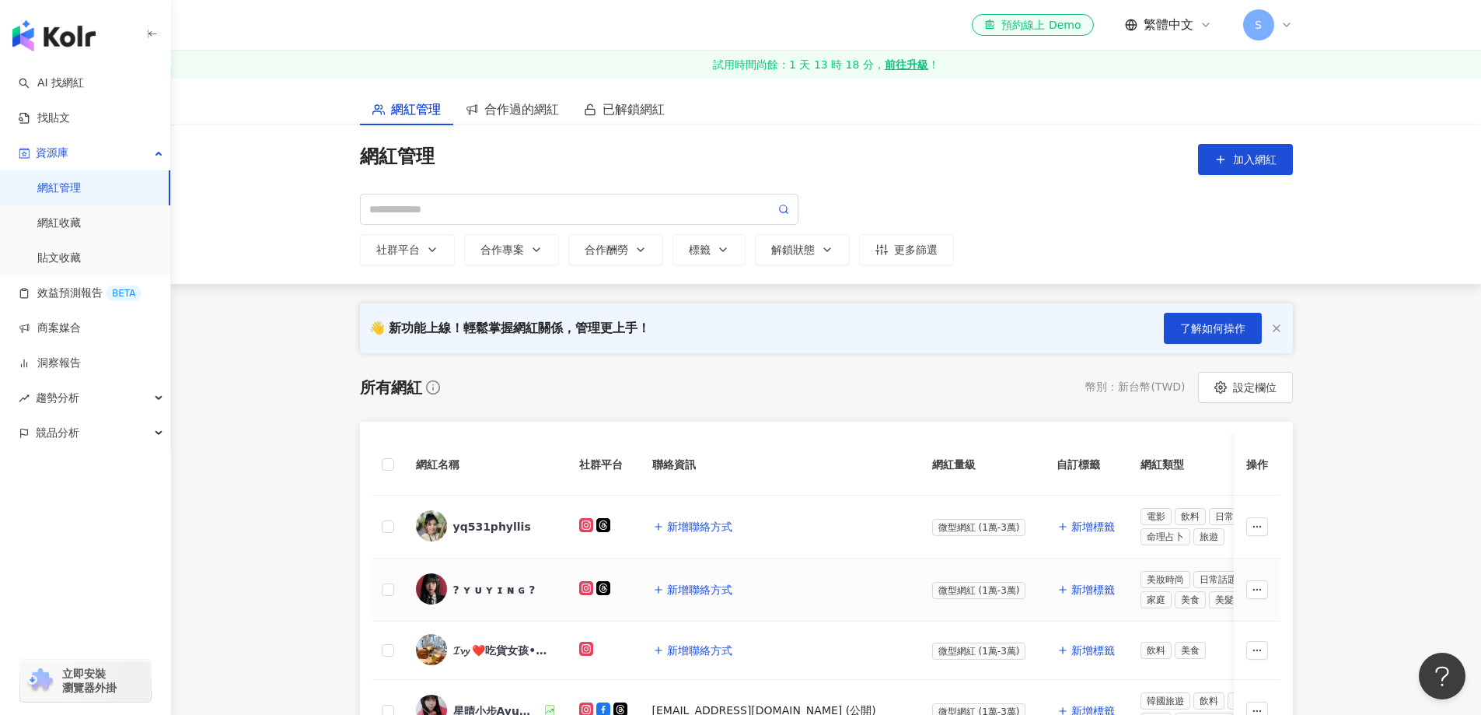
scroll to position [0, 0]
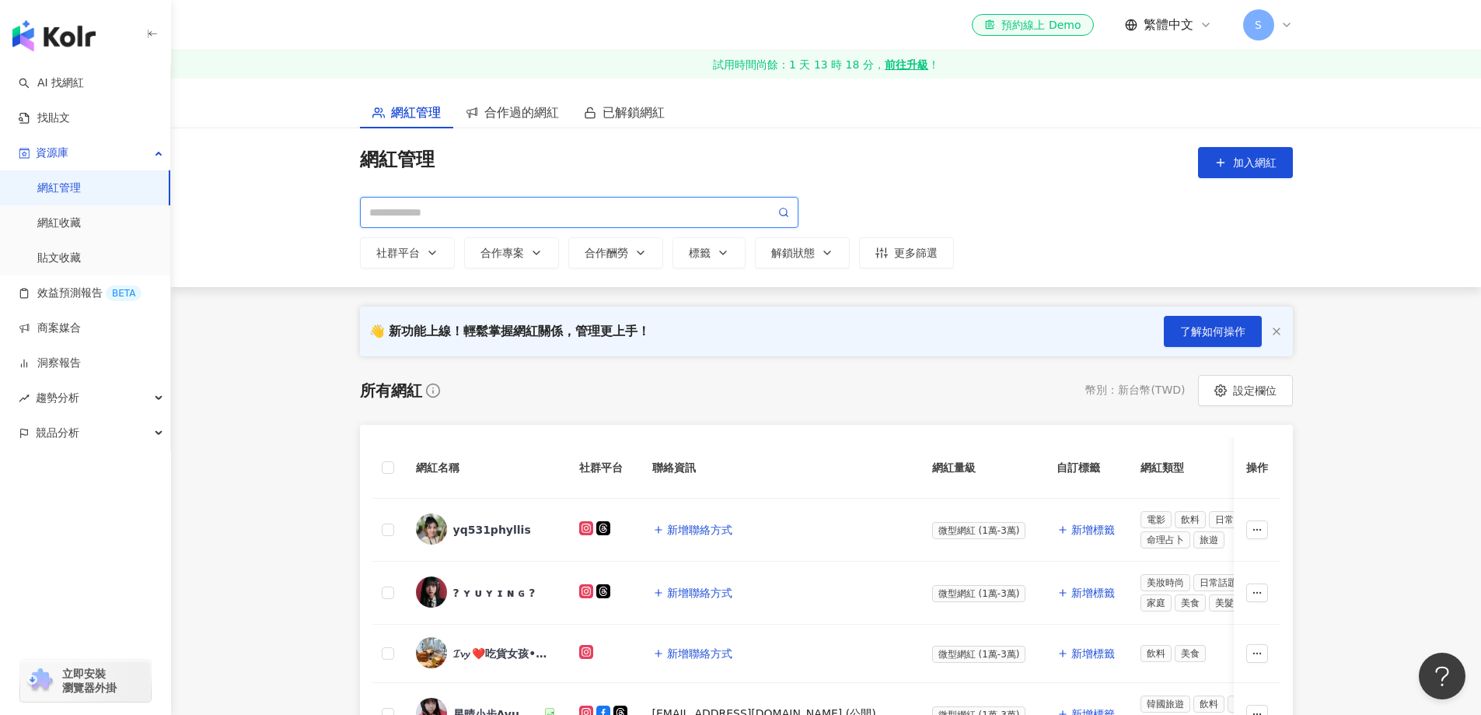
click at [473, 214] on input "search" at bounding box center [572, 212] width 406 height 17
click at [65, 47] on img "button" at bounding box center [53, 35] width 83 height 31
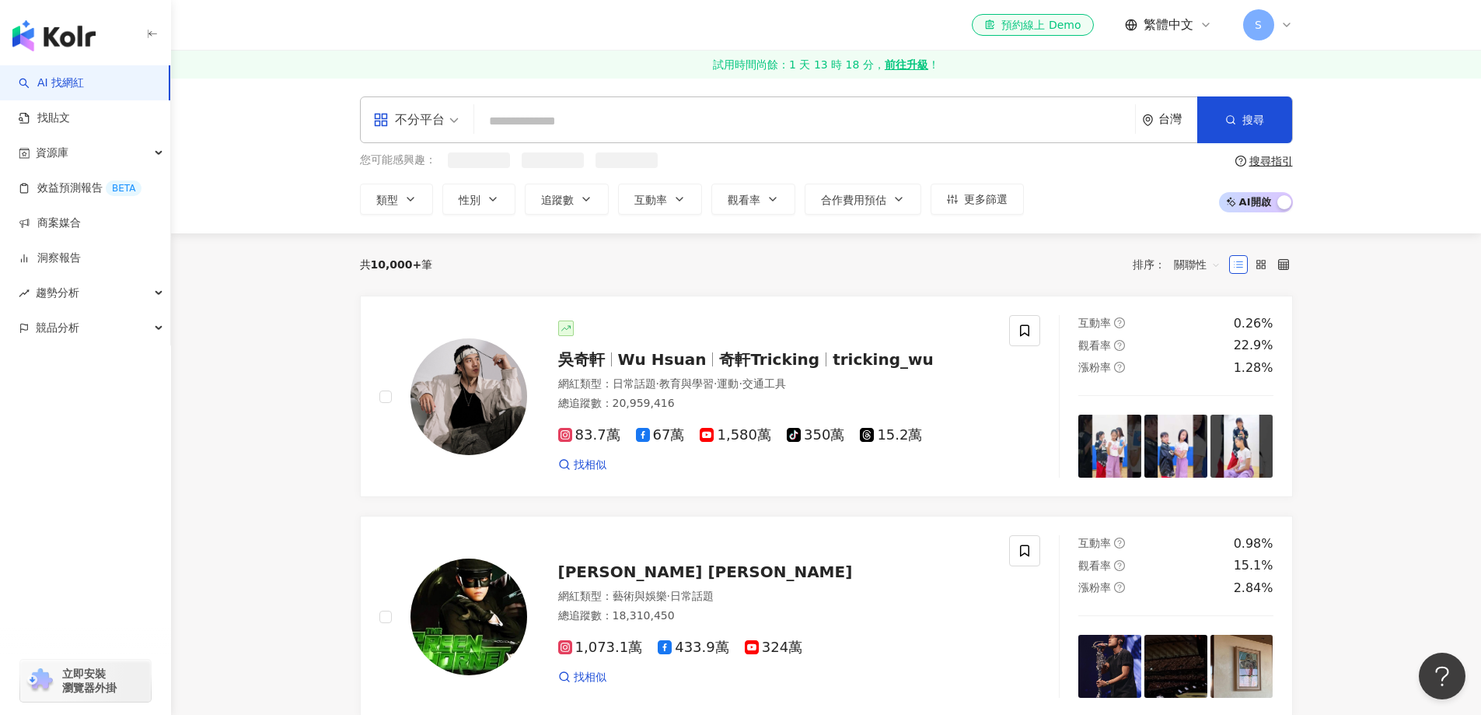
click at [518, 137] on div "不分平台 台灣 搜尋" at bounding box center [826, 119] width 933 height 47
click at [523, 125] on input "search" at bounding box center [805, 122] width 649 height 30
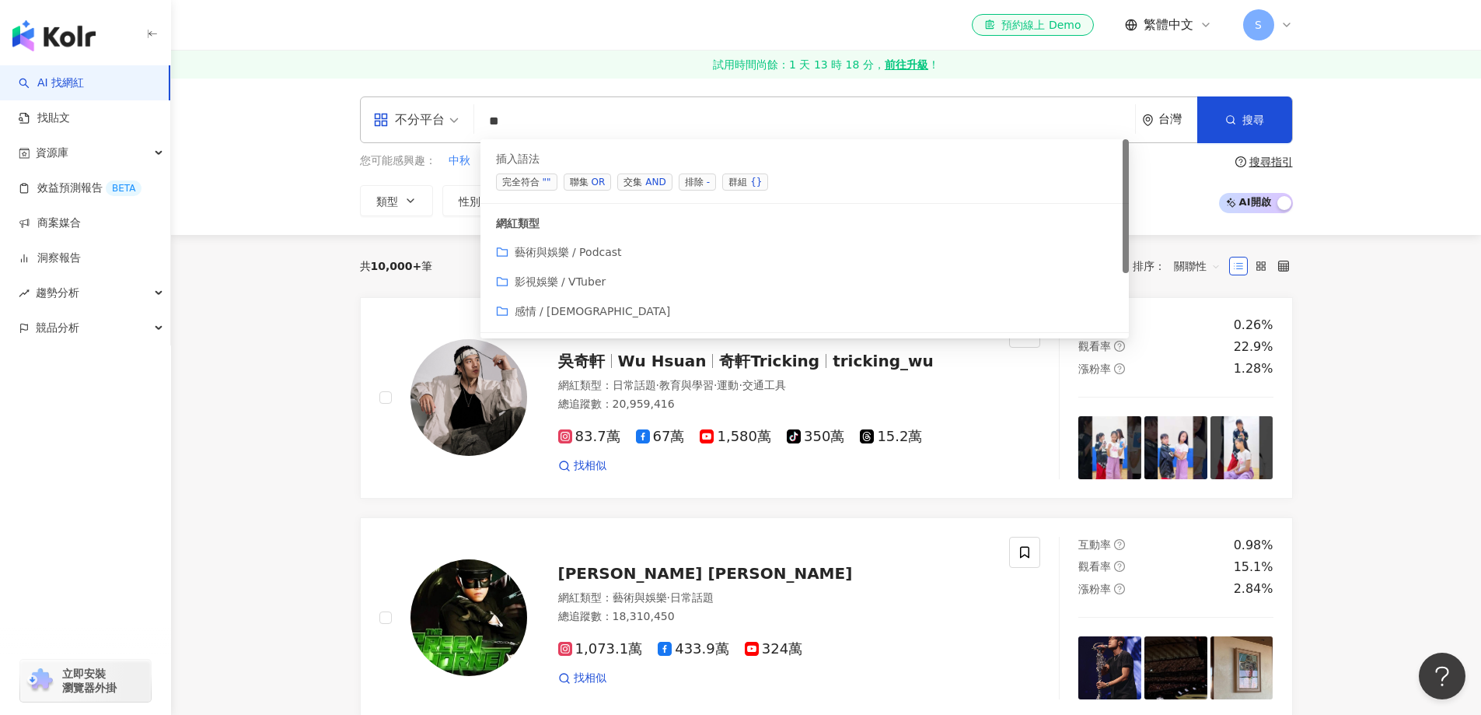
type input "*"
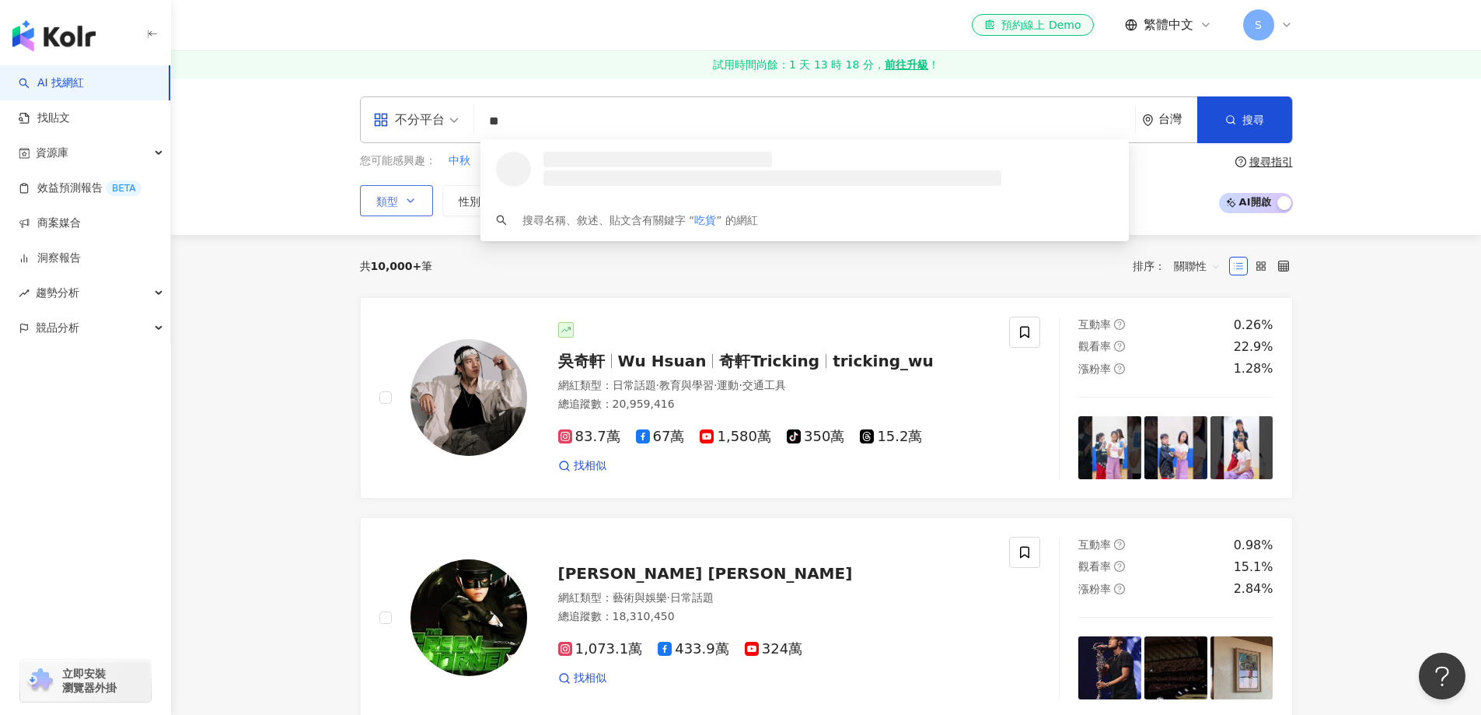
type input "**"
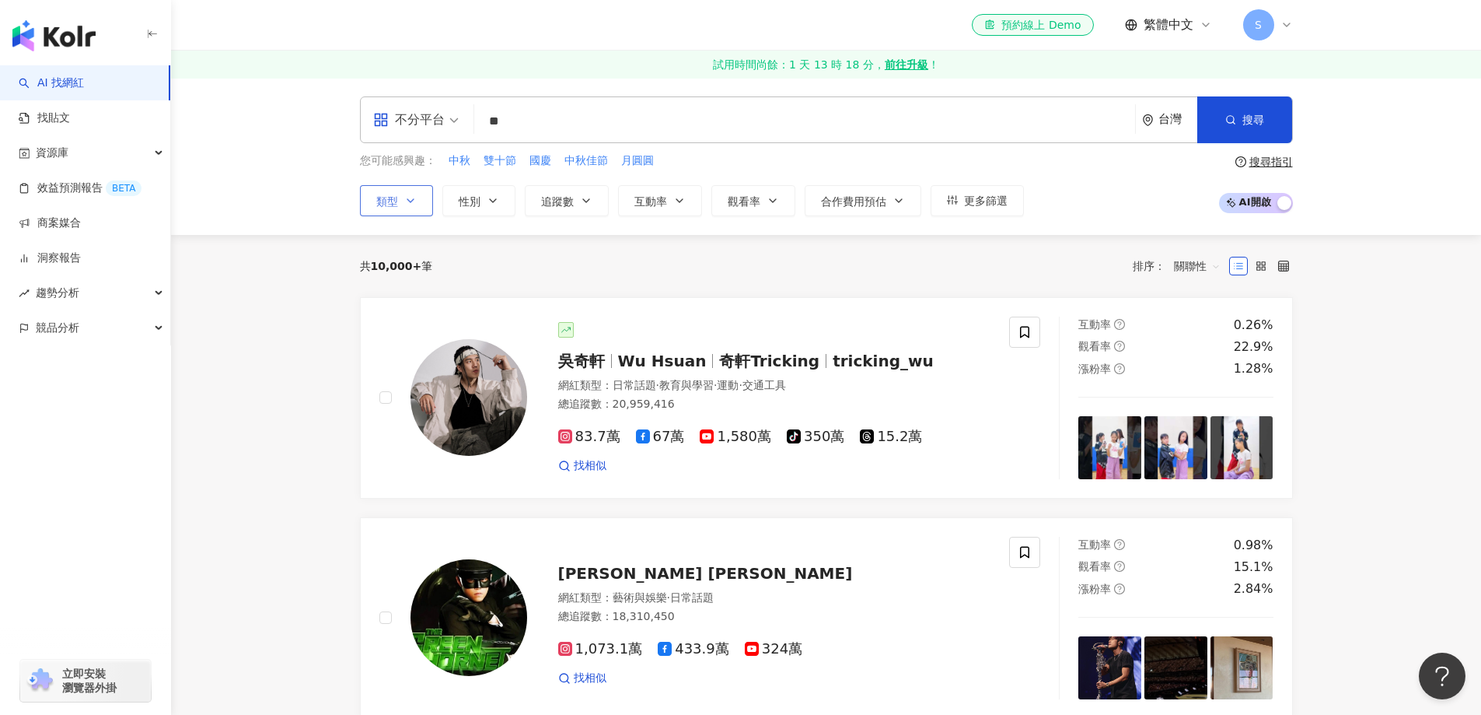
click at [413, 201] on icon "button" at bounding box center [410, 200] width 12 height 12
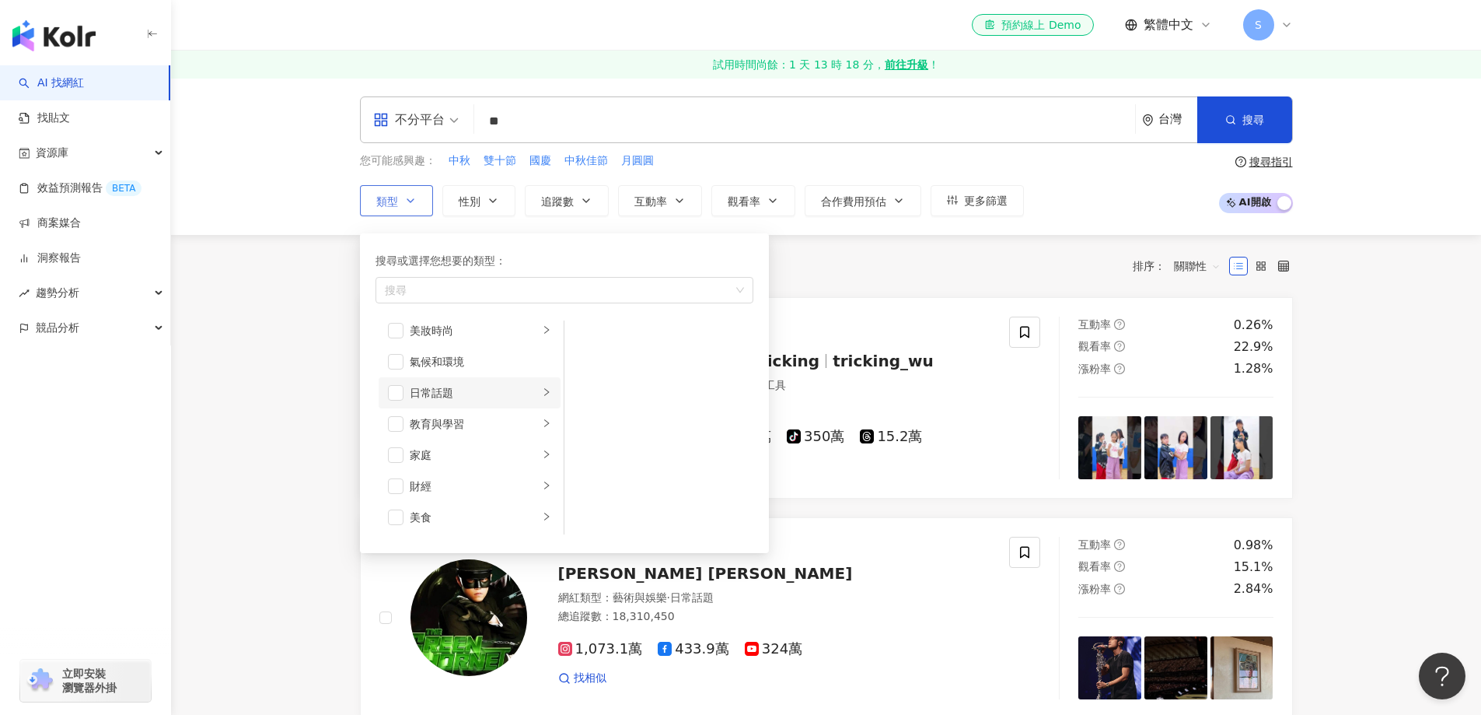
scroll to position [78, 0]
click at [400, 475] on span "button" at bounding box center [396, 479] width 16 height 16
click at [474, 292] on div "美食" at bounding box center [556, 290] width 355 height 16
type input "**"
click at [593, 204] on button "追蹤數" at bounding box center [567, 200] width 84 height 31
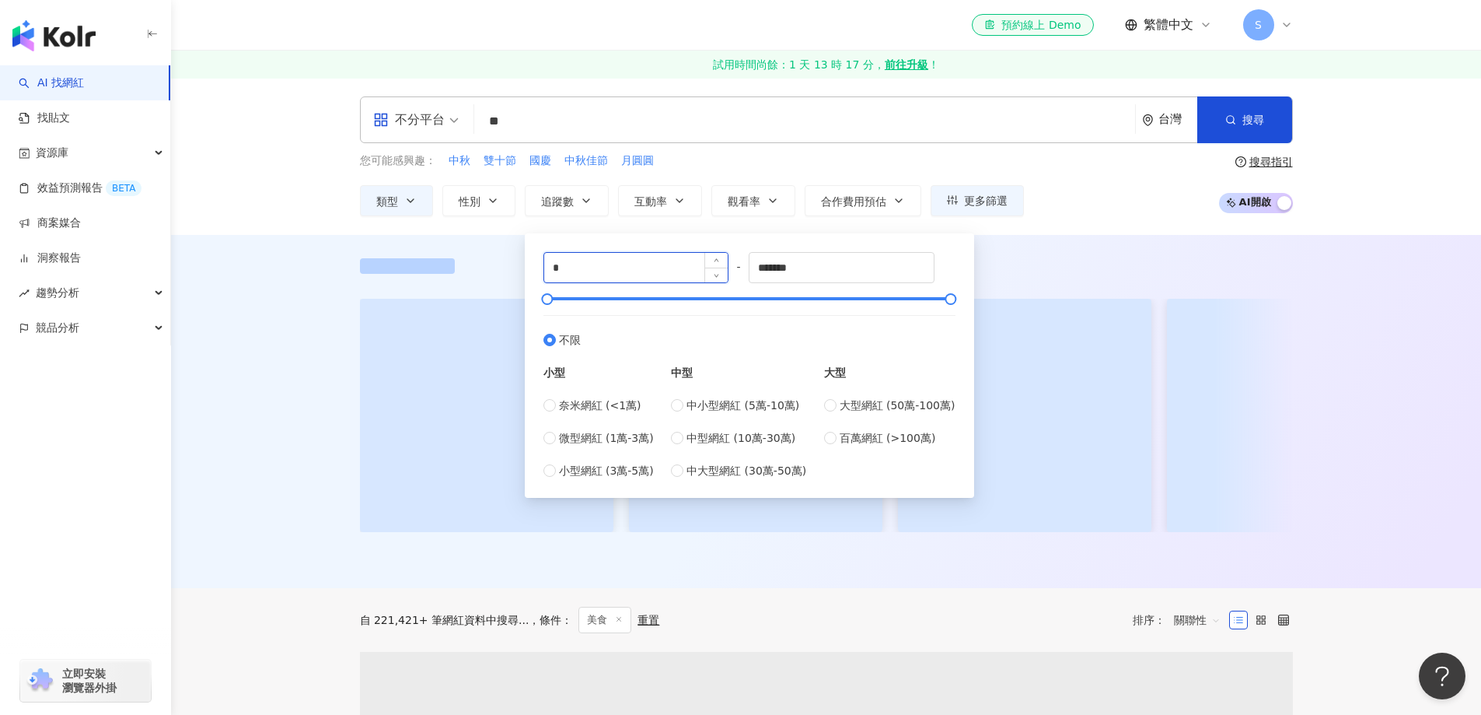
click at [624, 264] on input "*" at bounding box center [636, 268] width 184 height 30
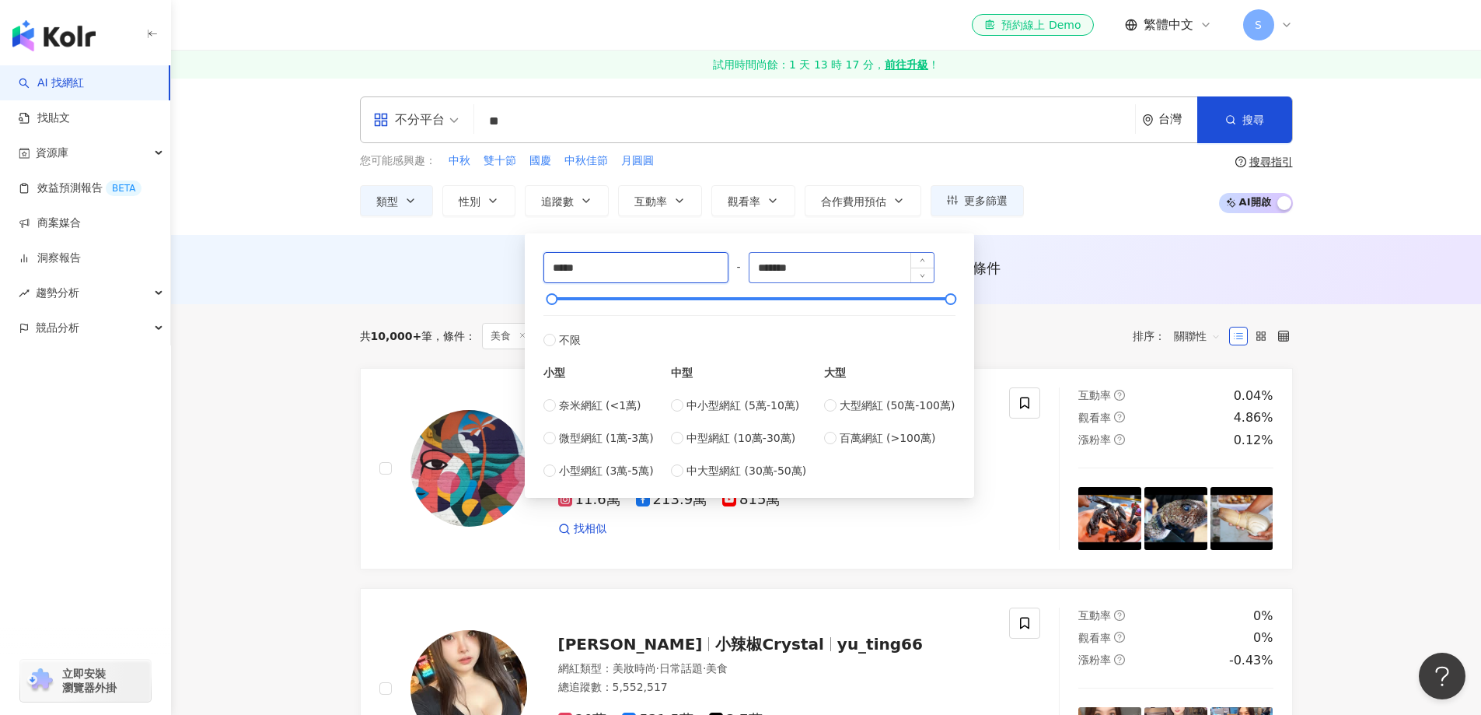
type input "*****"
click at [831, 257] on input "*******" at bounding box center [842, 268] width 184 height 30
drag, startPoint x: 831, startPoint y: 257, endPoint x: 682, endPoint y: 255, distance: 149.3
click at [682, 255] on div "***** - ******* 不限 小型 奈米網紅 (<1萬) 微型網紅 (1萬-3萬) 小型網紅 (3萬-5萬) 中型 中小型網紅 (5萬-10萬) 中型…" at bounding box center [750, 365] width 412 height 227
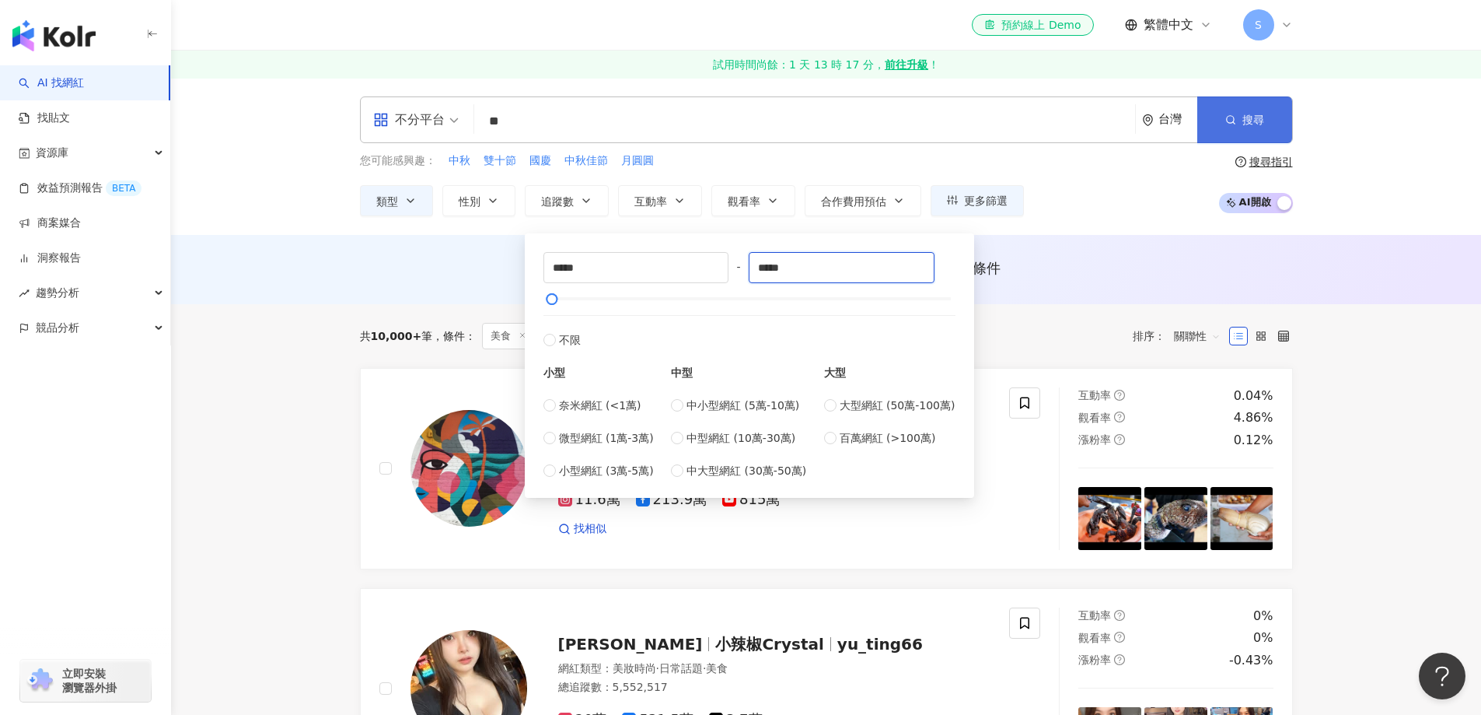
type input "*****"
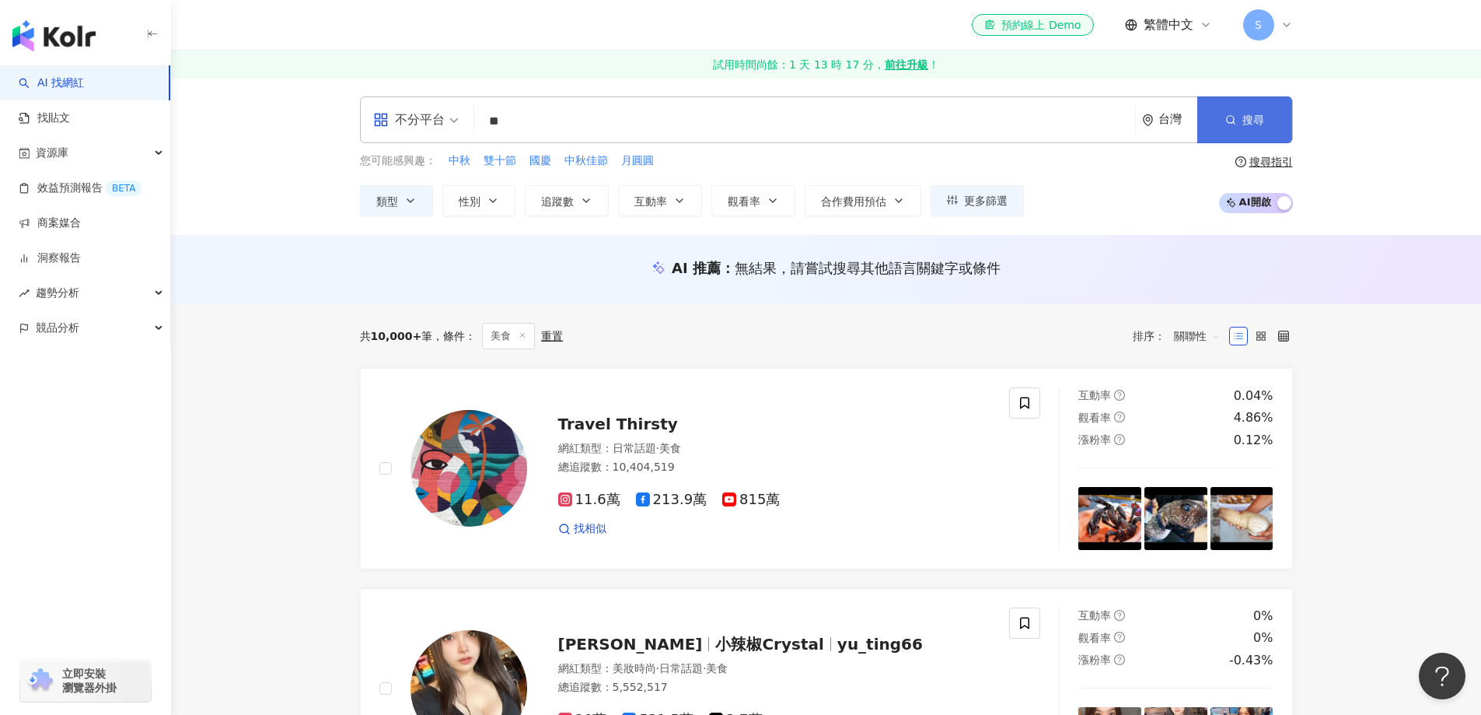
click at [1256, 114] on span "搜尋" at bounding box center [1254, 120] width 22 height 12
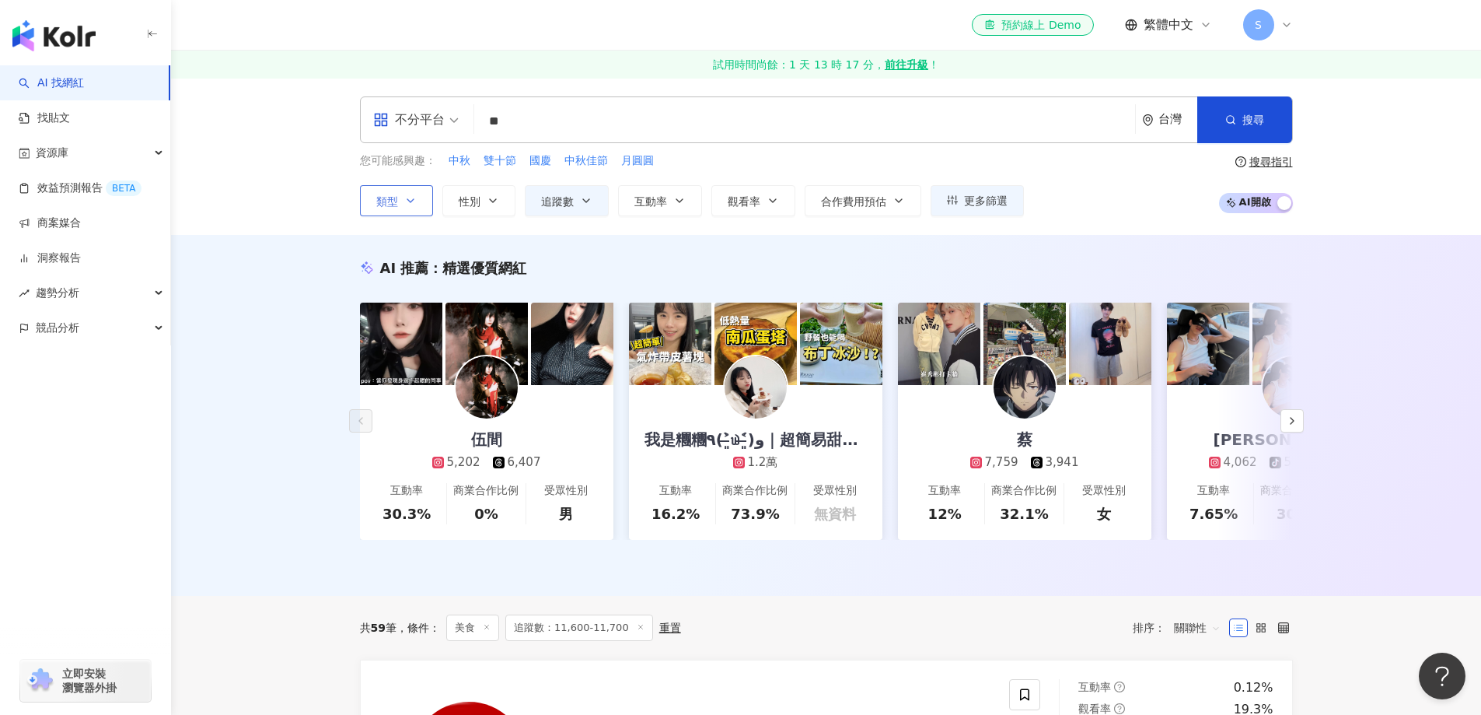
click at [412, 202] on icon "button" at bounding box center [410, 200] width 12 height 12
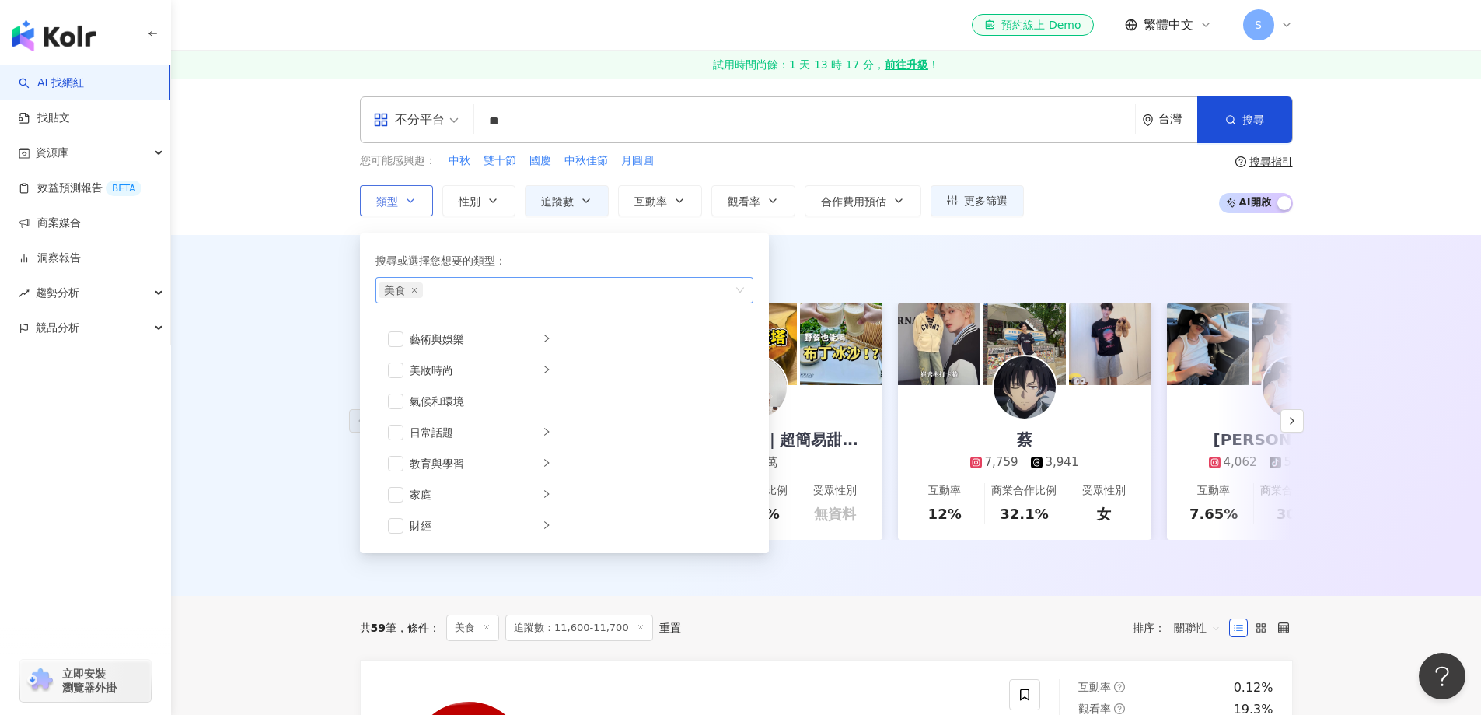
click at [460, 293] on div "美食" at bounding box center [556, 290] width 355 height 16
type input "**"
click at [1264, 119] on button "搜尋" at bounding box center [1244, 119] width 95 height 47
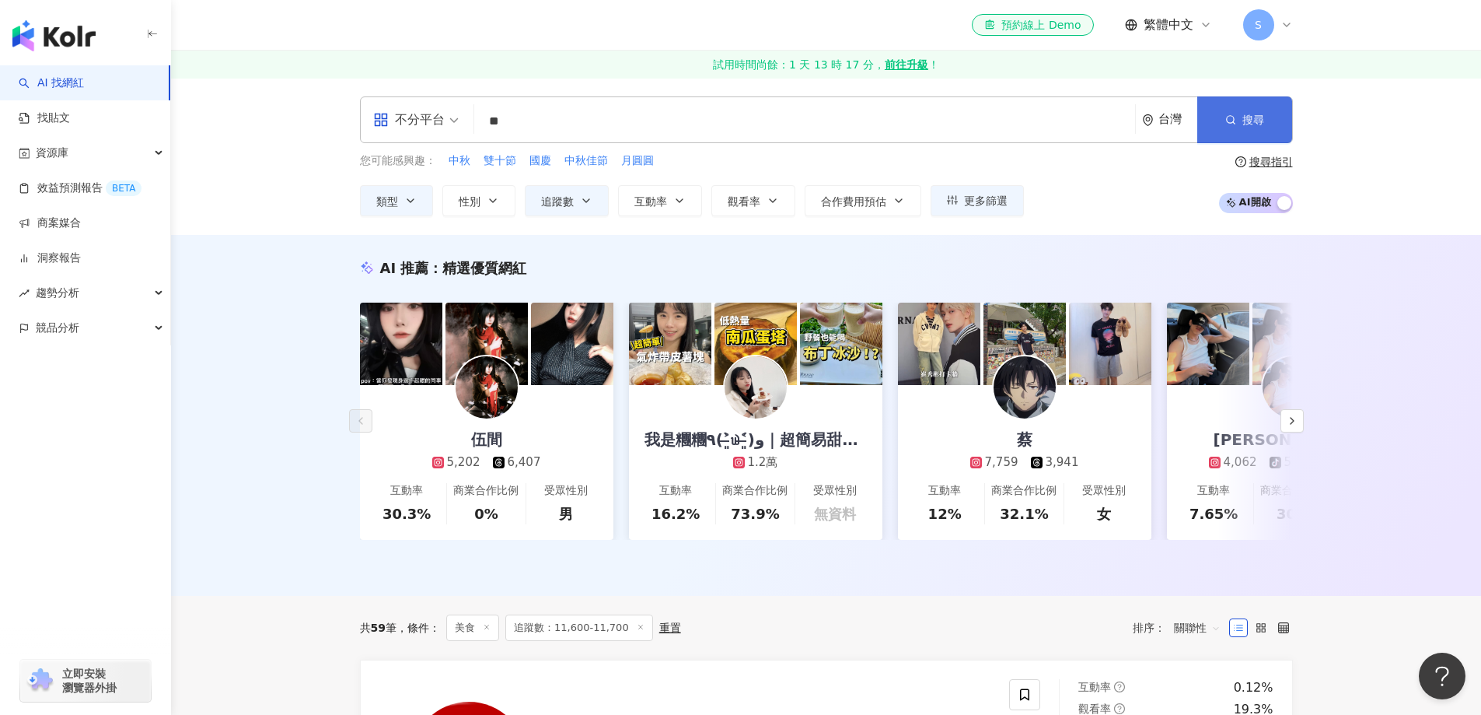
click at [1237, 130] on button "搜尋" at bounding box center [1244, 119] width 95 height 47
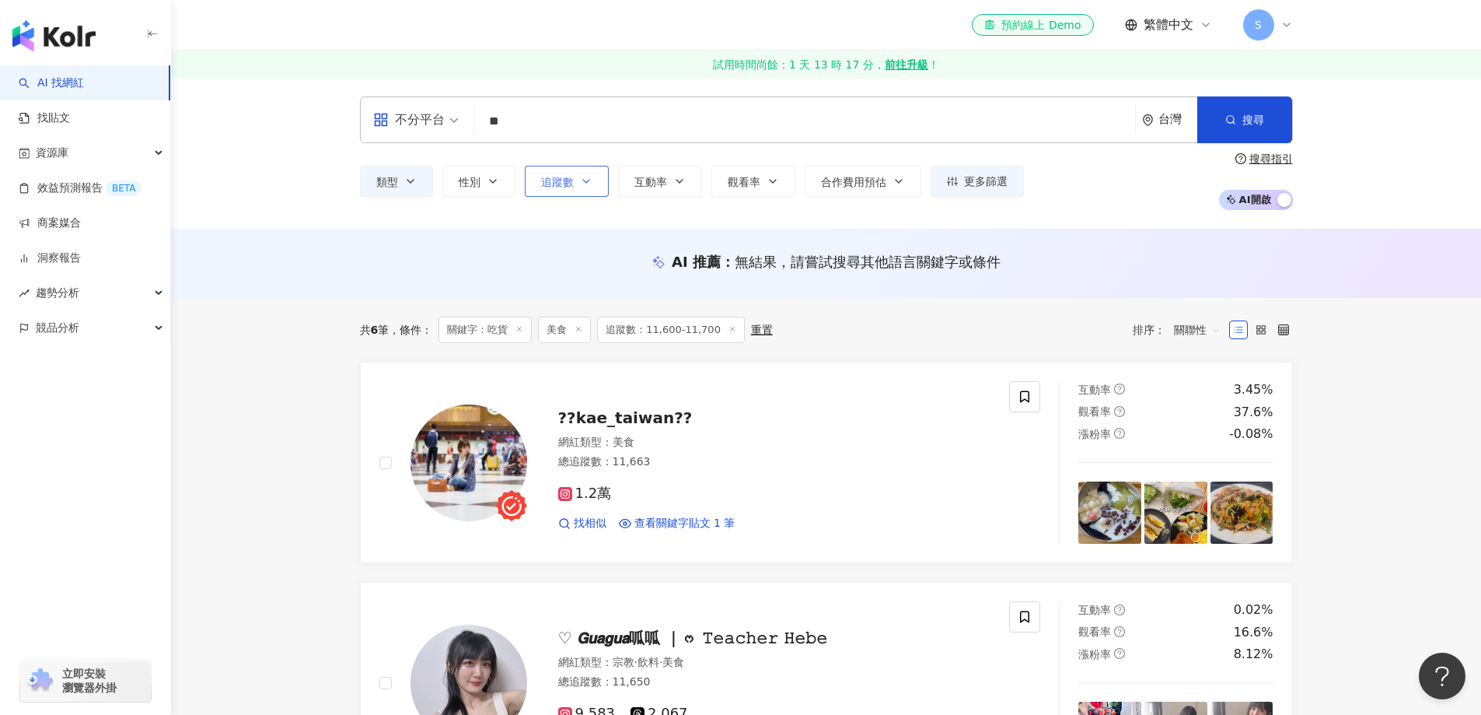
click at [586, 182] on icon "button" at bounding box center [586, 181] width 6 height 3
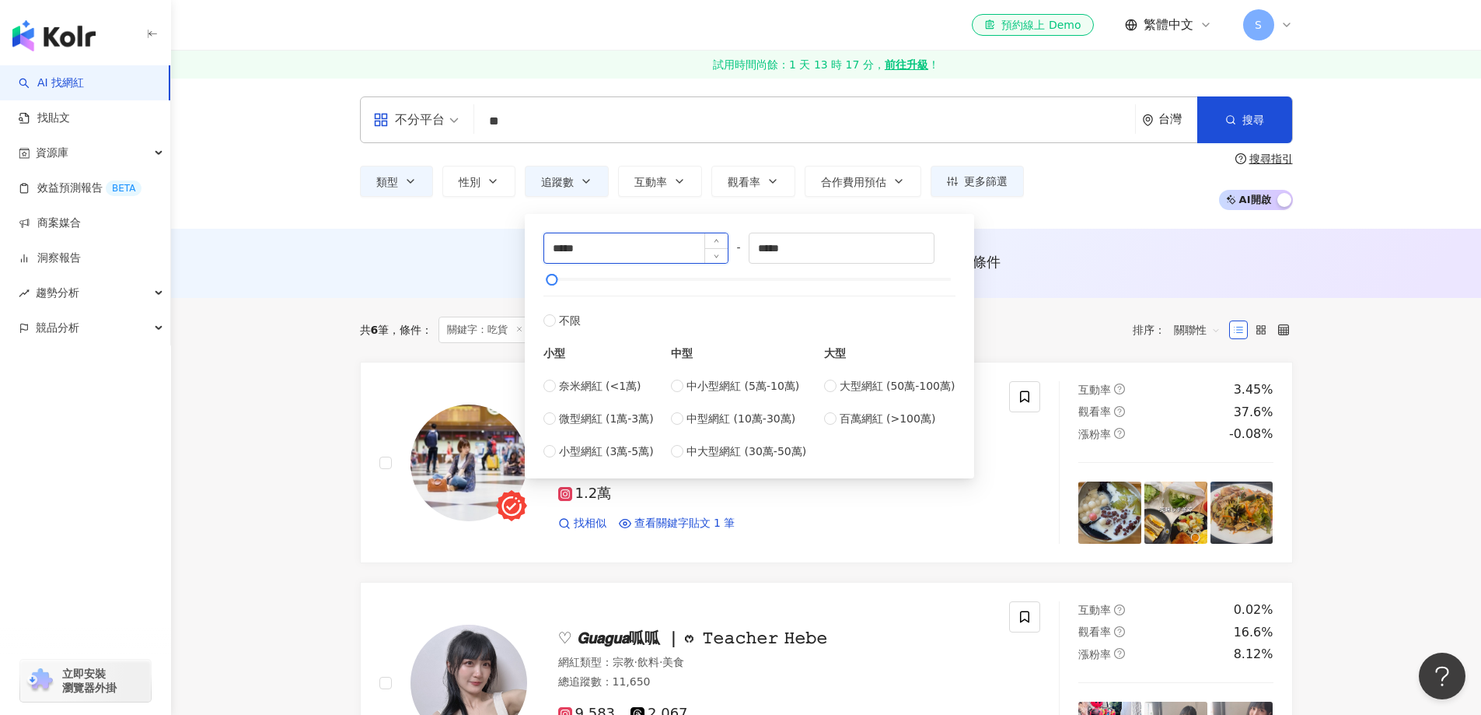
click at [570, 245] on input "*****" at bounding box center [636, 248] width 184 height 30
type input "*****"
click at [771, 253] on input "*****" at bounding box center [842, 248] width 184 height 30
type input "*****"
click at [1267, 128] on button "搜尋" at bounding box center [1244, 119] width 95 height 47
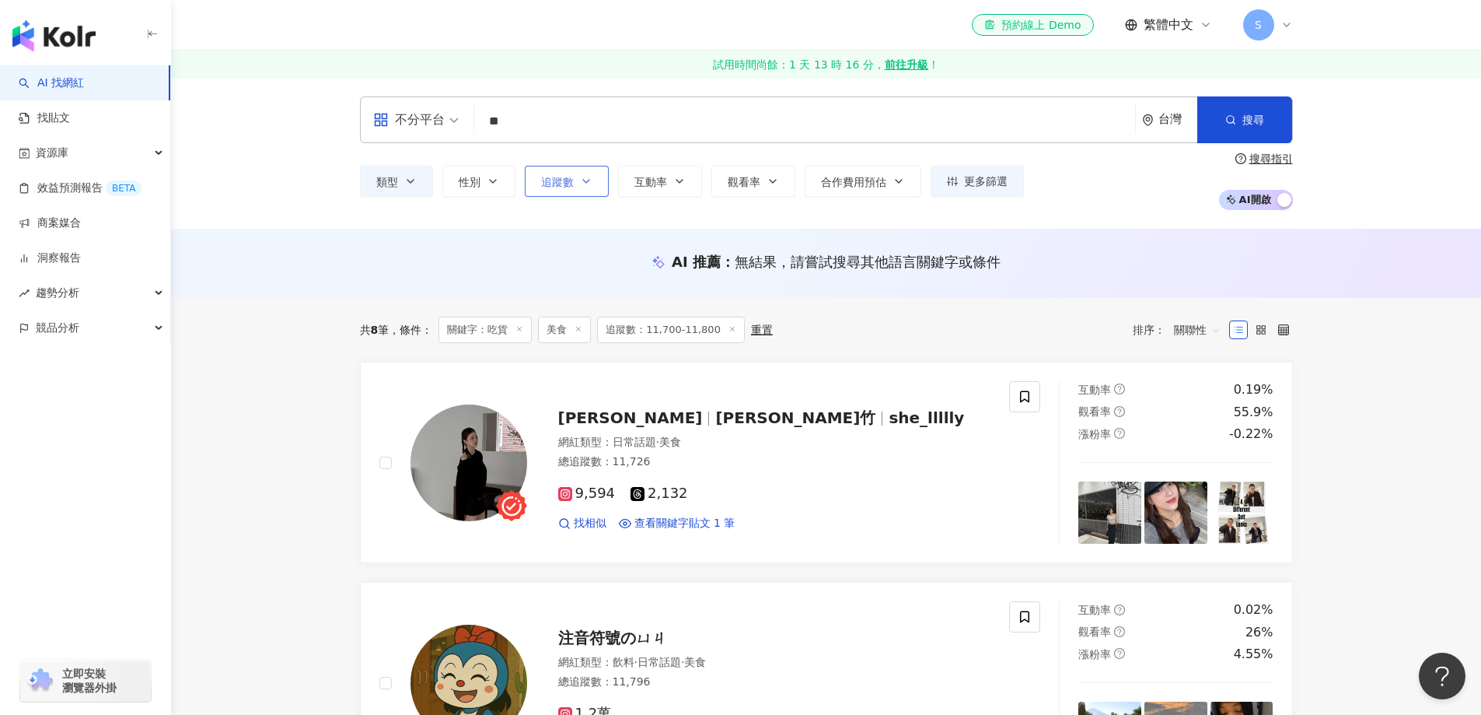
click at [589, 181] on icon "button" at bounding box center [586, 181] width 12 height 12
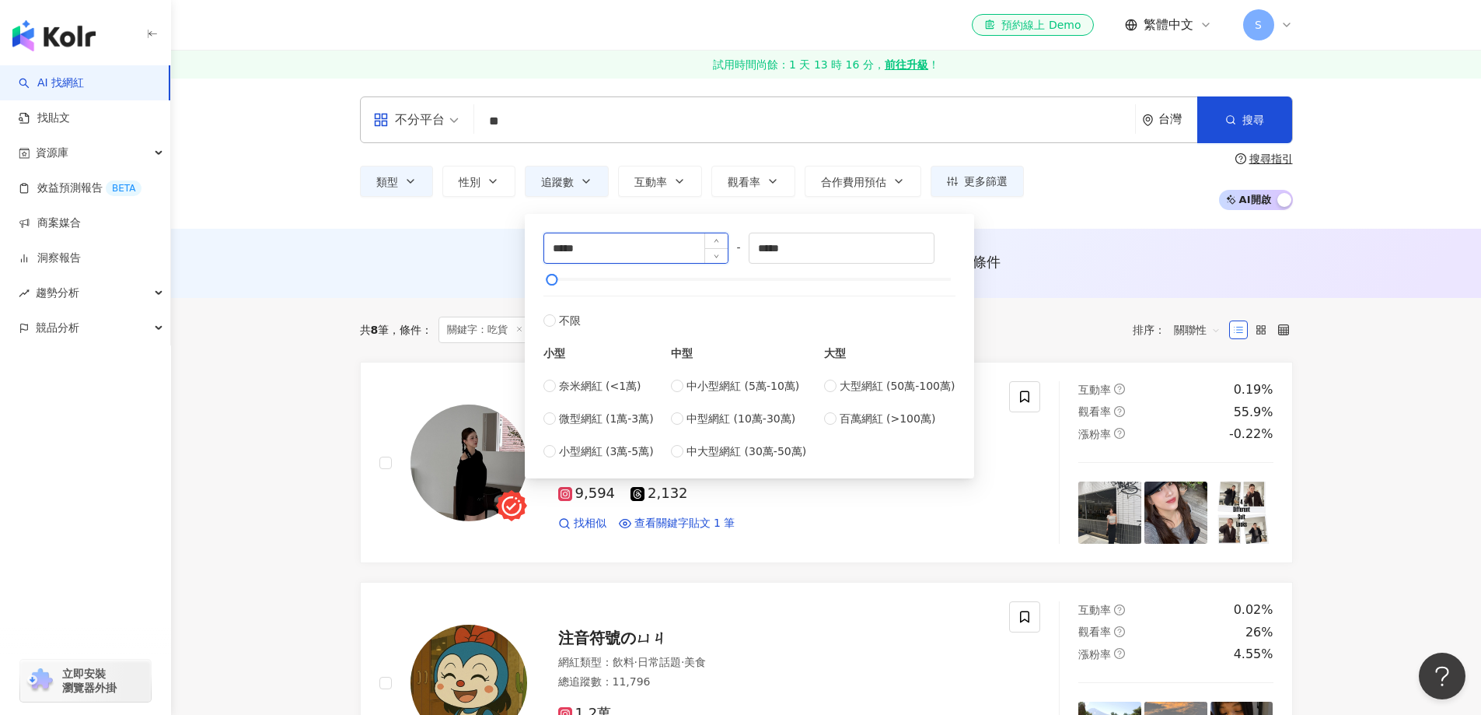
click at [566, 251] on input "*****" at bounding box center [636, 248] width 184 height 30
type input "*****"
click at [777, 248] on input "*****" at bounding box center [842, 248] width 184 height 30
type input "*****"
click at [1257, 131] on button "搜尋" at bounding box center [1244, 119] width 95 height 47
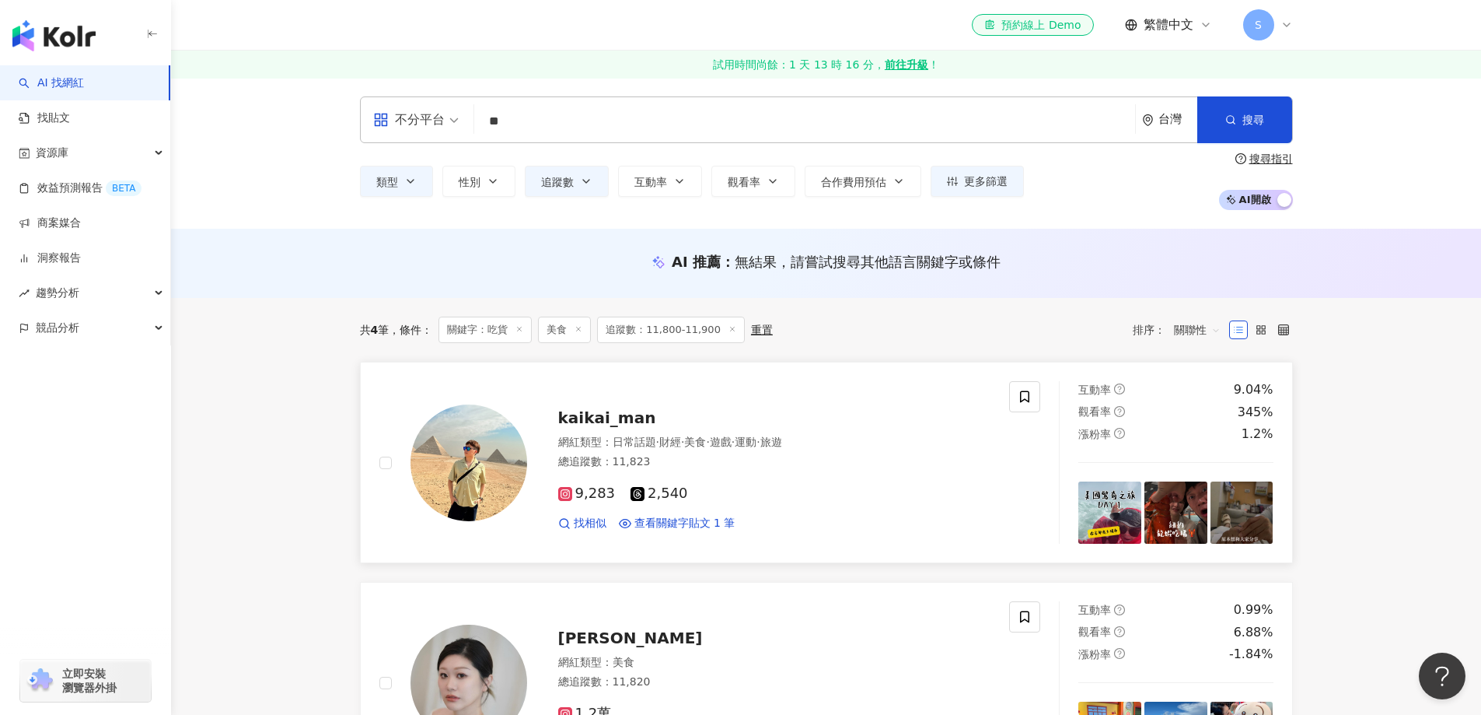
click at [446, 460] on img at bounding box center [469, 462] width 117 height 117
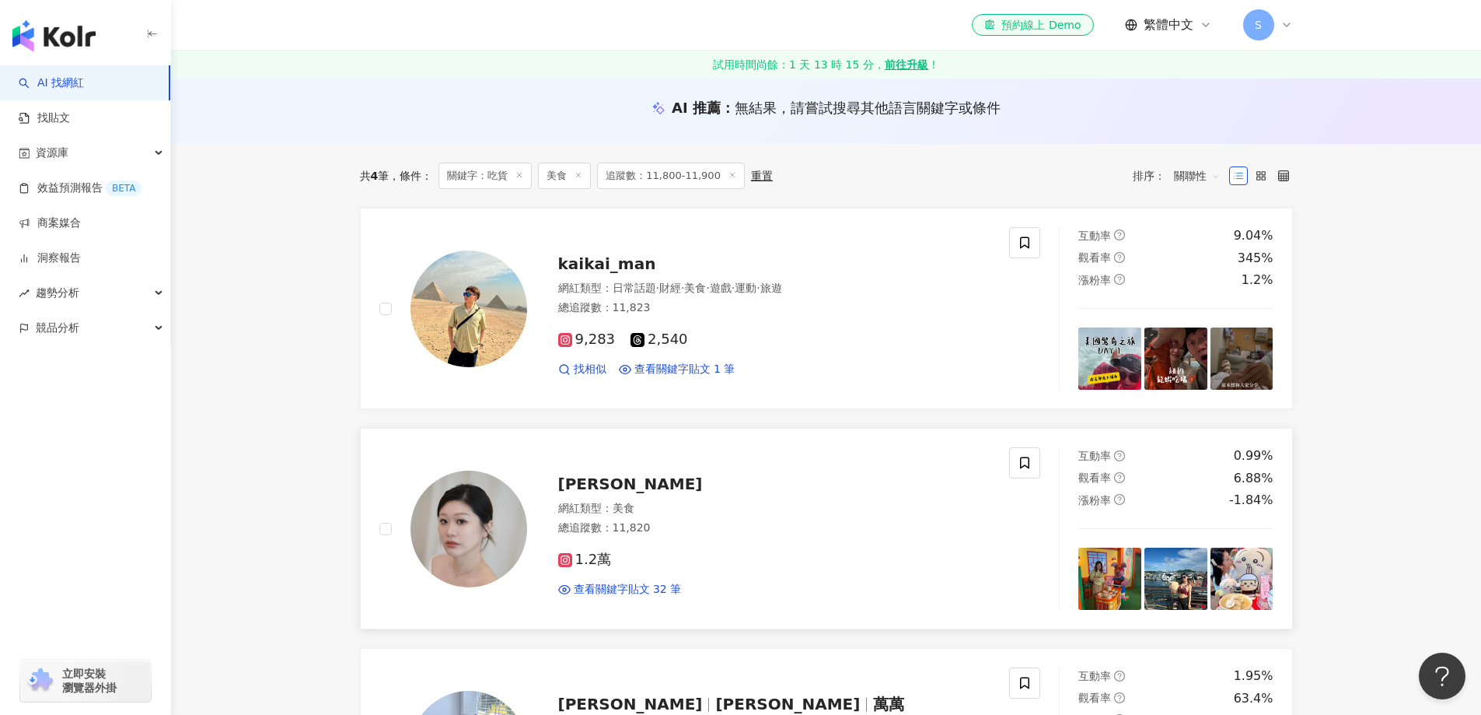
scroll to position [156, 0]
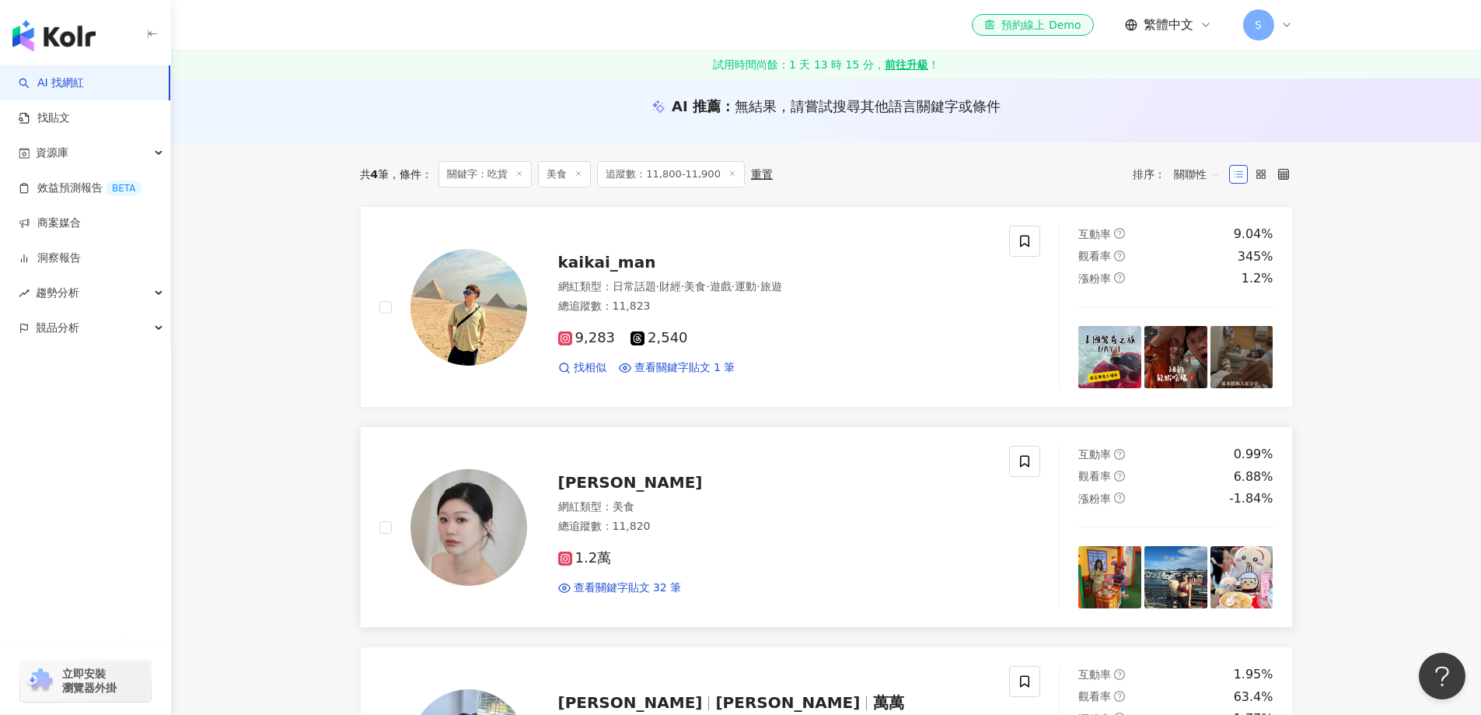
click at [454, 519] on img at bounding box center [469, 527] width 117 height 117
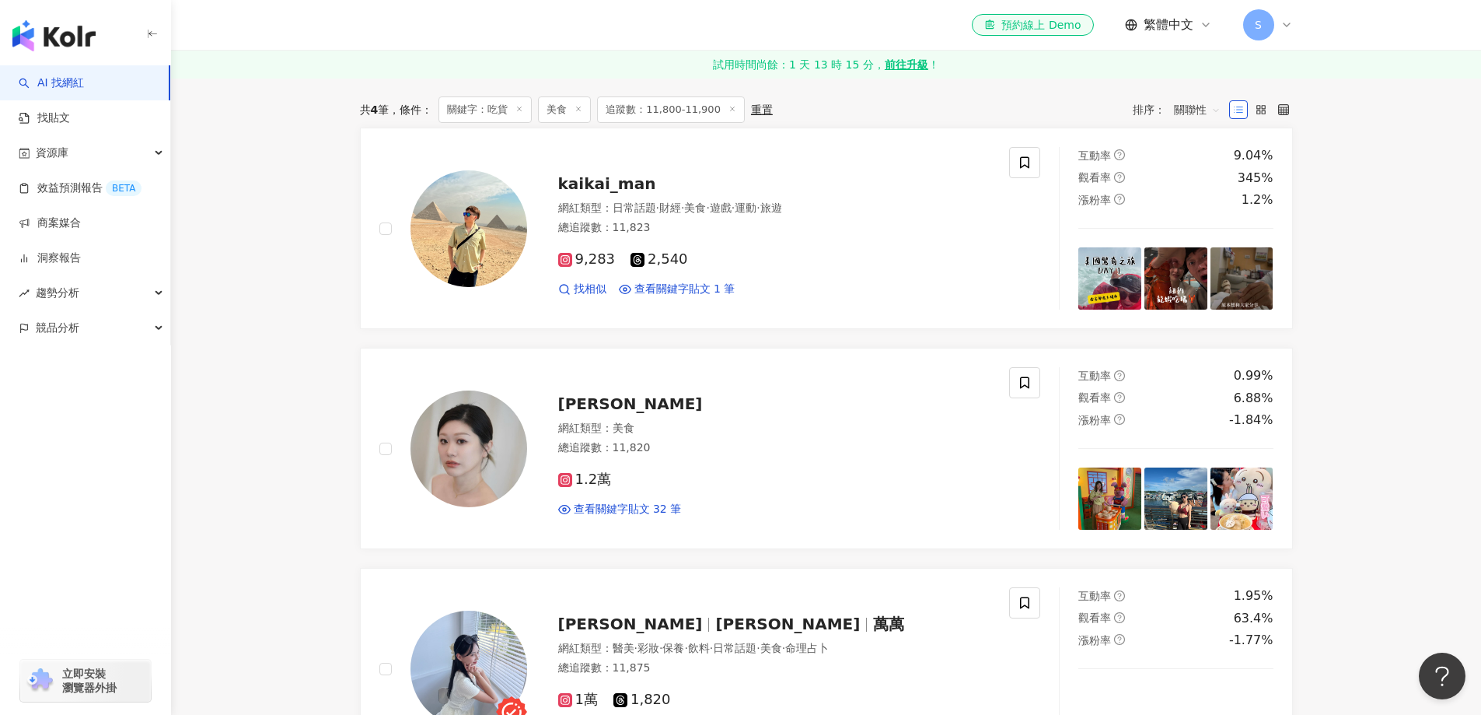
scroll to position [389, 0]
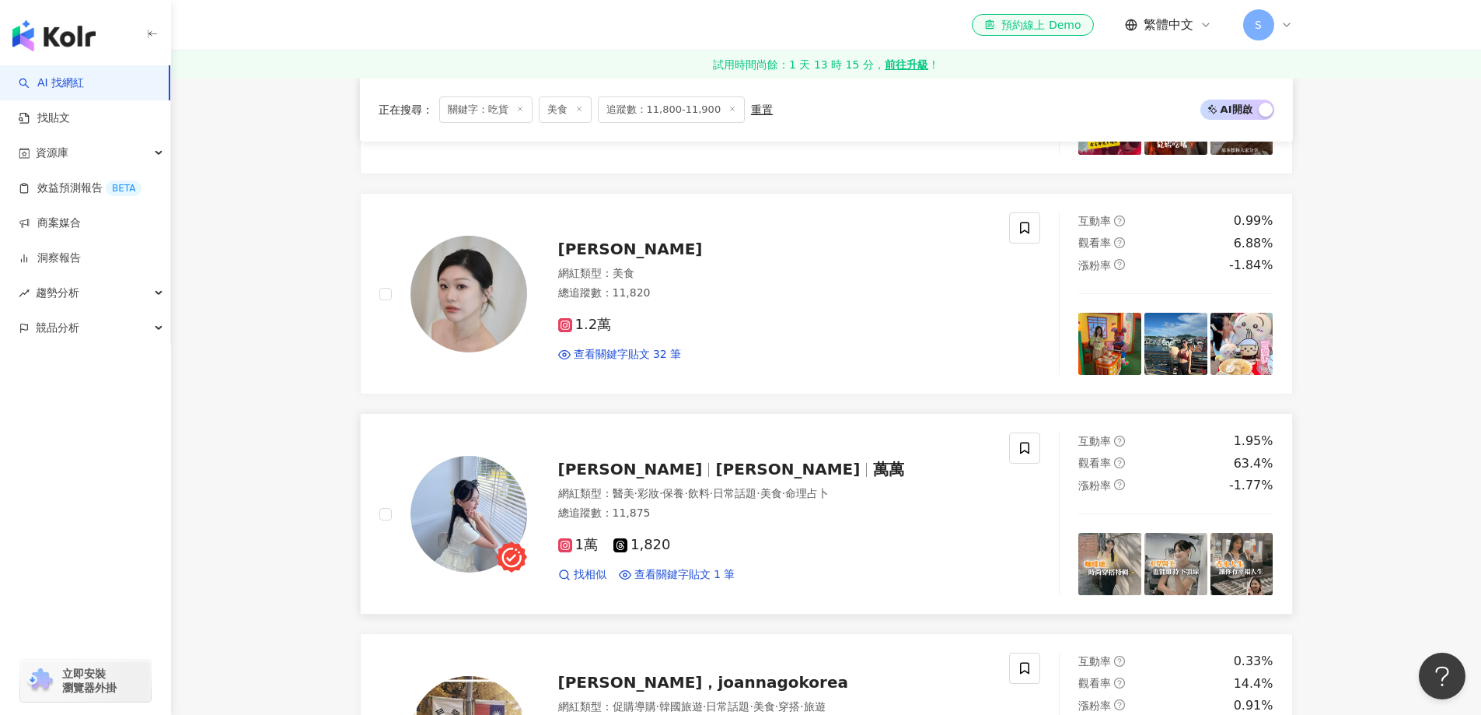
click at [439, 519] on img at bounding box center [469, 514] width 117 height 117
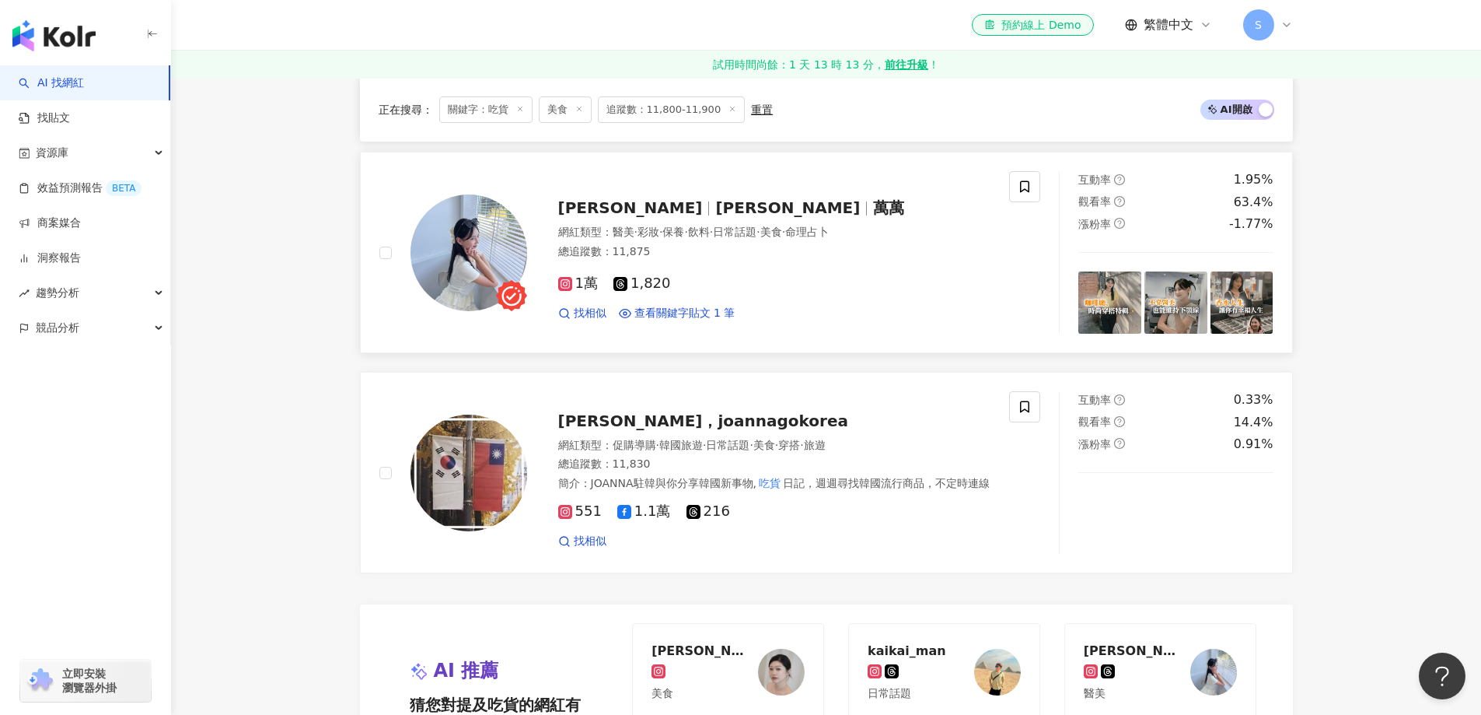
scroll to position [622, 0]
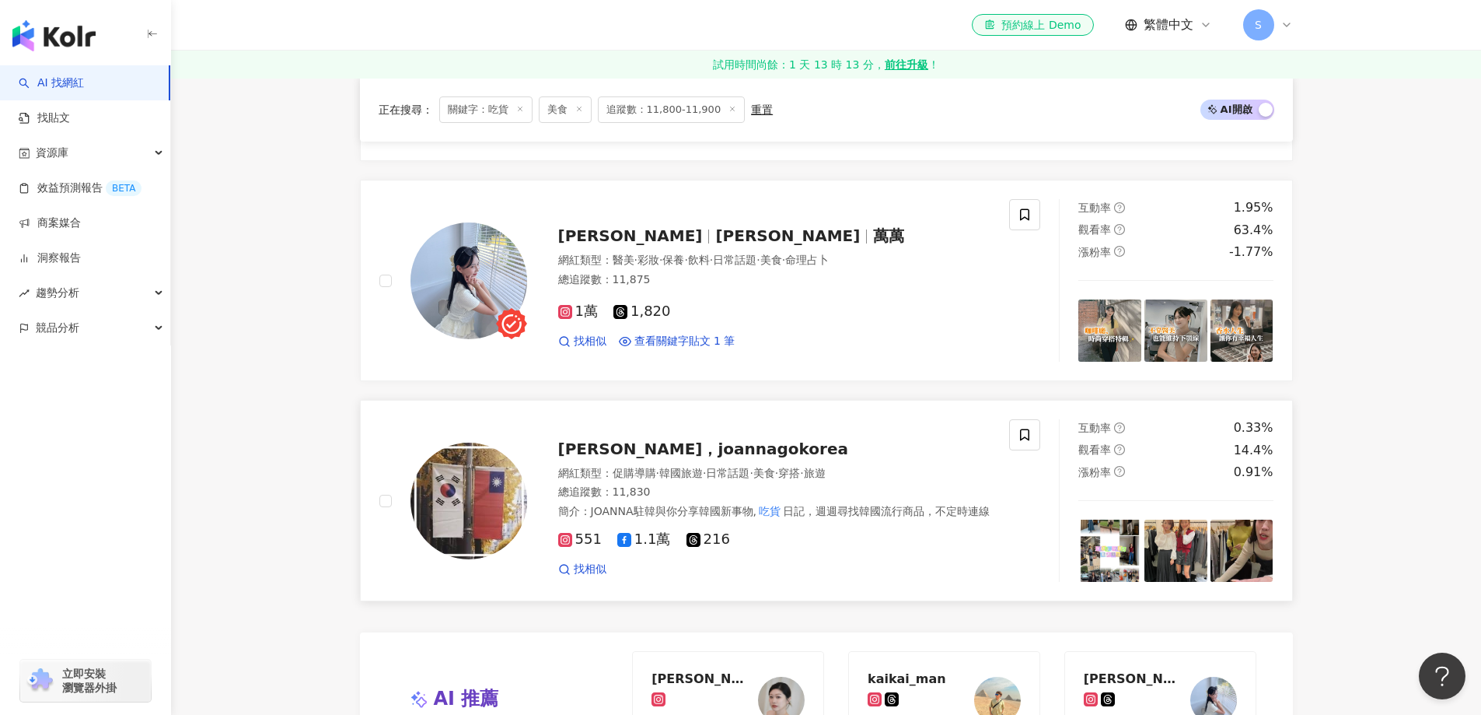
click at [471, 533] on img at bounding box center [469, 500] width 117 height 117
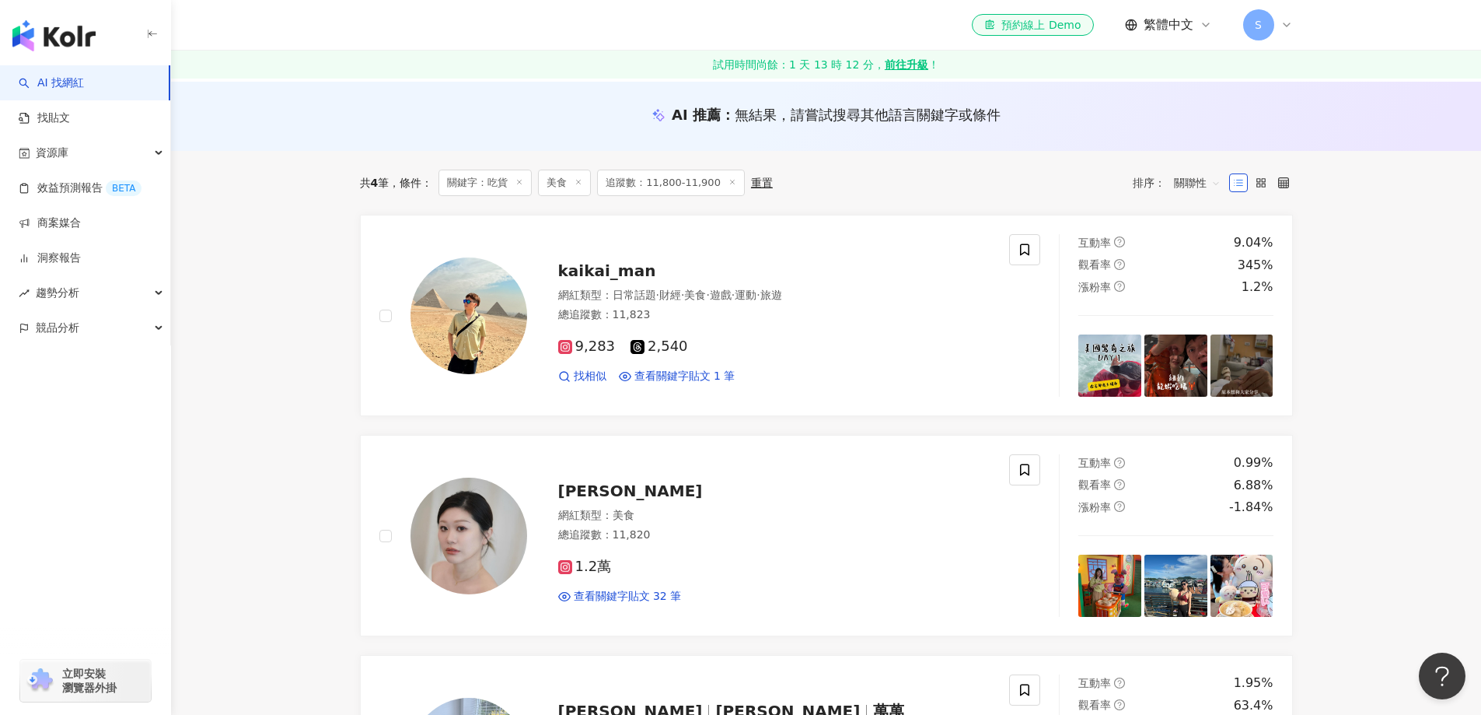
scroll to position [0, 0]
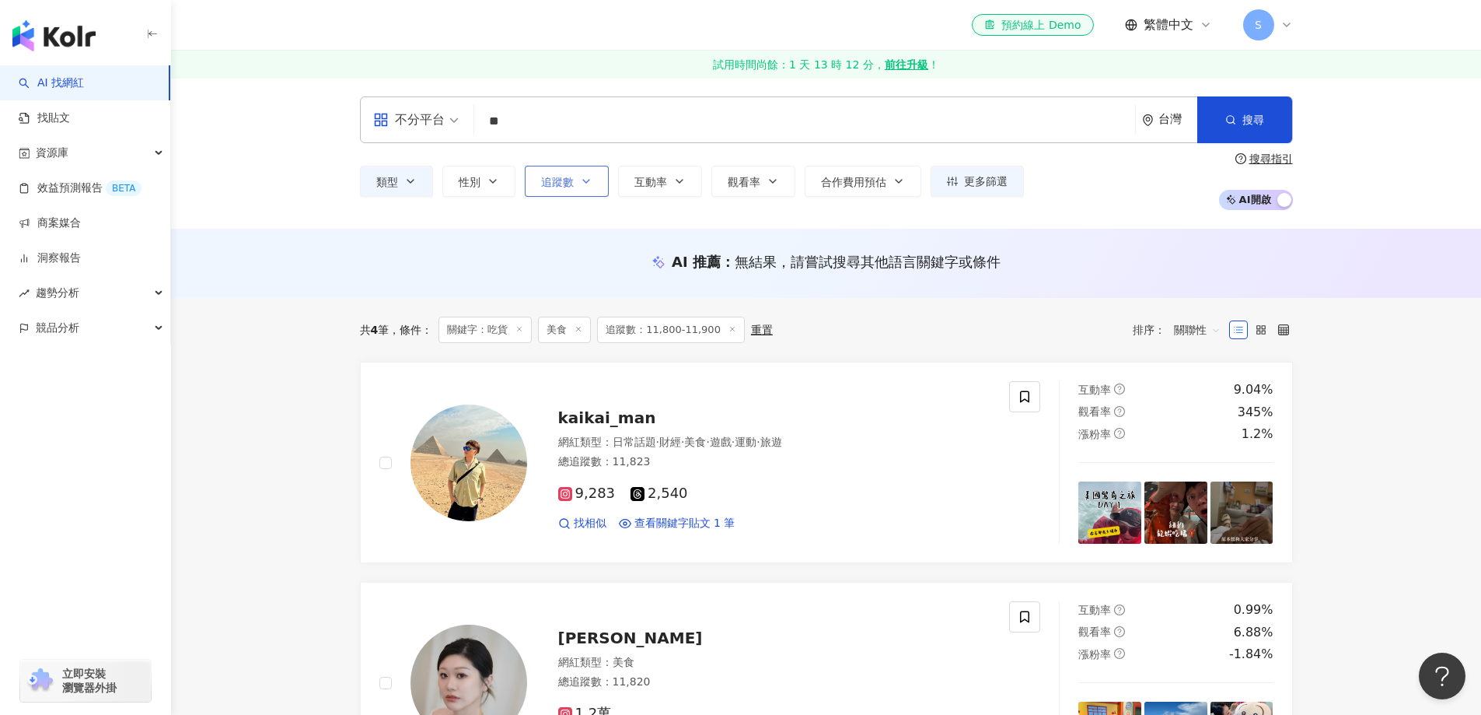
click at [593, 168] on button "追蹤數" at bounding box center [567, 181] width 84 height 31
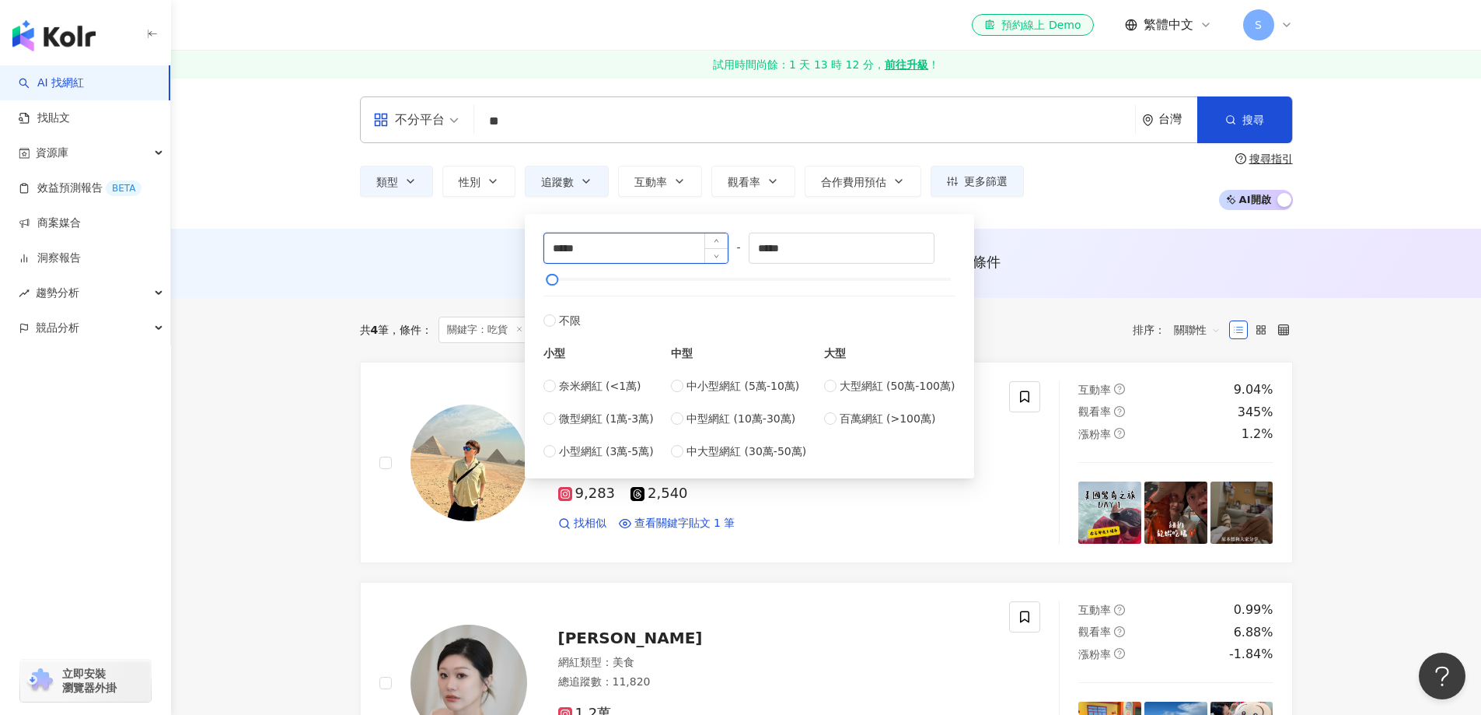
click at [571, 242] on input "*****" at bounding box center [636, 248] width 184 height 30
type input "*****"
click at [766, 246] on input "*****" at bounding box center [842, 248] width 184 height 30
type input "*****"
click at [1274, 128] on button "搜尋" at bounding box center [1244, 119] width 95 height 47
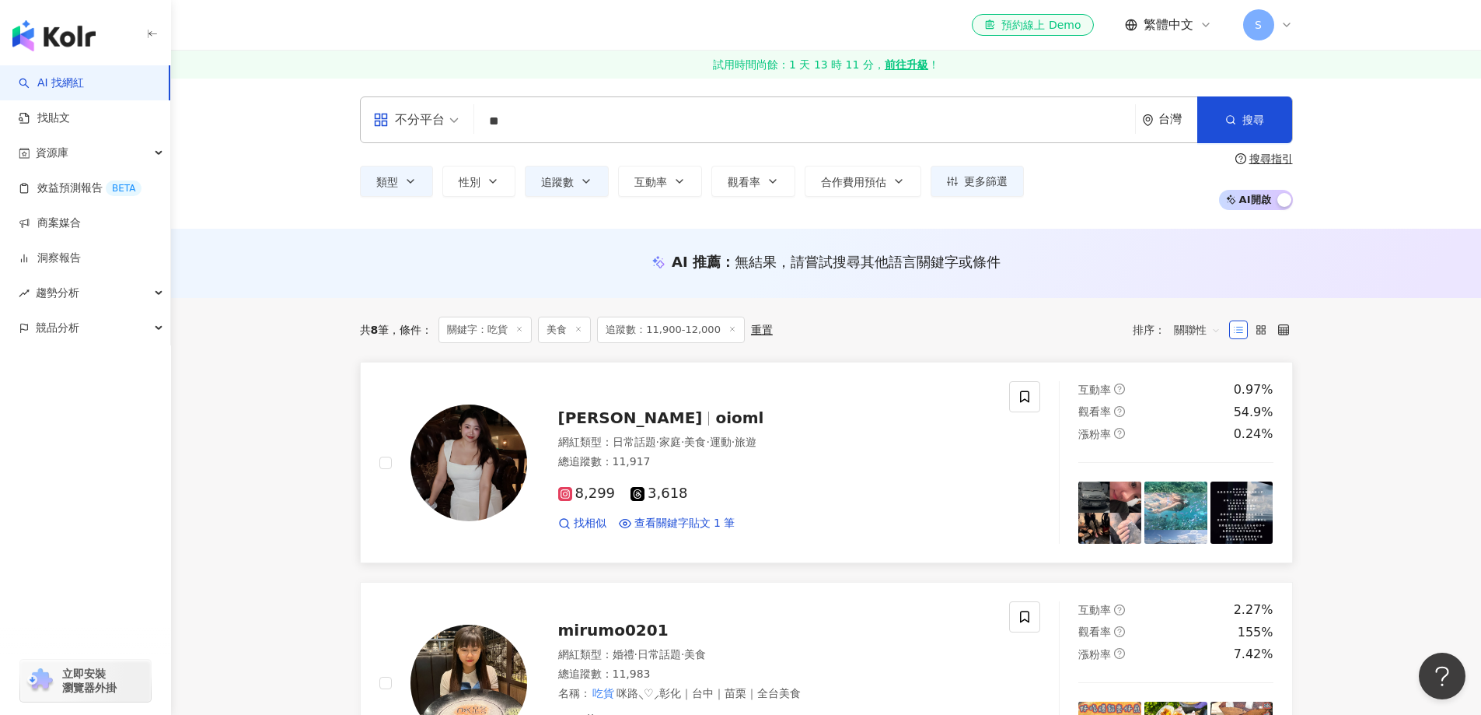
click at [477, 465] on img at bounding box center [469, 462] width 117 height 117
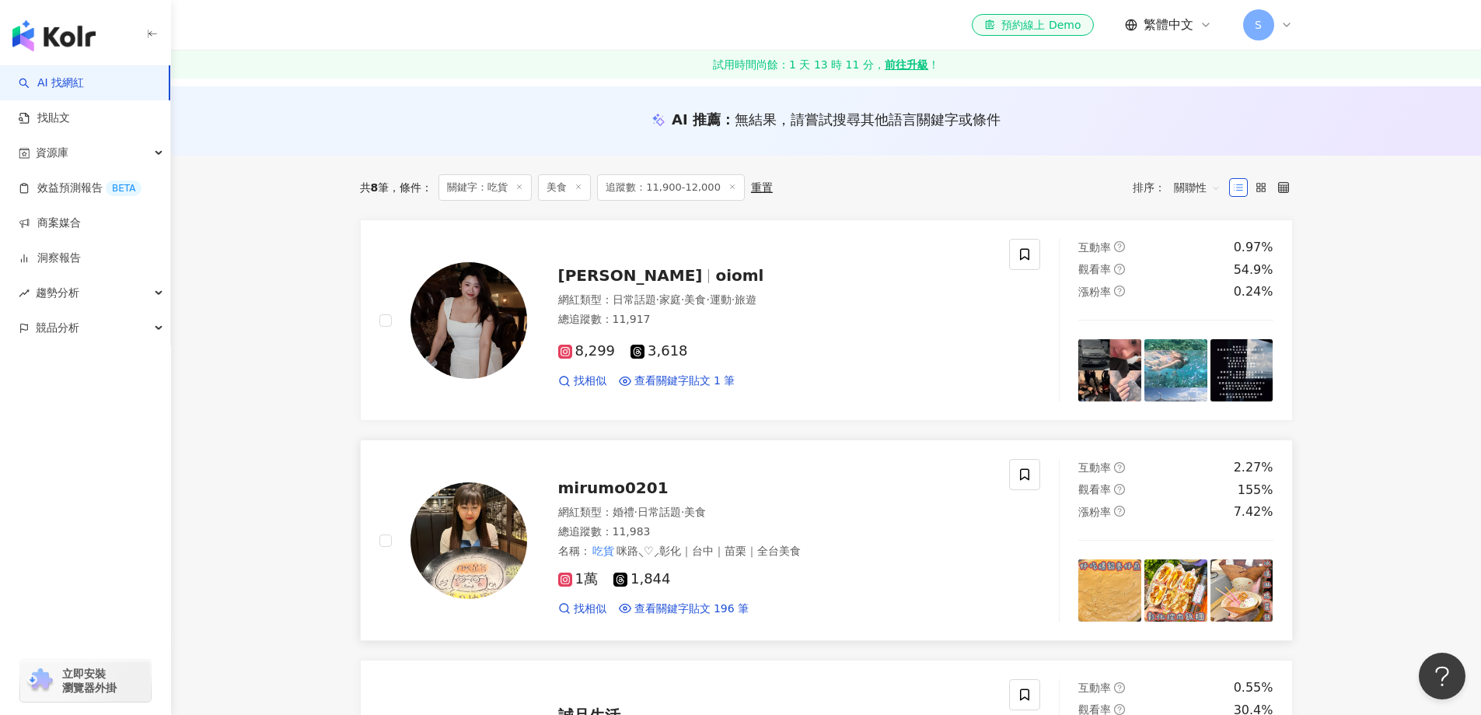
scroll to position [156, 0]
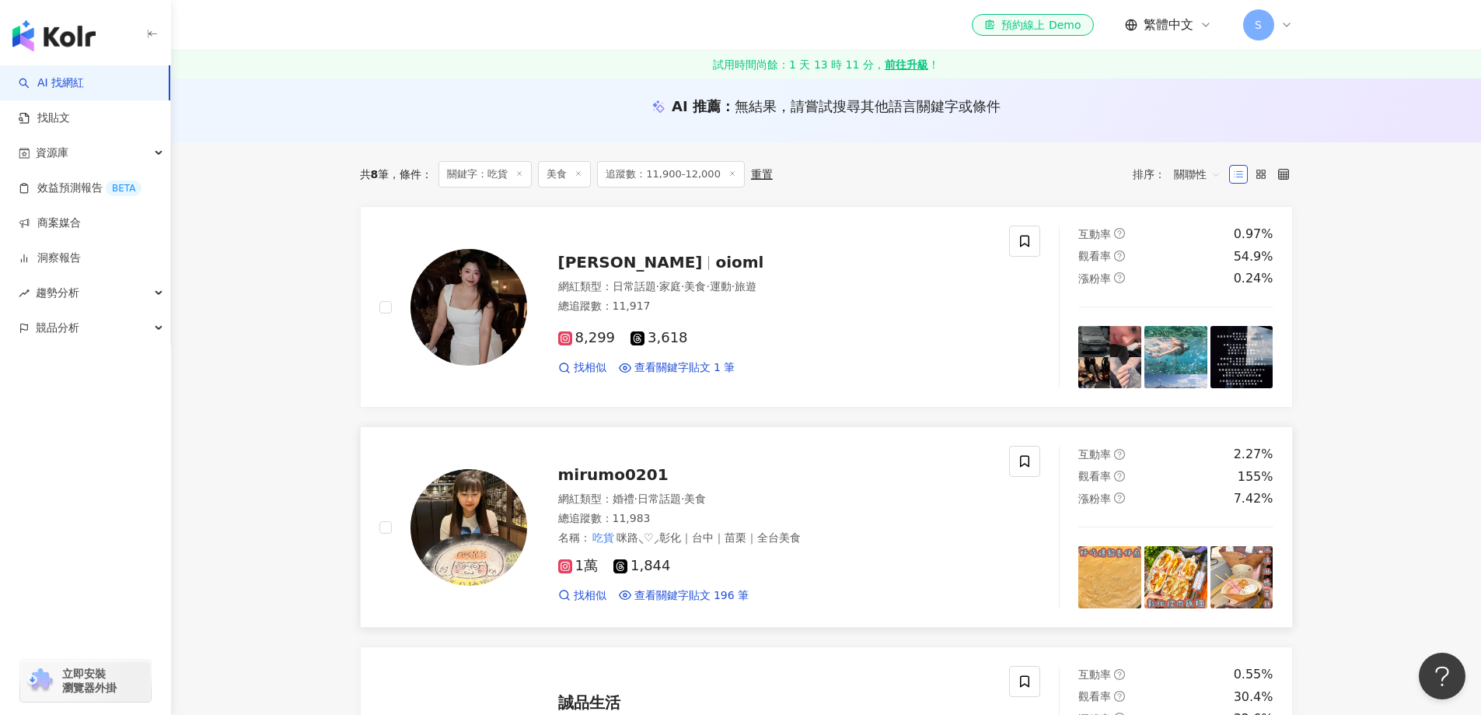
click at [456, 546] on img at bounding box center [469, 527] width 117 height 117
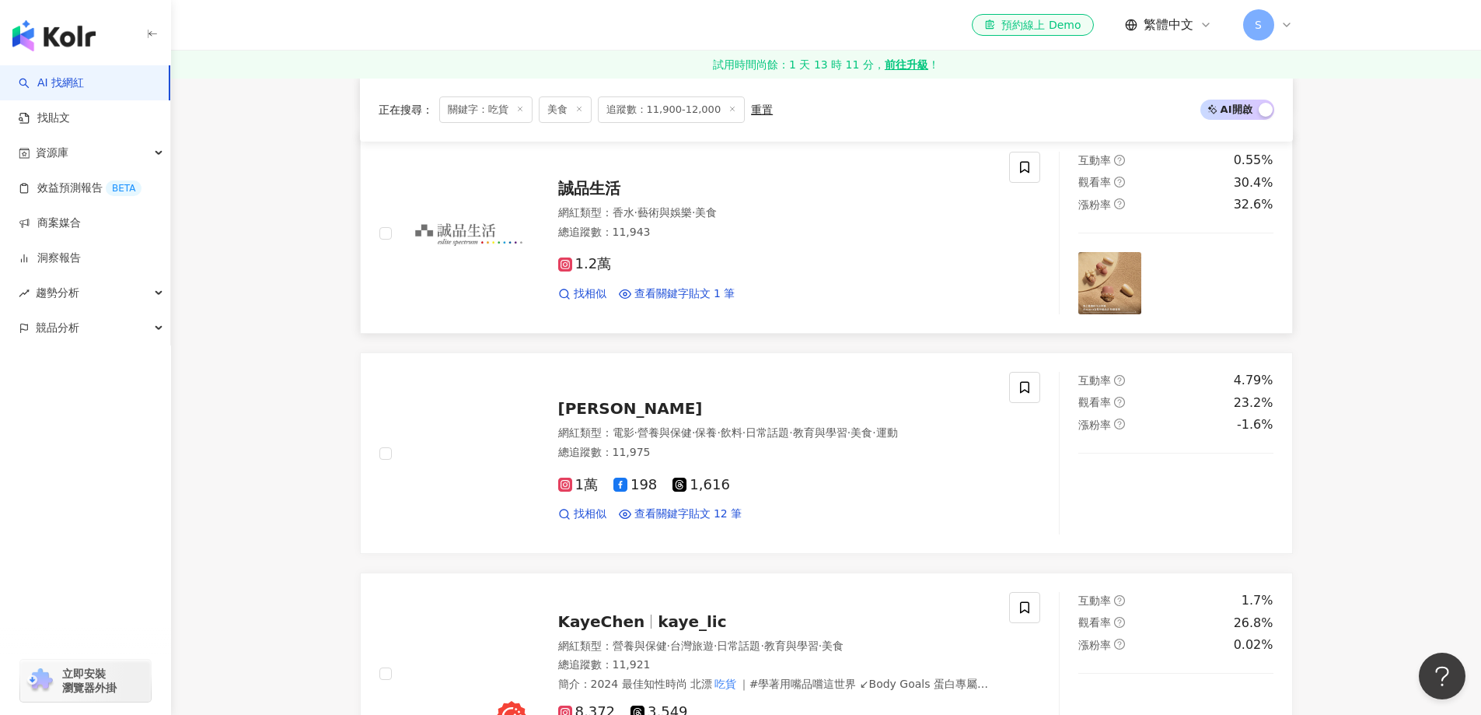
scroll to position [700, 0]
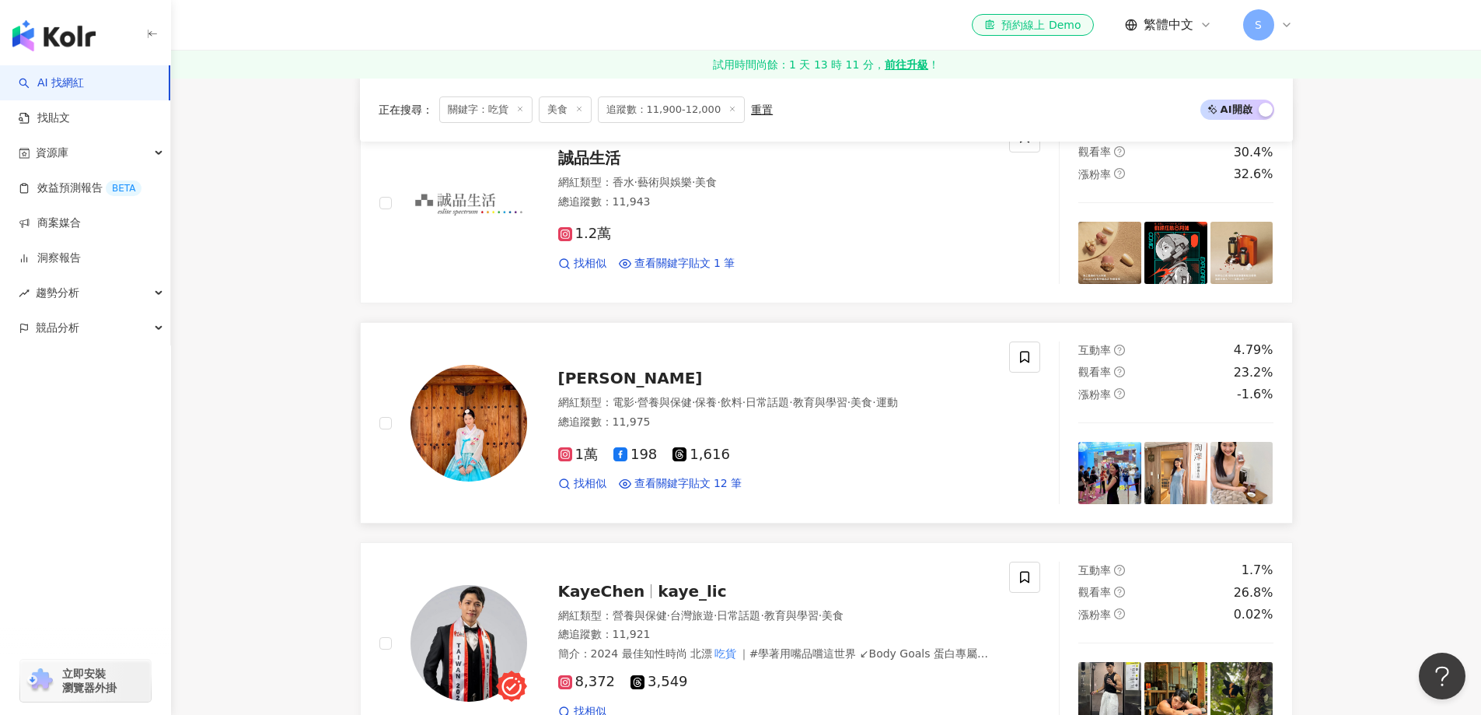
click at [479, 459] on img at bounding box center [469, 423] width 117 height 117
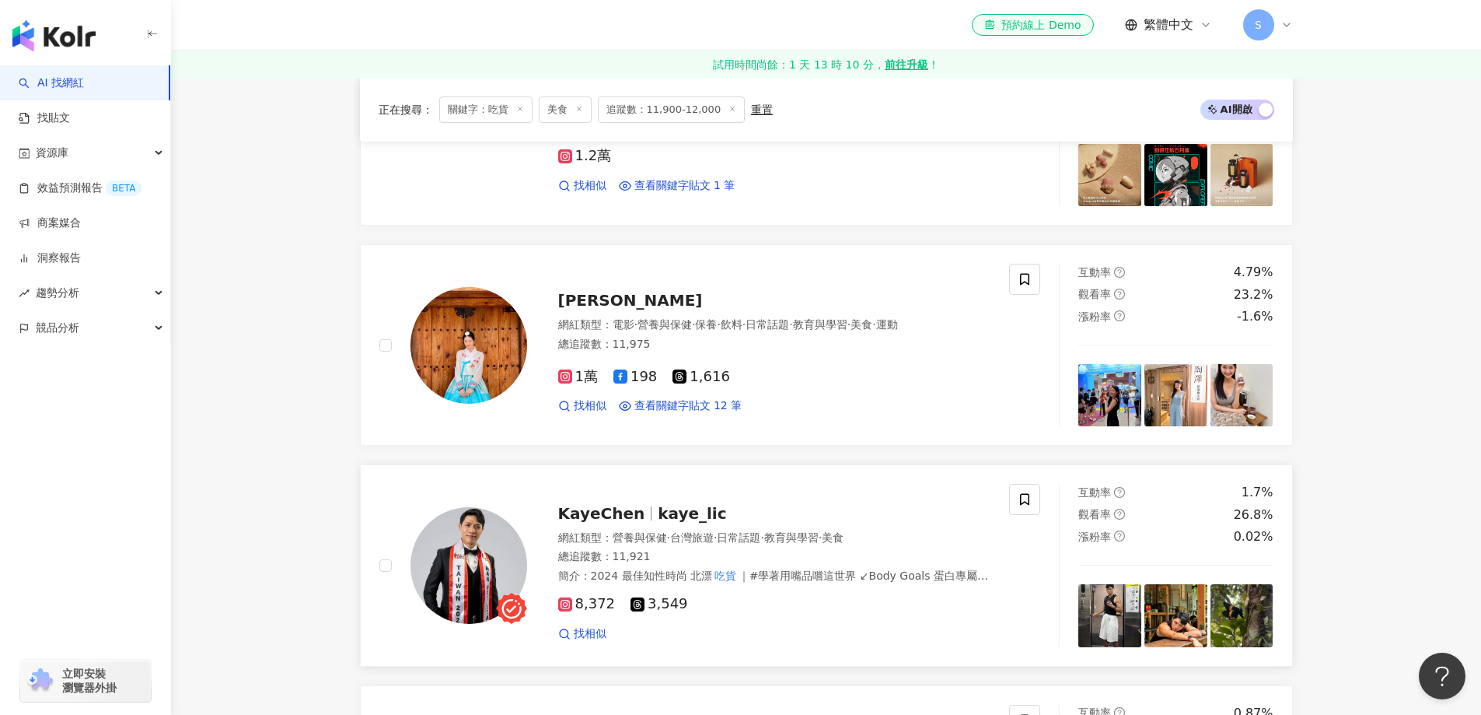
click at [490, 568] on img at bounding box center [469, 565] width 117 height 117
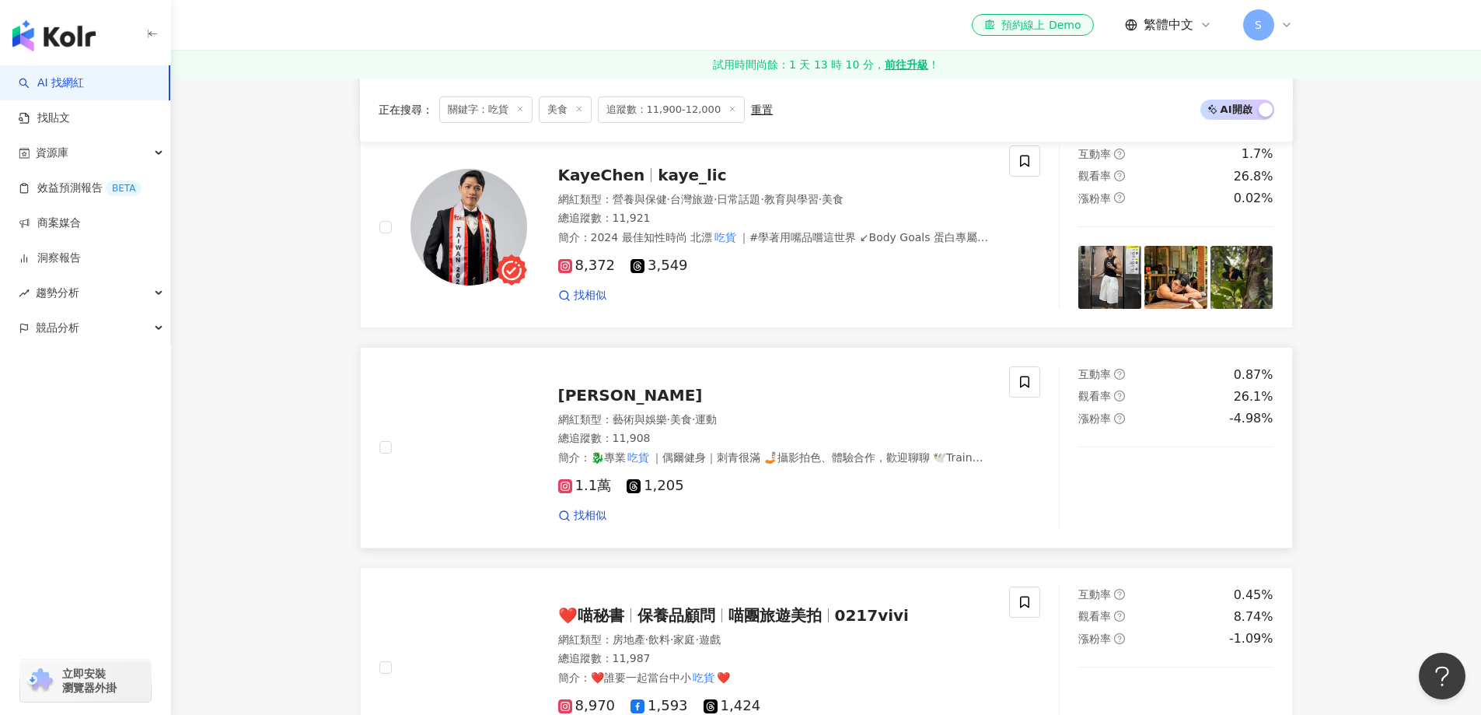
scroll to position [1166, 0]
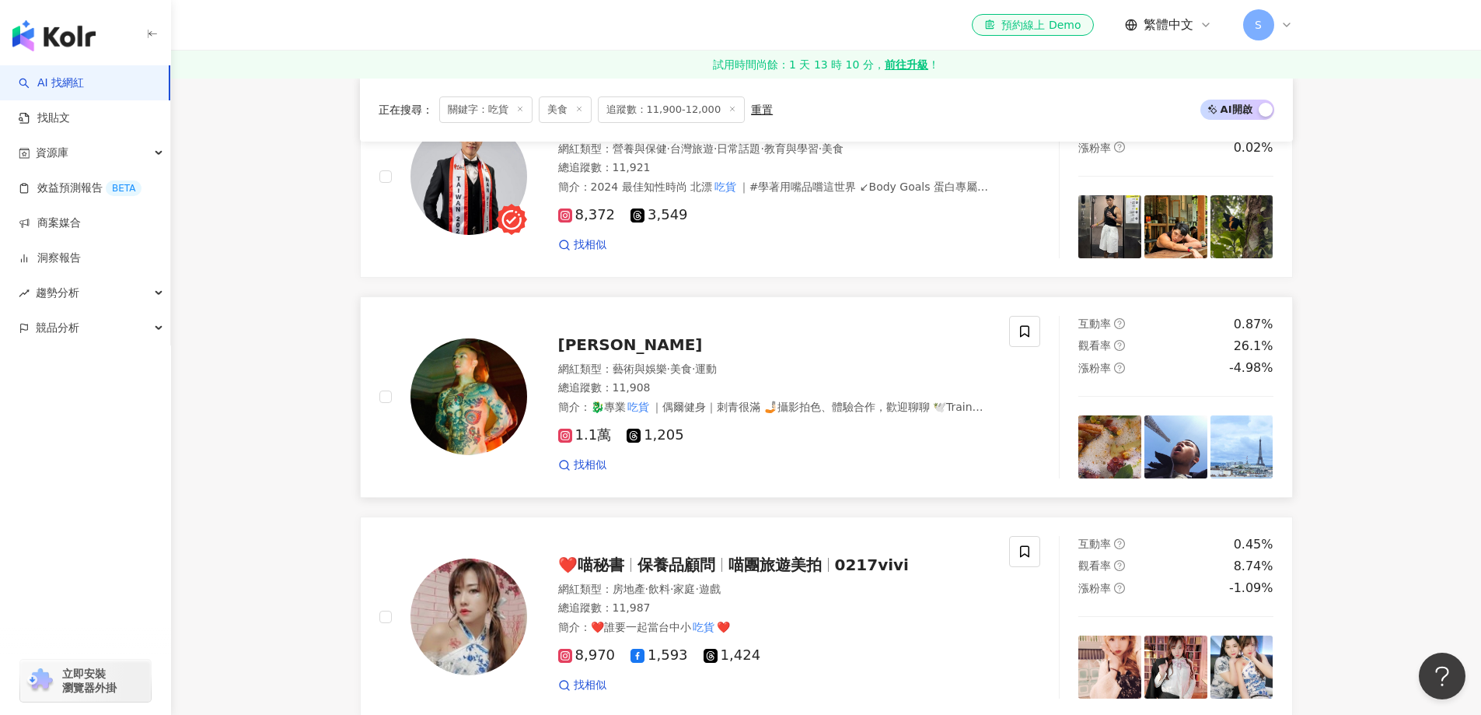
click at [484, 431] on img at bounding box center [469, 396] width 117 height 117
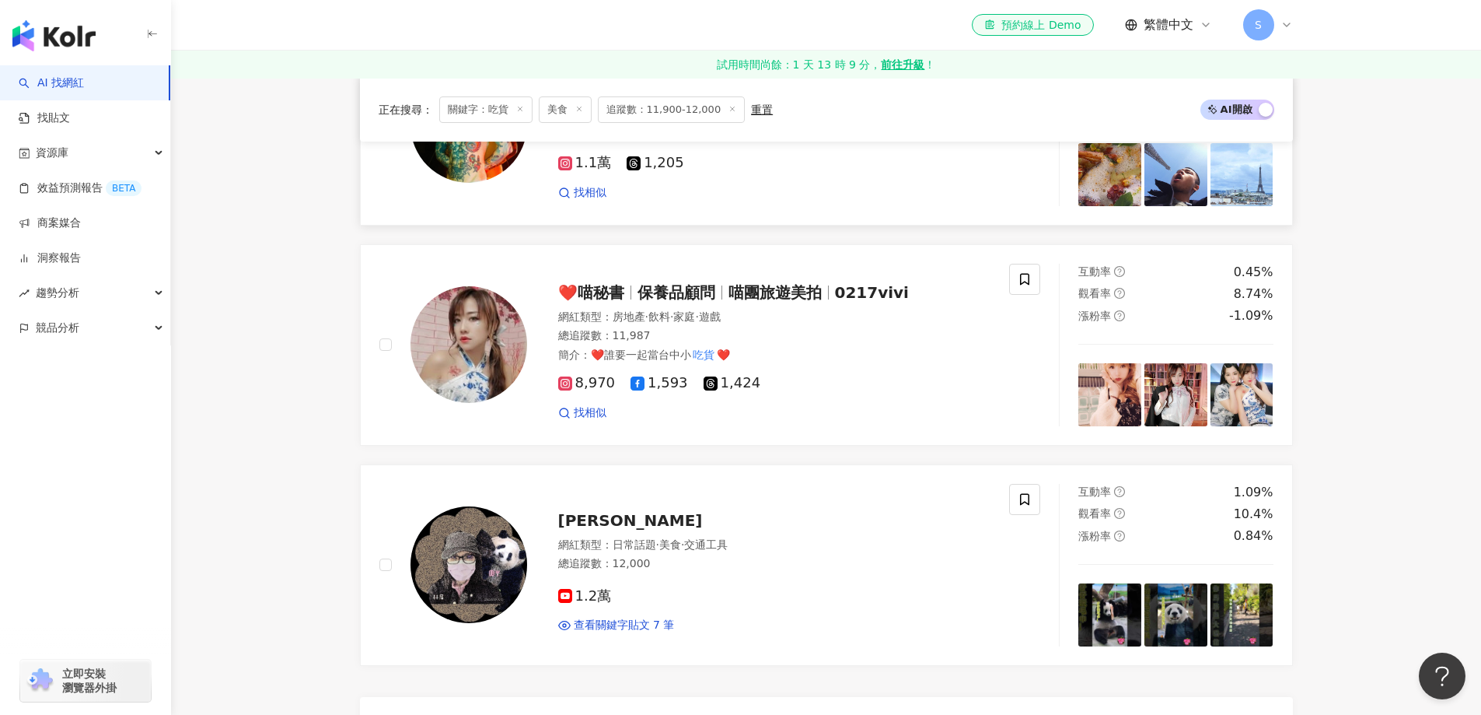
scroll to position [1477, 0]
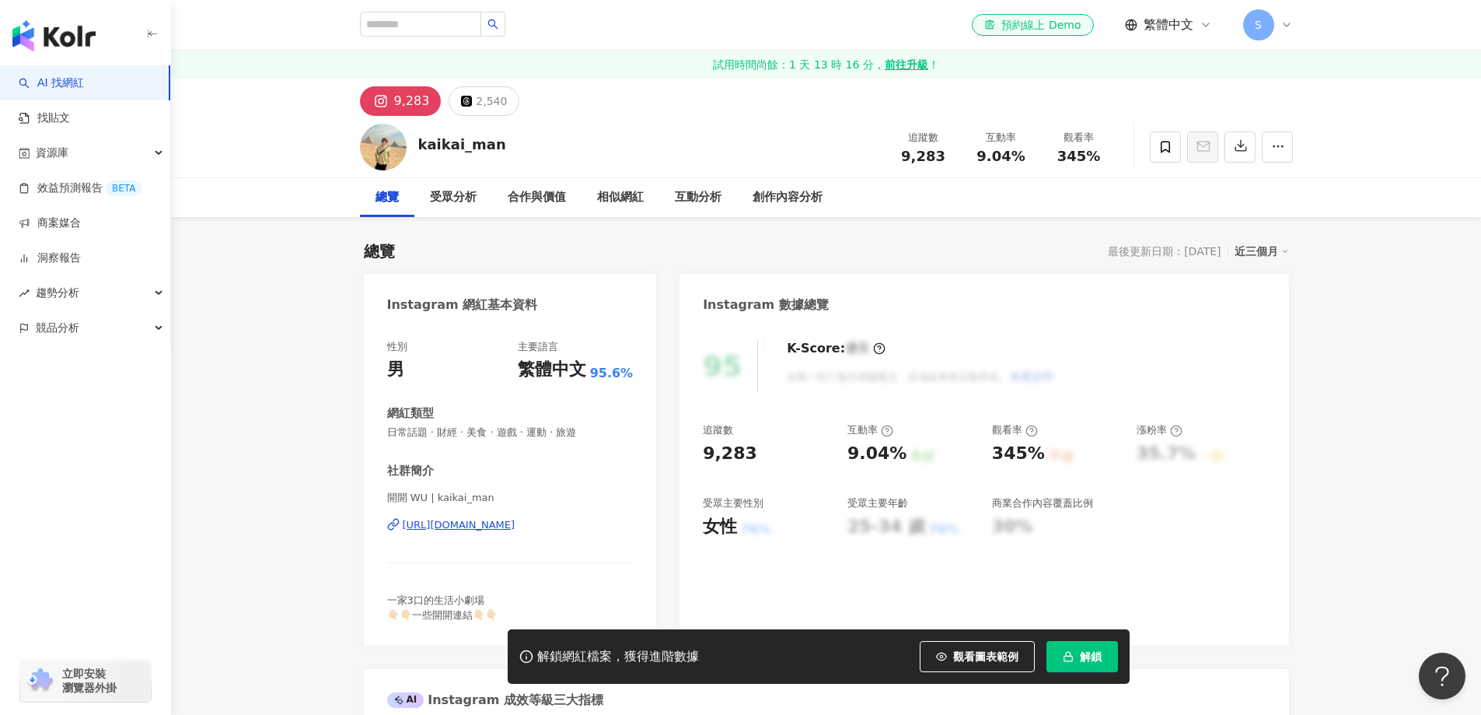
drag, startPoint x: 518, startPoint y: 145, endPoint x: 406, endPoint y: 147, distance: 112.0
click at [406, 147] on div "kaikai_man 追蹤數 9,283 互動率 9.04% 觀看率 345%" at bounding box center [826, 146] width 995 height 61
copy div "kaikai_man"
click at [491, 522] on div "https://www.instagram.com/kaikai_man/" at bounding box center [459, 525] width 113 height 14
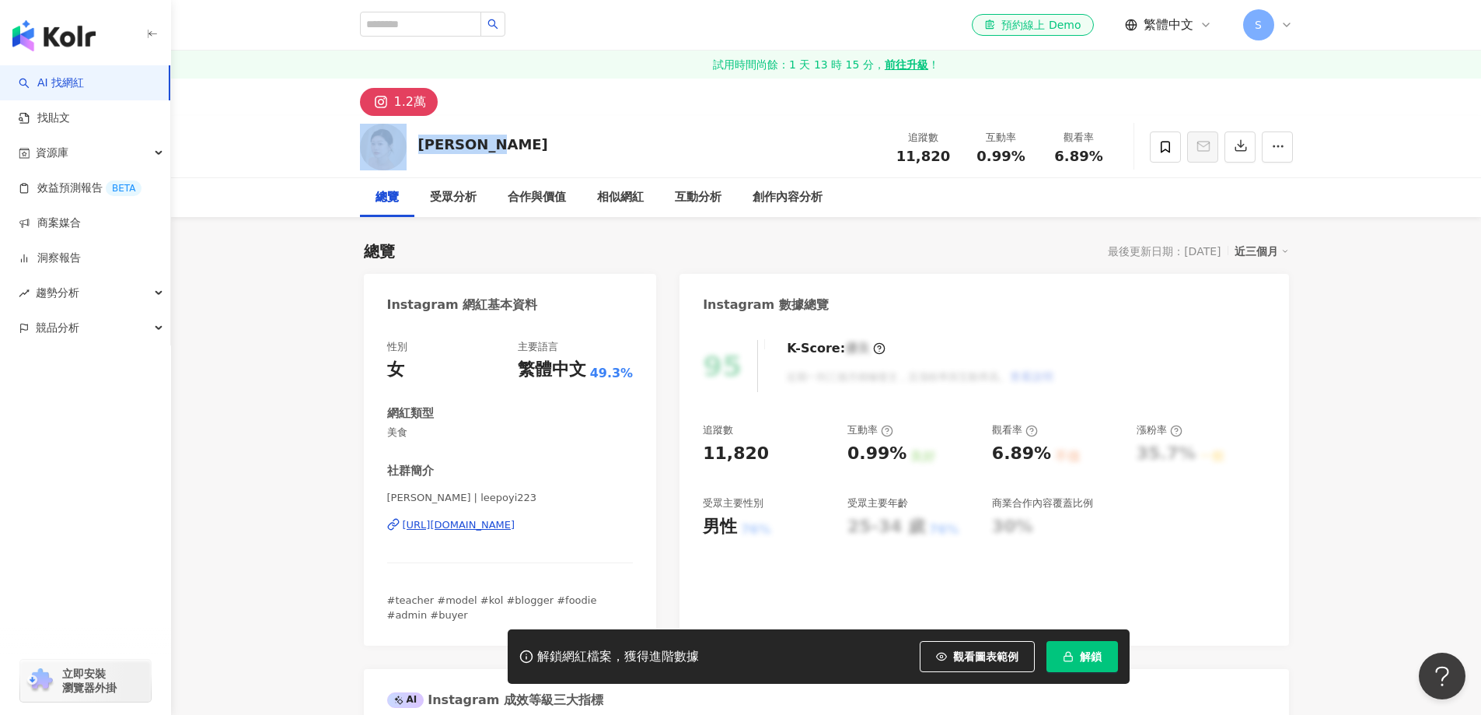
drag, startPoint x: 508, startPoint y: 140, endPoint x: 414, endPoint y: 158, distance: 95.8
click at [414, 158] on div "[PERSON_NAME] 追蹤數 11,820 互動率 0.99% 觀看率 6.89%" at bounding box center [826, 146] width 995 height 61
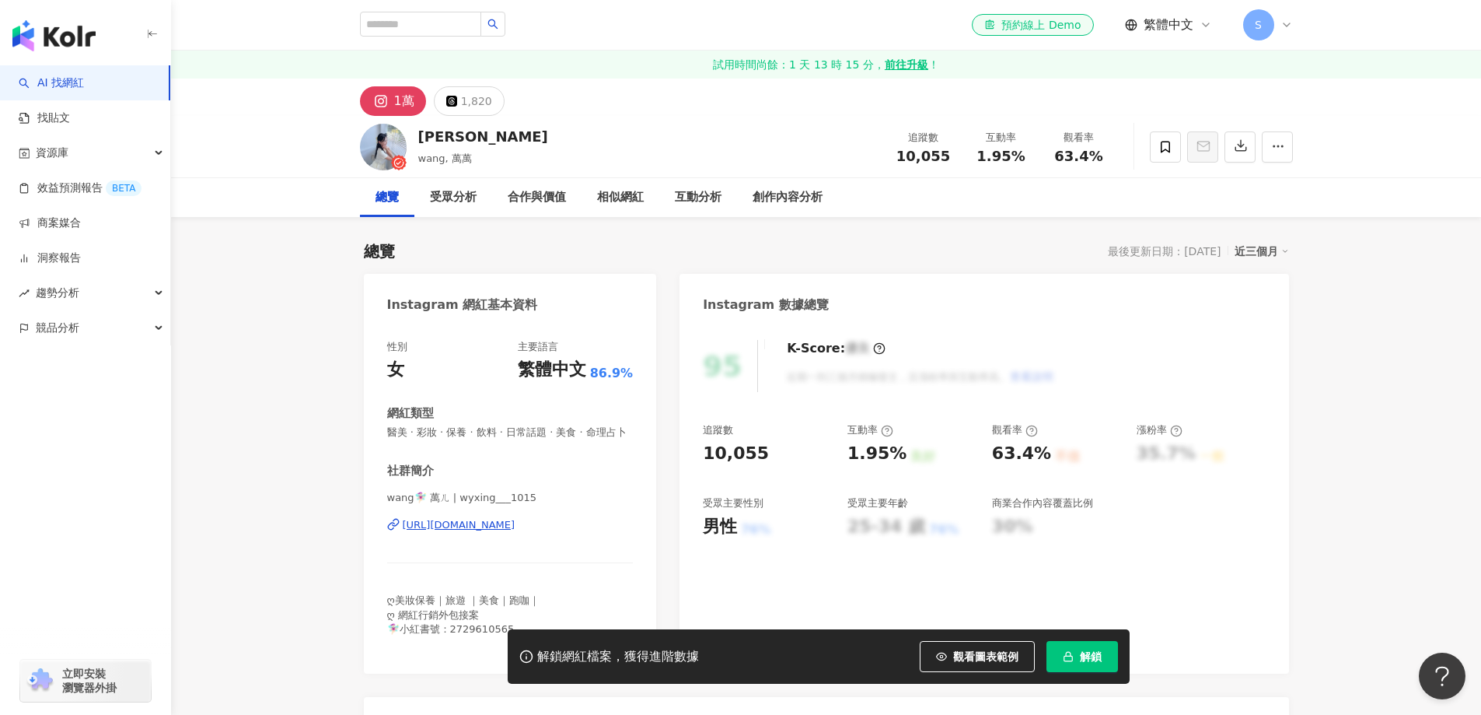
click at [451, 146] on div "萬wang" at bounding box center [483, 136] width 130 height 19
drag, startPoint x: 505, startPoint y: 139, endPoint x: 400, endPoint y: 142, distance: 105.0
click at [400, 142] on div "萬wang wang, 萬萬 追蹤數 10,055 互動率 1.95% 觀看率 63.4%" at bounding box center [826, 146] width 995 height 61
copy div "萬wang"
click at [438, 532] on div "https://www.instagram.com/wyxing___1015/" at bounding box center [459, 525] width 113 height 14
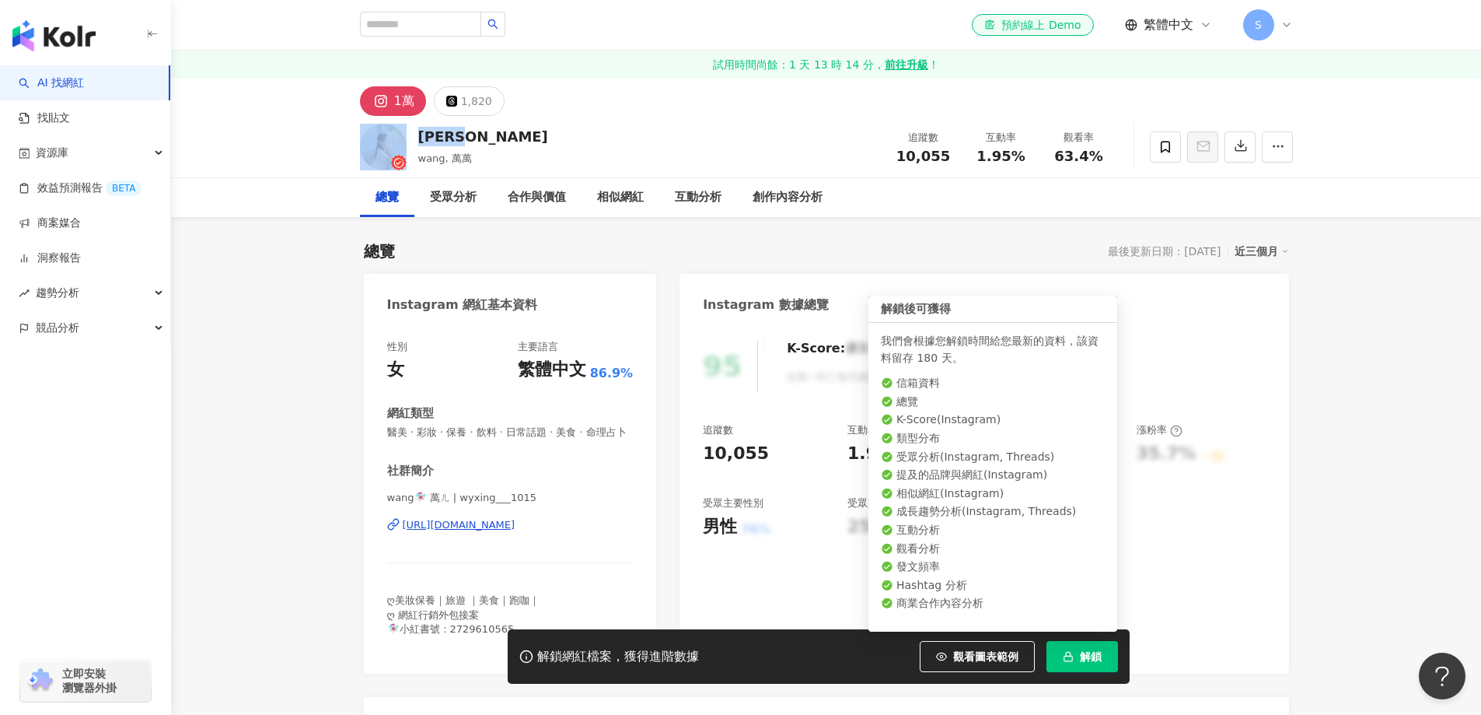
click at [1077, 654] on button "解鎖" at bounding box center [1083, 656] width 72 height 31
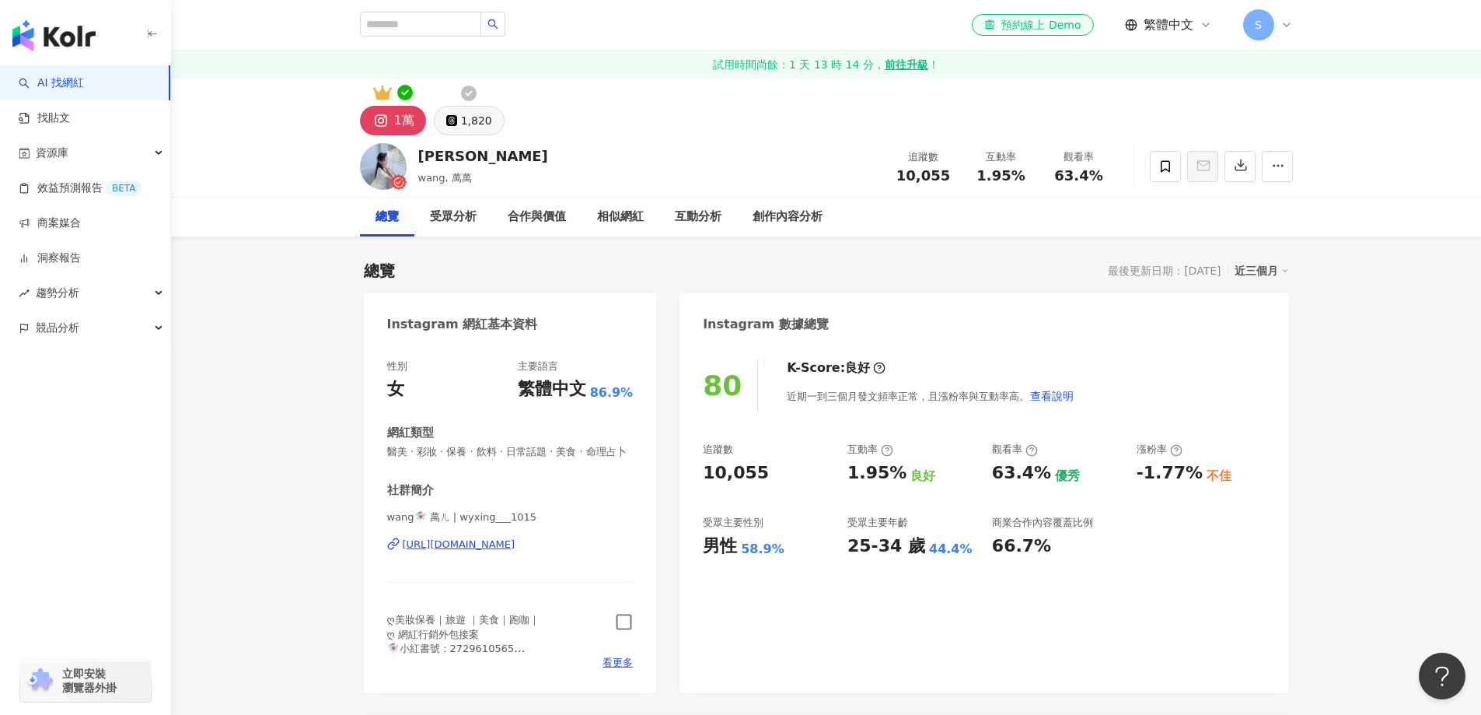
click at [461, 124] on div "1,820" at bounding box center [476, 121] width 31 height 22
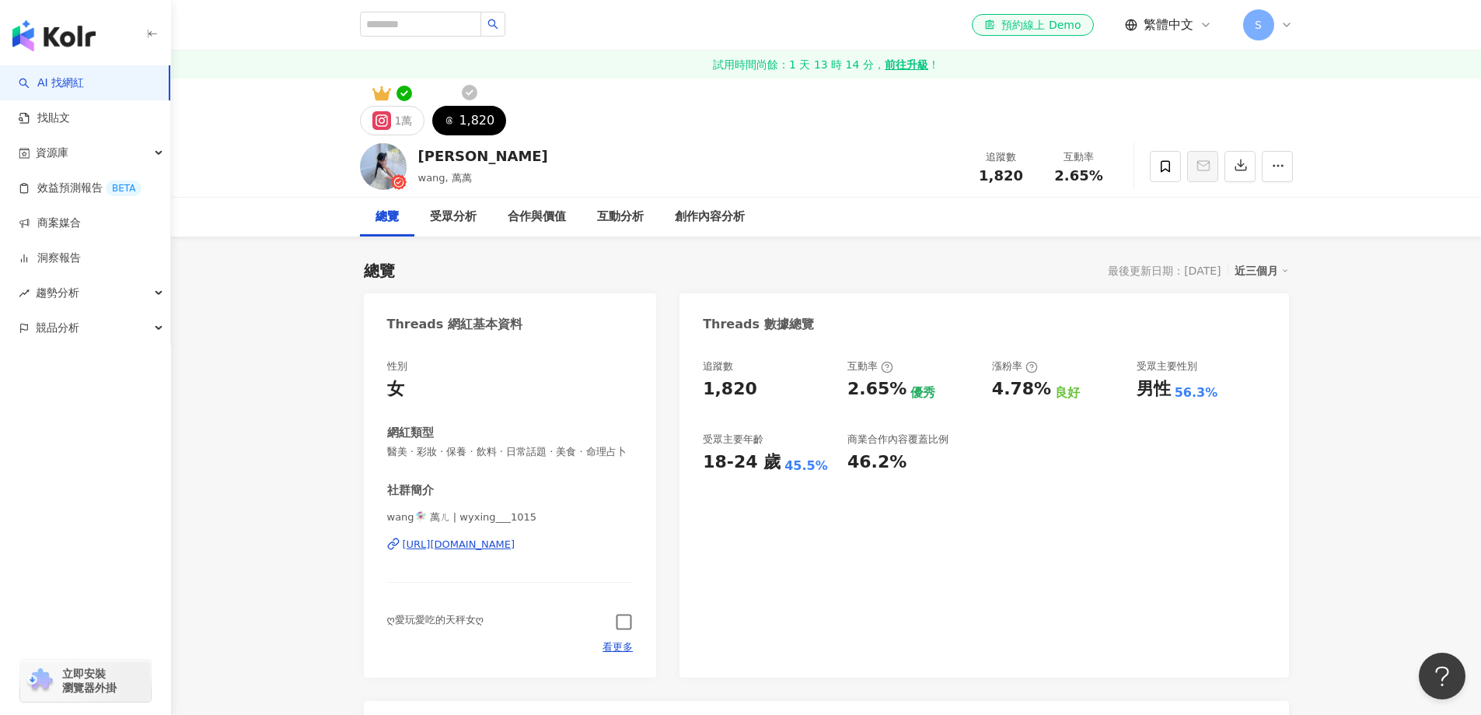
click at [620, 631] on icon "button" at bounding box center [624, 622] width 18 height 18
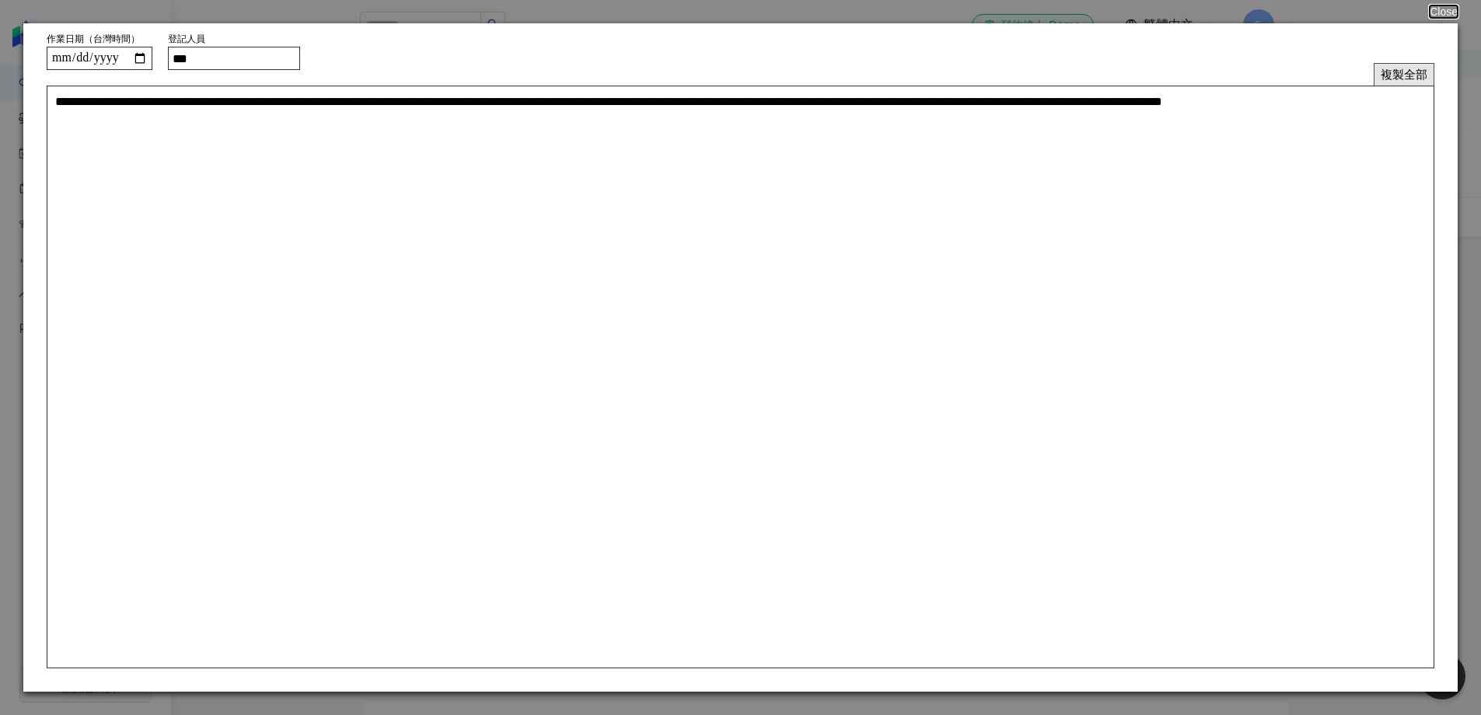
click at [1414, 75] on button "複製全部" at bounding box center [1404, 74] width 61 height 23
click at [1430, 9] on button "Close" at bounding box center [1443, 11] width 30 height 12
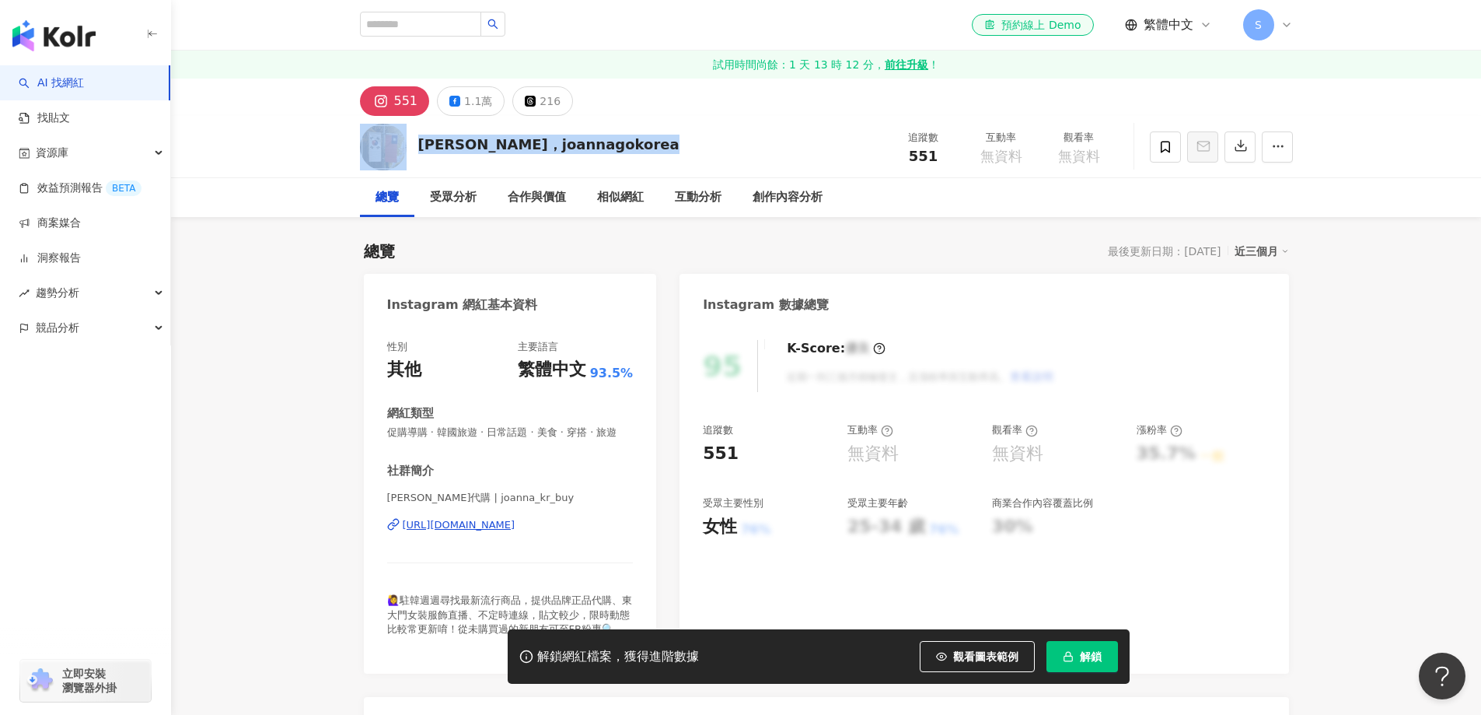
drag, startPoint x: 650, startPoint y: 144, endPoint x: 404, endPoint y: 148, distance: 245.7
click at [404, 148] on div "[PERSON_NAME]，[PERSON_NAME] 追蹤數 551 互動率 無資料 觀看率 無資料" at bounding box center [826, 146] width 995 height 61
copy div "[PERSON_NAME]，joannagokorea"
click at [484, 532] on div "[URL][DOMAIN_NAME]" at bounding box center [459, 525] width 113 height 14
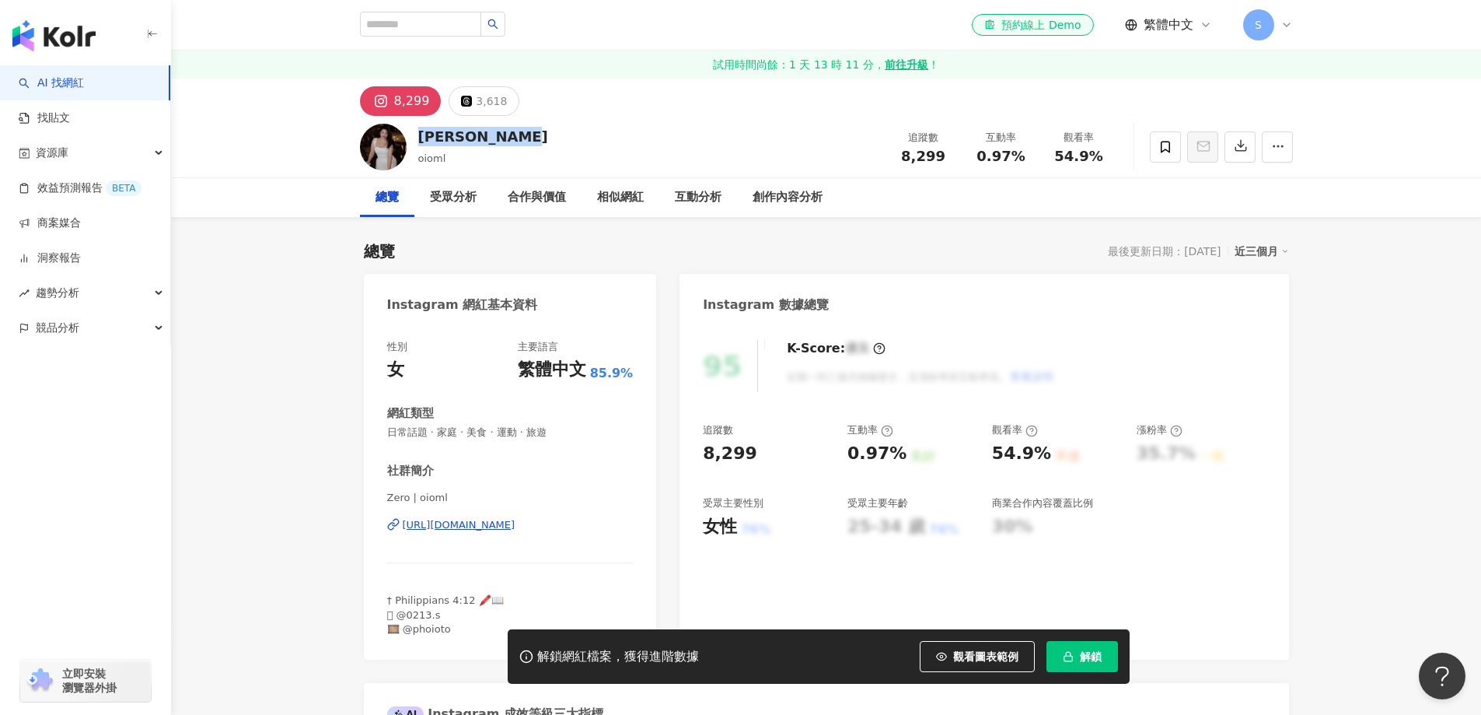
drag, startPoint x: 505, startPoint y: 145, endPoint x: 412, endPoint y: 142, distance: 93.3
click at [412, 142] on div "Meiling Sung oioml 追蹤數 8,299 互動率 0.97% 觀看率 54.9%" at bounding box center [826, 146] width 995 height 61
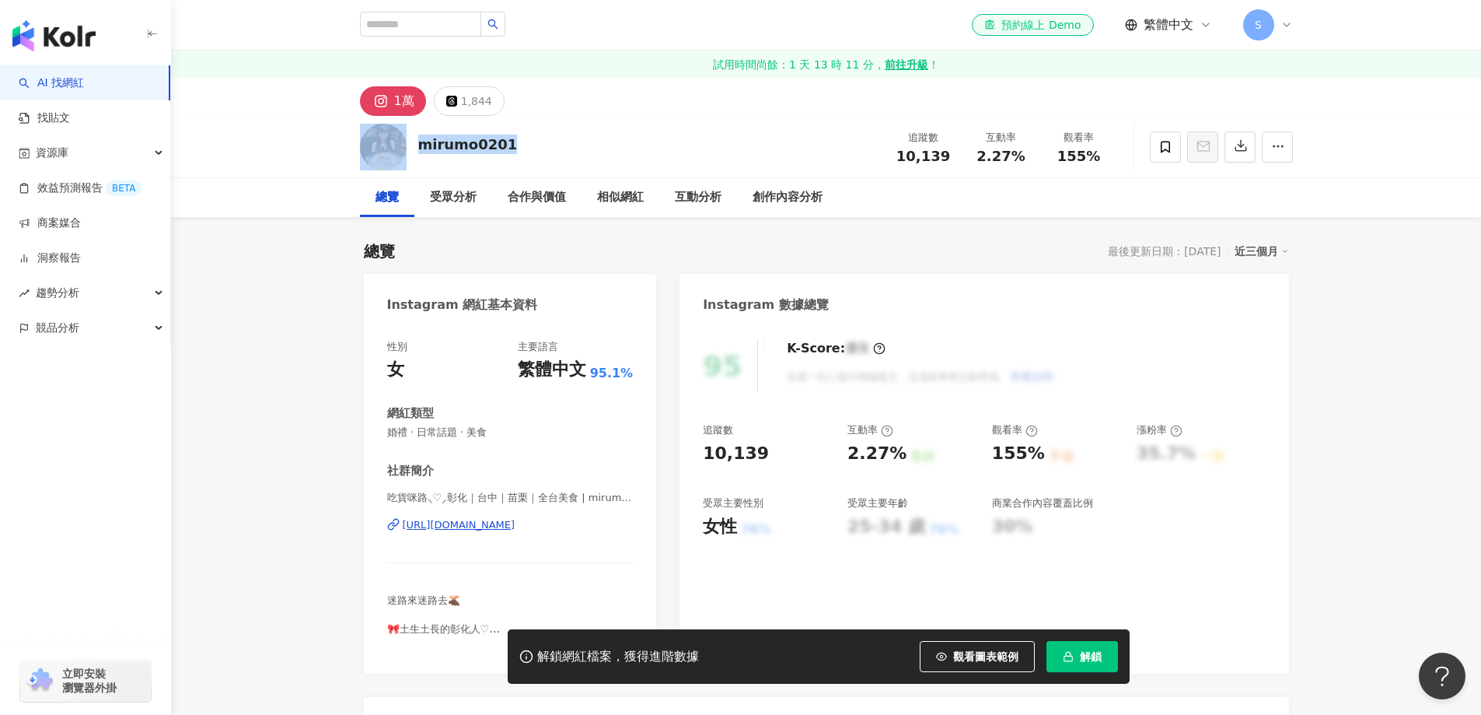
drag, startPoint x: 531, startPoint y: 140, endPoint x: 732, endPoint y: 10, distance: 239.0
click at [404, 138] on div "mirumo0201 追蹤數 10,139 互動率 2.27% 觀看率 155%" at bounding box center [826, 146] width 995 height 61
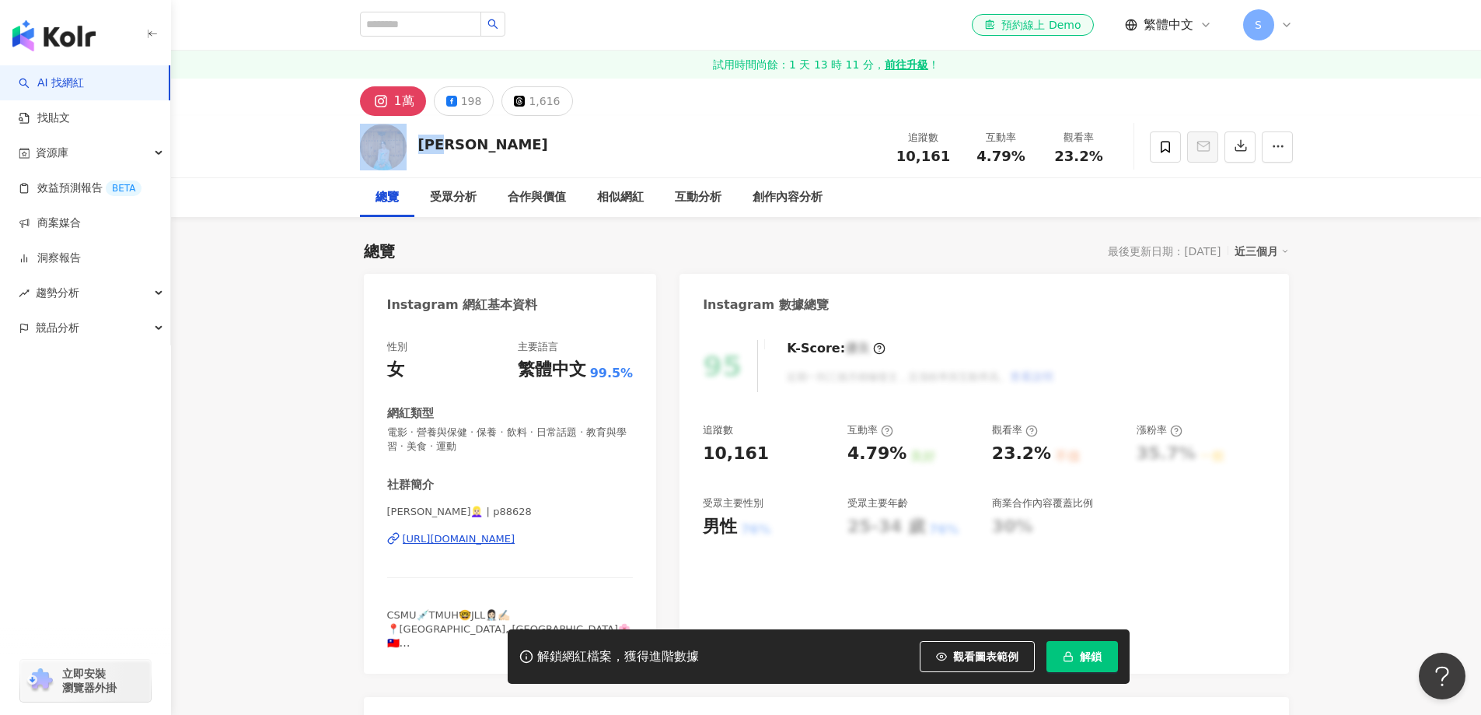
drag, startPoint x: 470, startPoint y: 137, endPoint x: 439, endPoint y: 135, distance: 31.1
click at [395, 142] on div "奧莉萱 追蹤數 10,161 互動率 4.79% 觀看率 23.2%" at bounding box center [826, 146] width 995 height 61
copy div "奧莉萱"
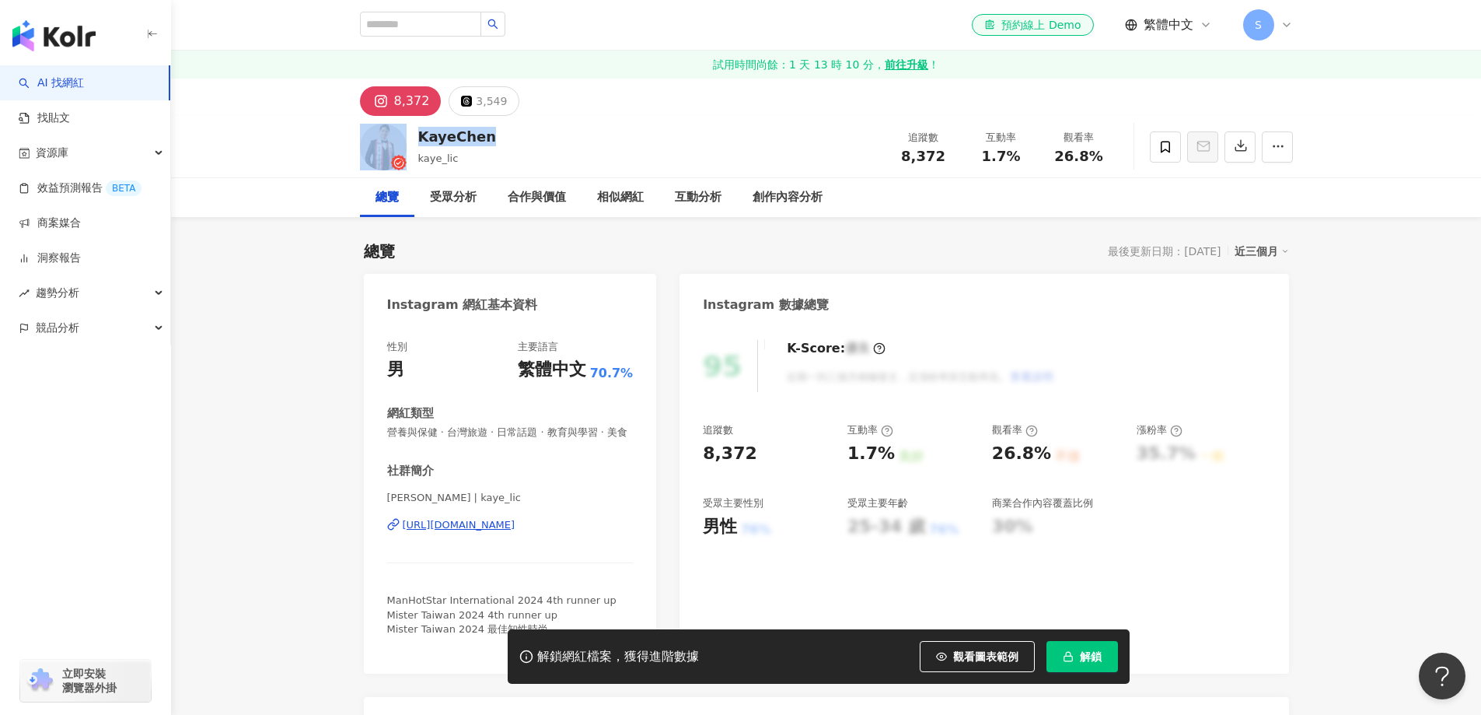
drag, startPoint x: 505, startPoint y: 136, endPoint x: 408, endPoint y: 142, distance: 96.6
click at [408, 142] on div "KayeChen kaye_lic 追蹤數 8,372 互動率 1.7% 觀看率 26.8%" at bounding box center [826, 146] width 995 height 61
click at [439, 532] on div "https://www.instagram.com/kaye_lic/" at bounding box center [459, 525] width 113 height 14
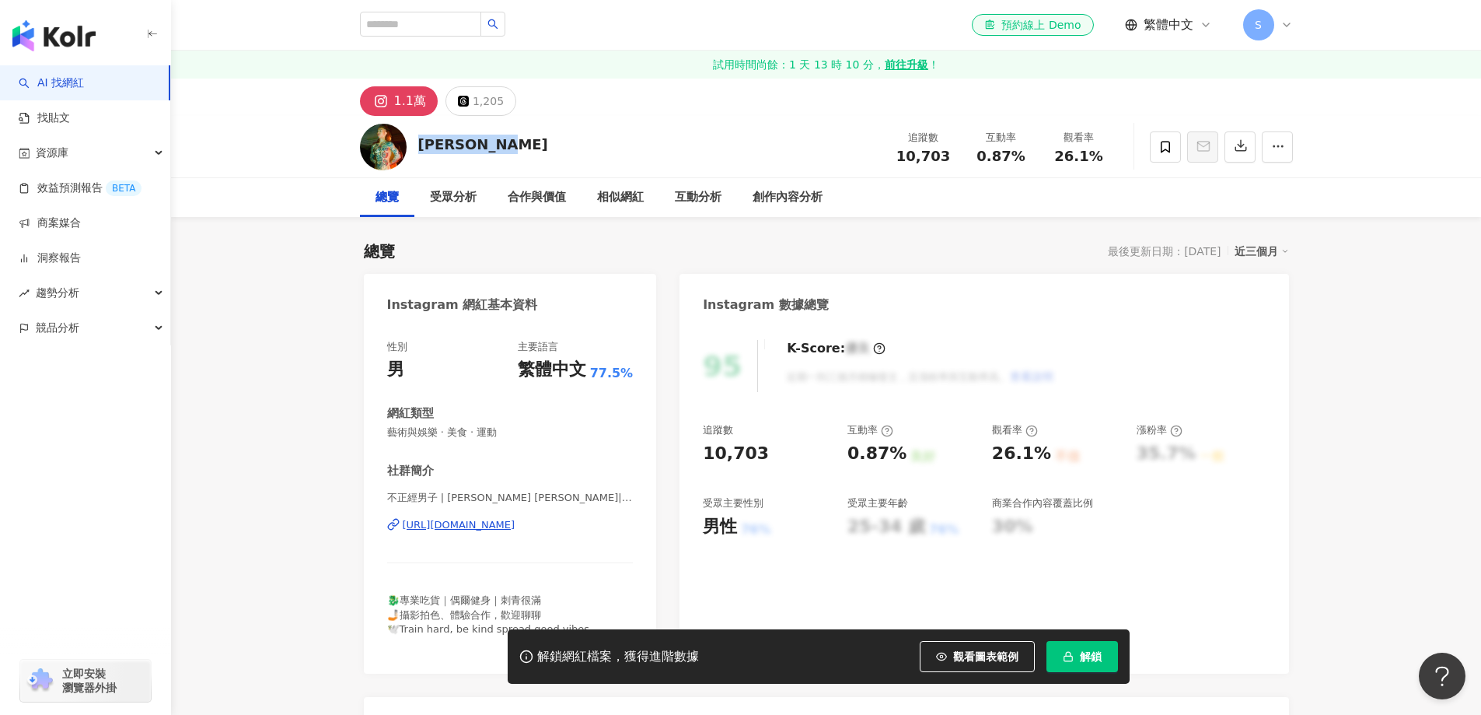
drag, startPoint x: 517, startPoint y: 149, endPoint x: 419, endPoint y: 152, distance: 98.0
click at [419, 152] on div "[PERSON_NAME] 追蹤數 10,703 互動率 0.87% 觀看率 26.1%" at bounding box center [826, 146] width 995 height 61
copy div "[PERSON_NAME]"
click at [502, 525] on div "[URL][DOMAIN_NAME]" at bounding box center [459, 525] width 113 height 14
click at [1068, 655] on rect "button" at bounding box center [1068, 657] width 9 height 5
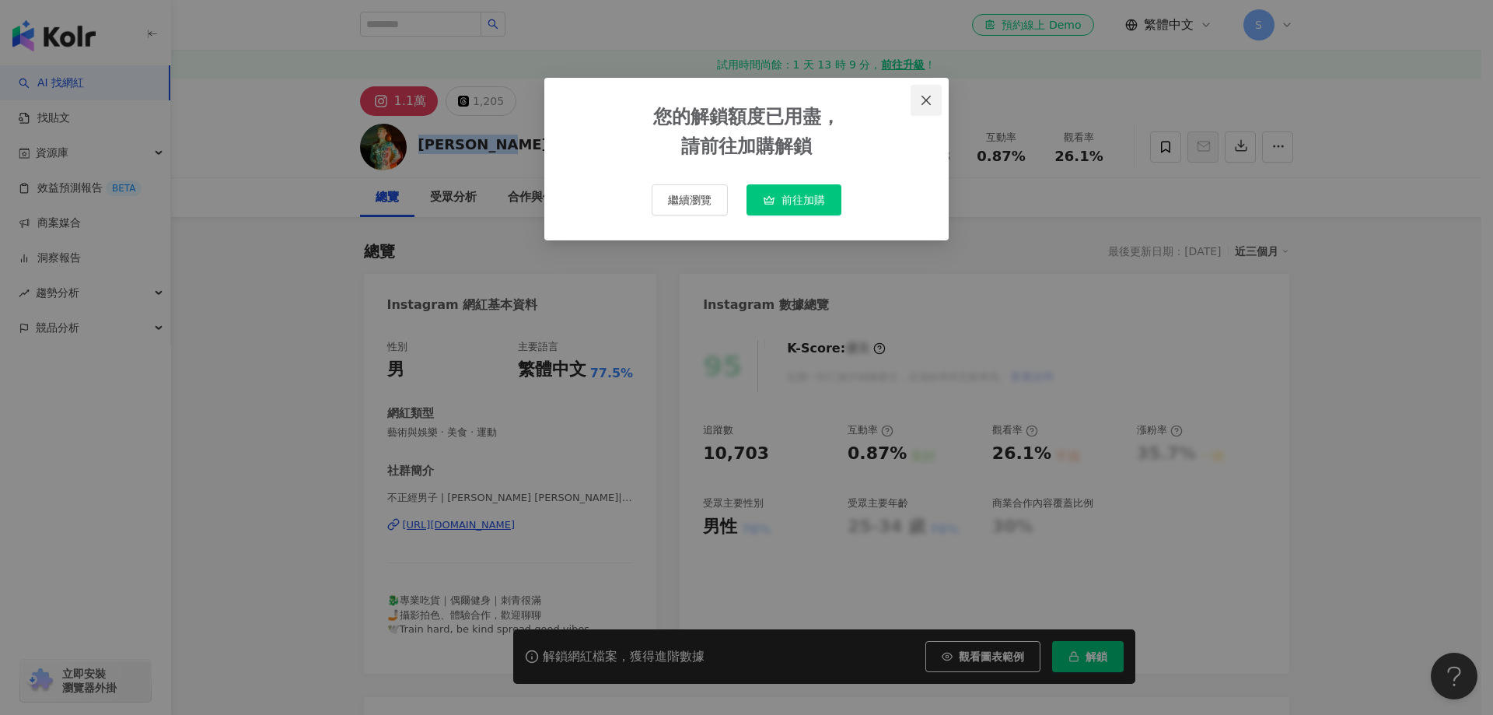
click at [928, 104] on icon "close" at bounding box center [926, 100] width 12 height 12
